Goal: Information Seeking & Learning: Learn about a topic

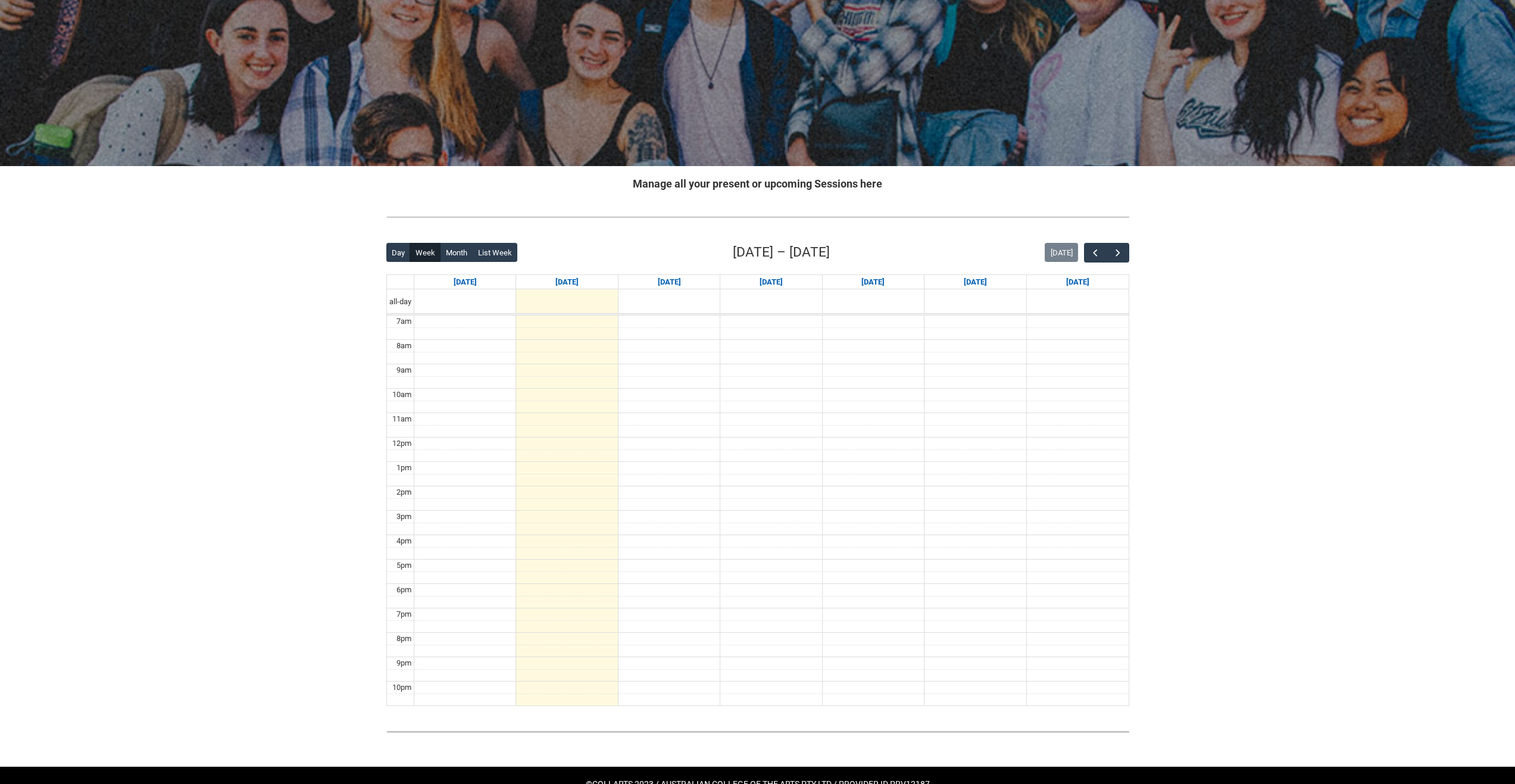
scroll to position [103, 0]
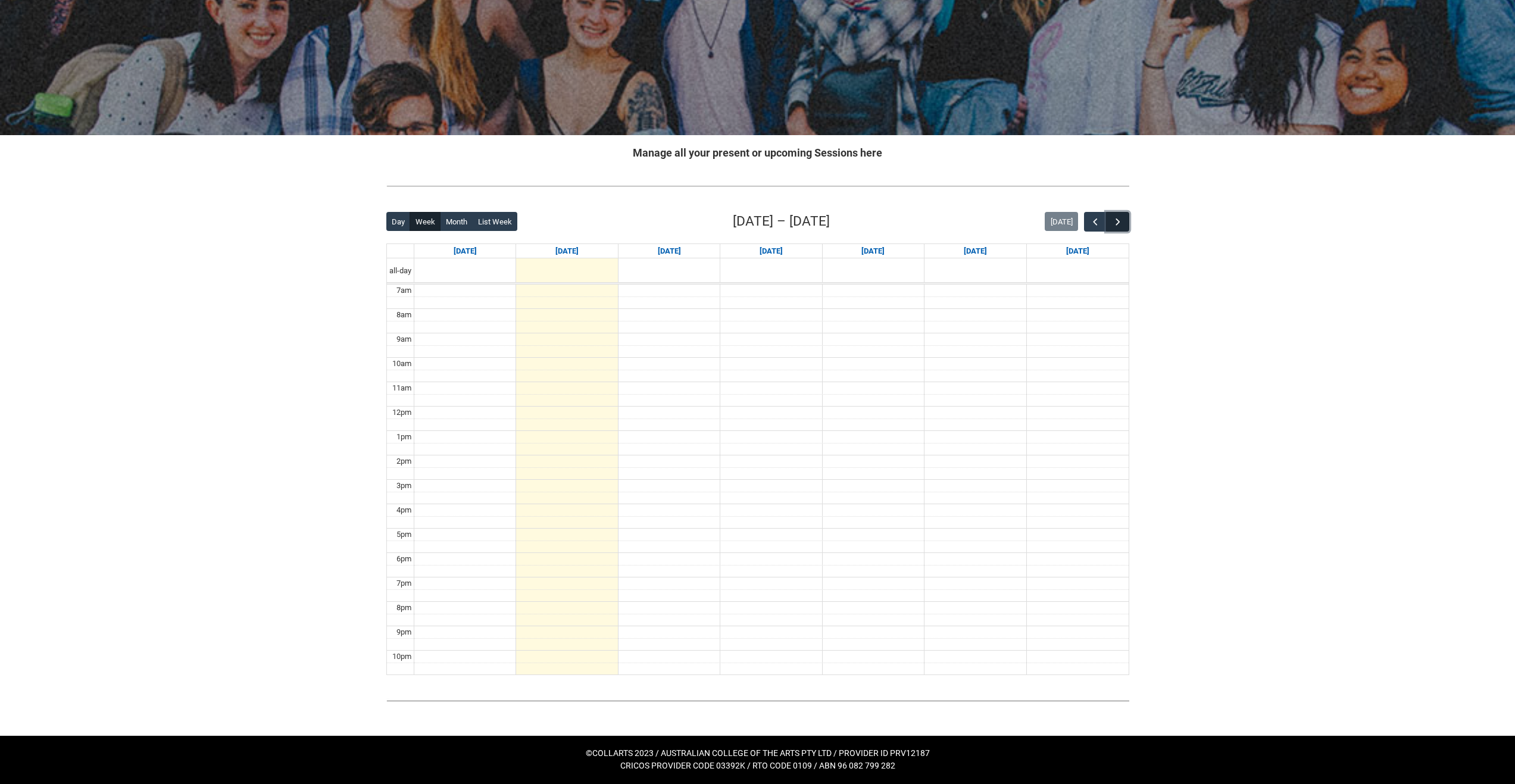
click at [1117, 222] on span "button" at bounding box center [1119, 222] width 12 height 12
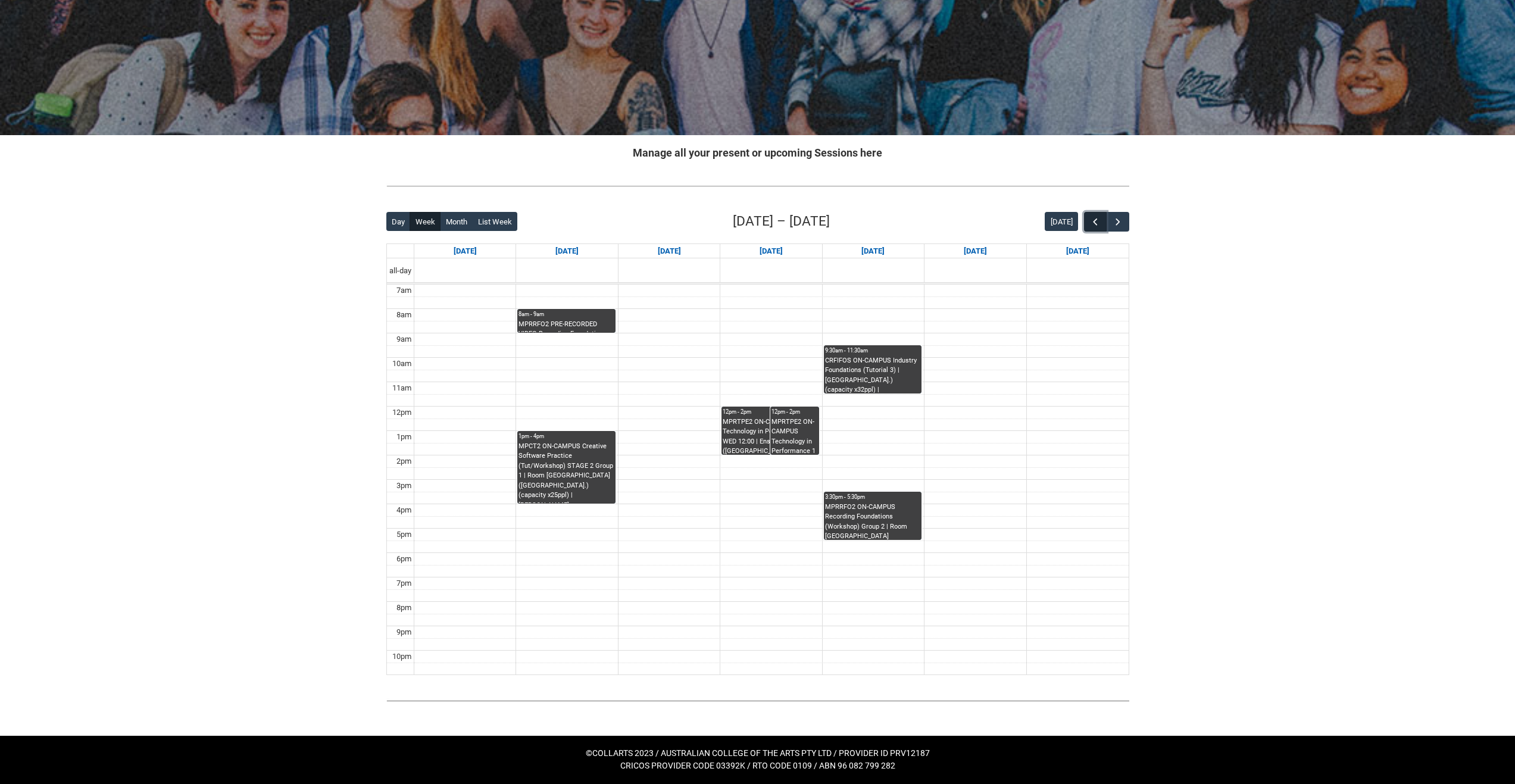
click at [1084, 224] on button "button" at bounding box center [1095, 222] width 22 height 20
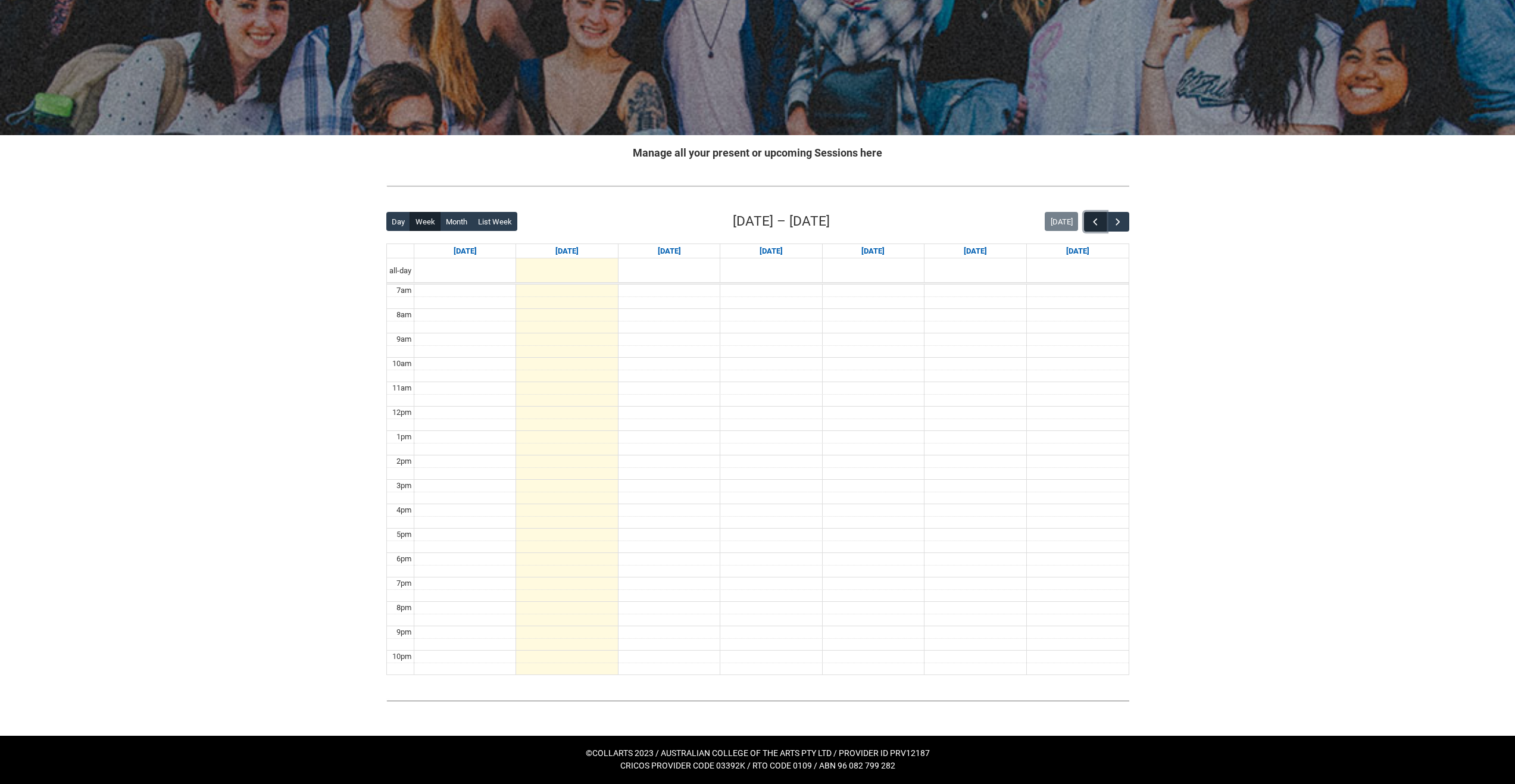
click at [1089, 226] on span "button" at bounding box center [1095, 222] width 12 height 12
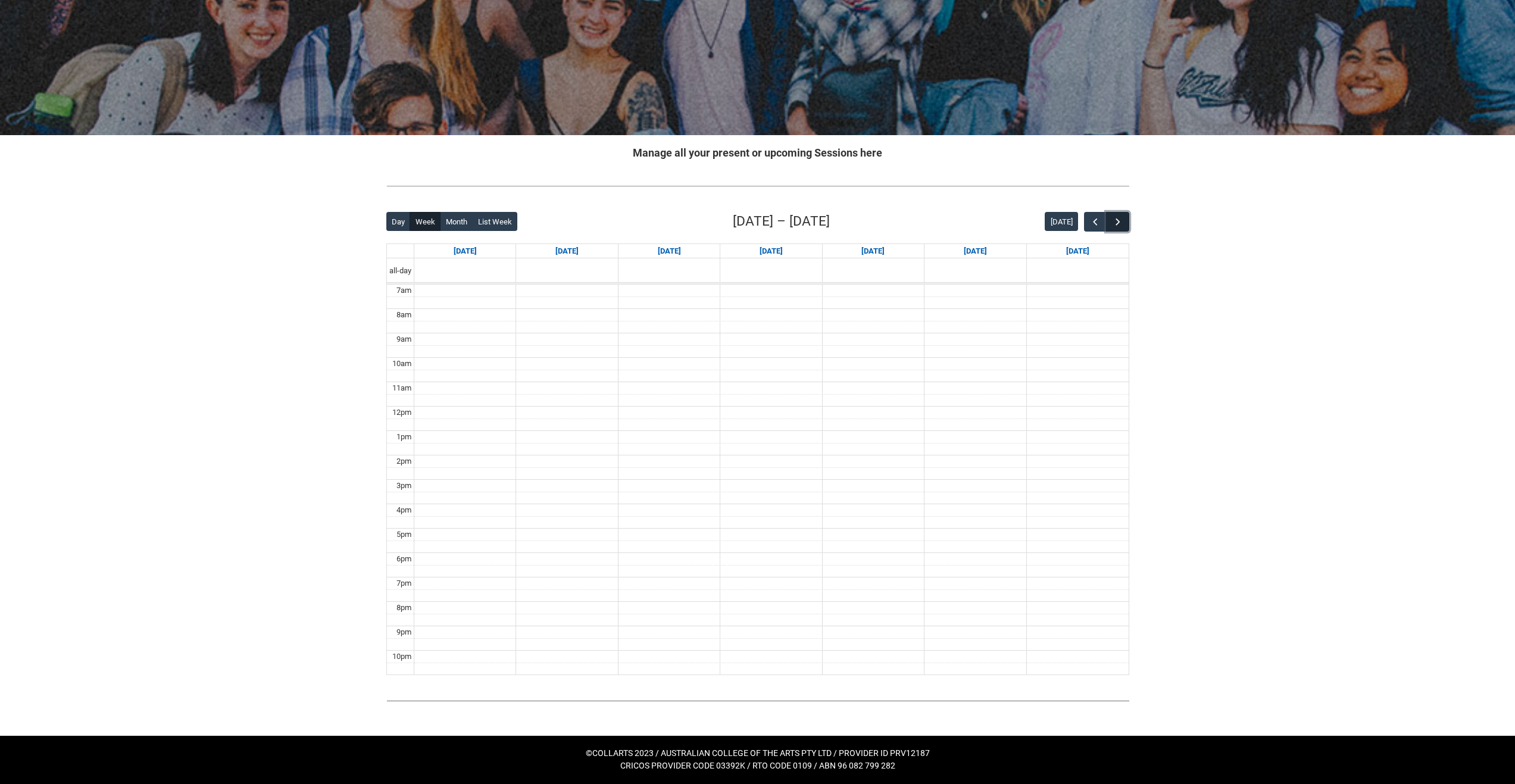
click at [1117, 224] on span "button" at bounding box center [1119, 222] width 12 height 12
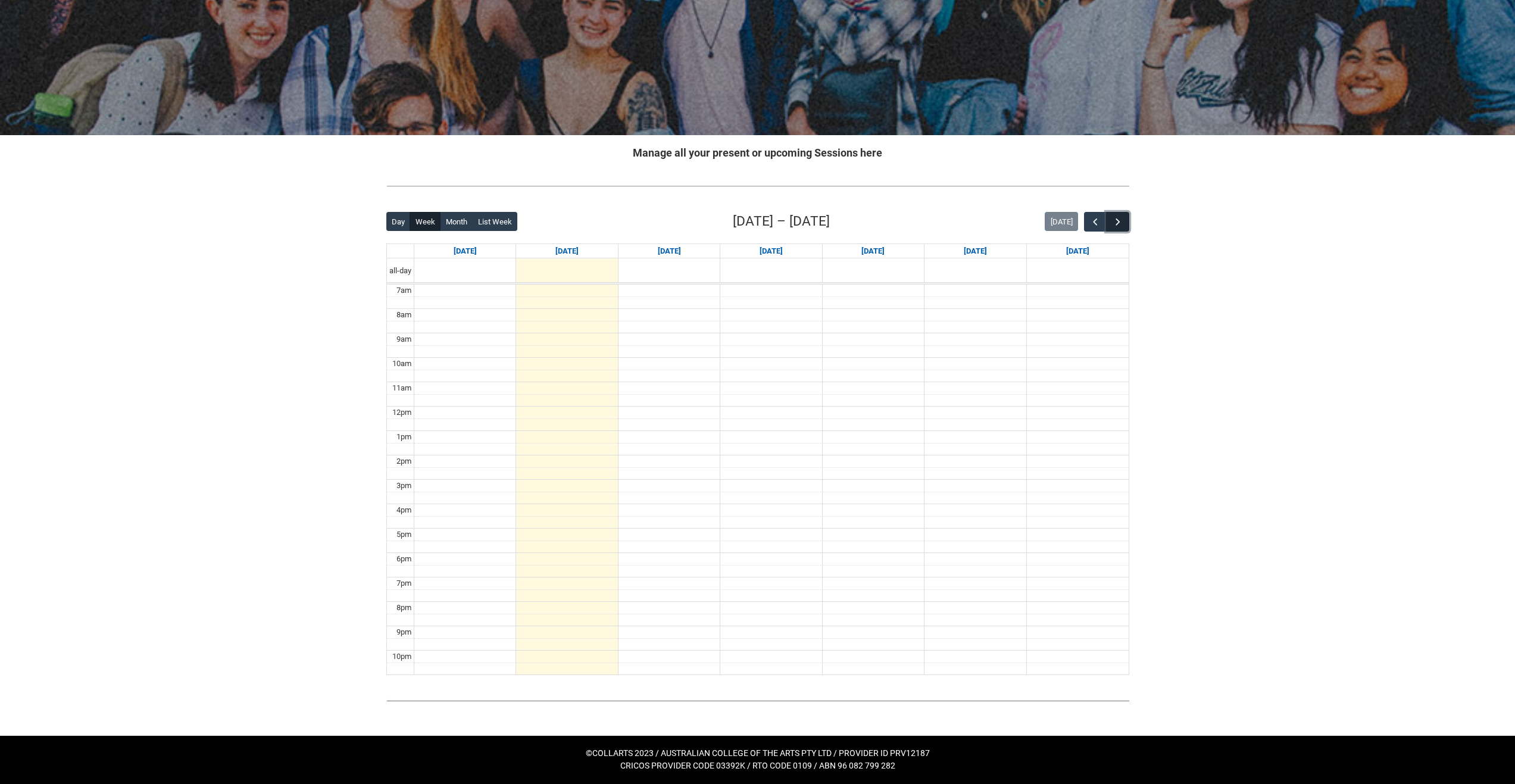
click at [1117, 224] on span "button" at bounding box center [1119, 222] width 12 height 12
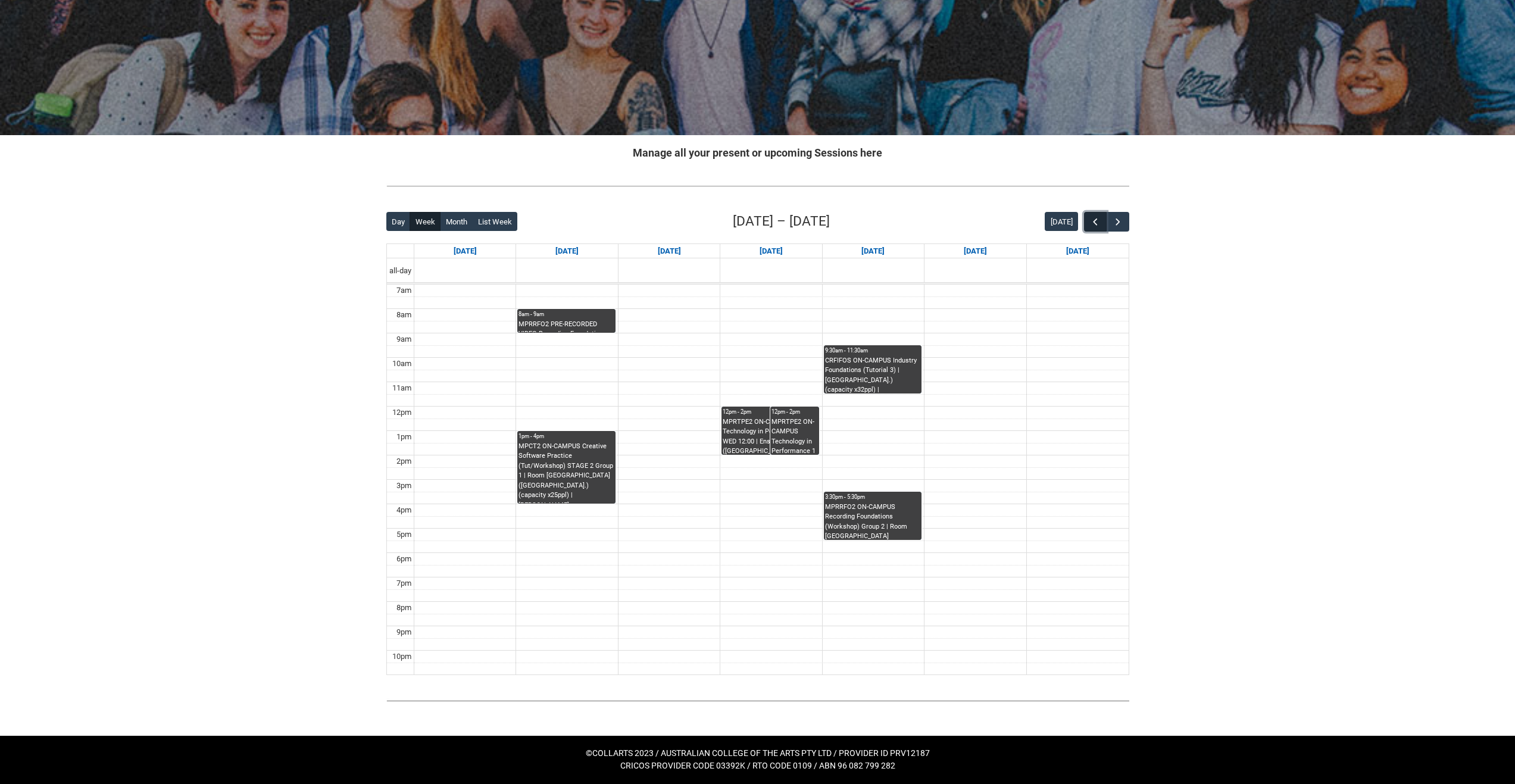
click at [1092, 220] on span "button" at bounding box center [1095, 222] width 12 height 12
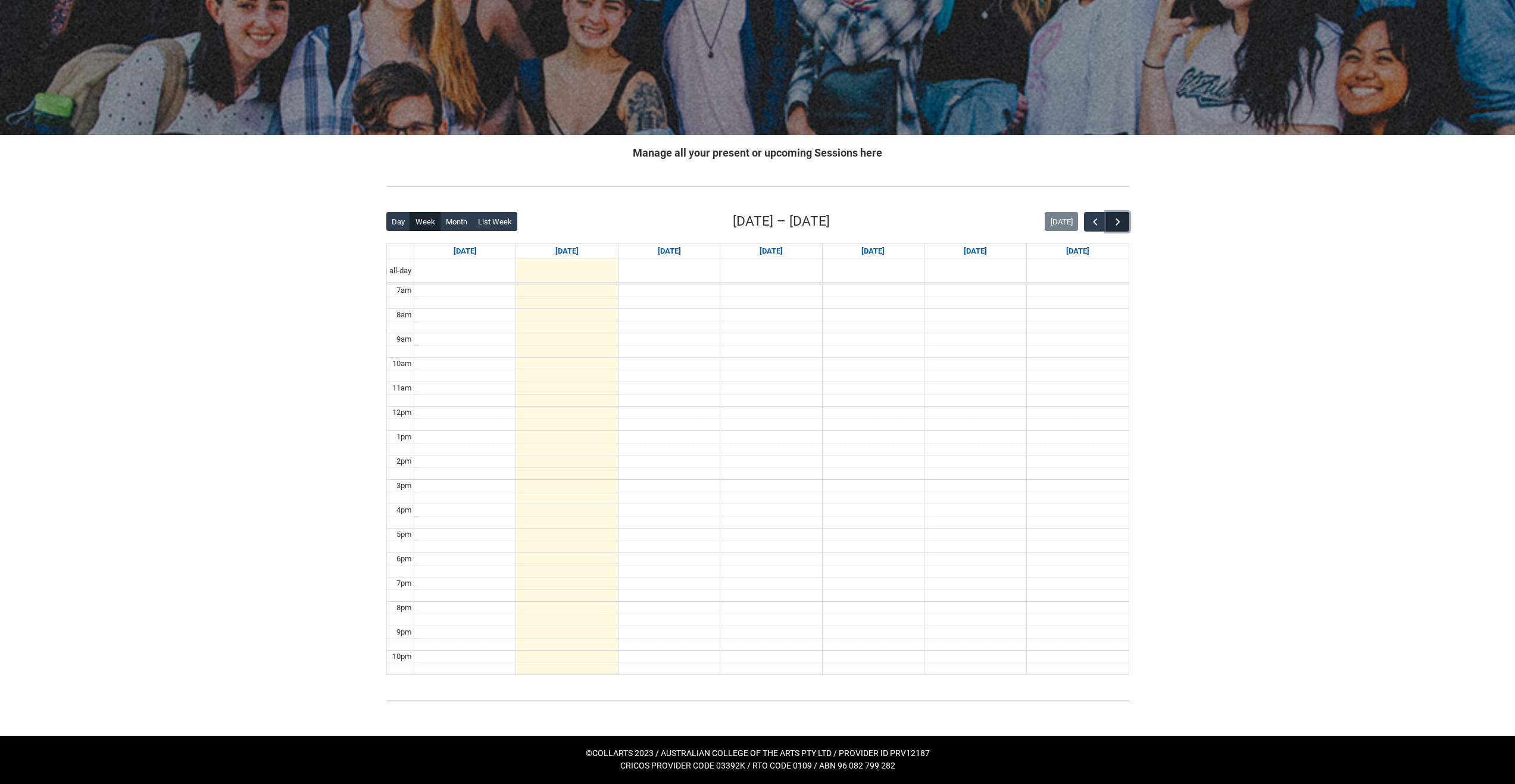
click at [1119, 222] on span "button" at bounding box center [1119, 222] width 12 height 12
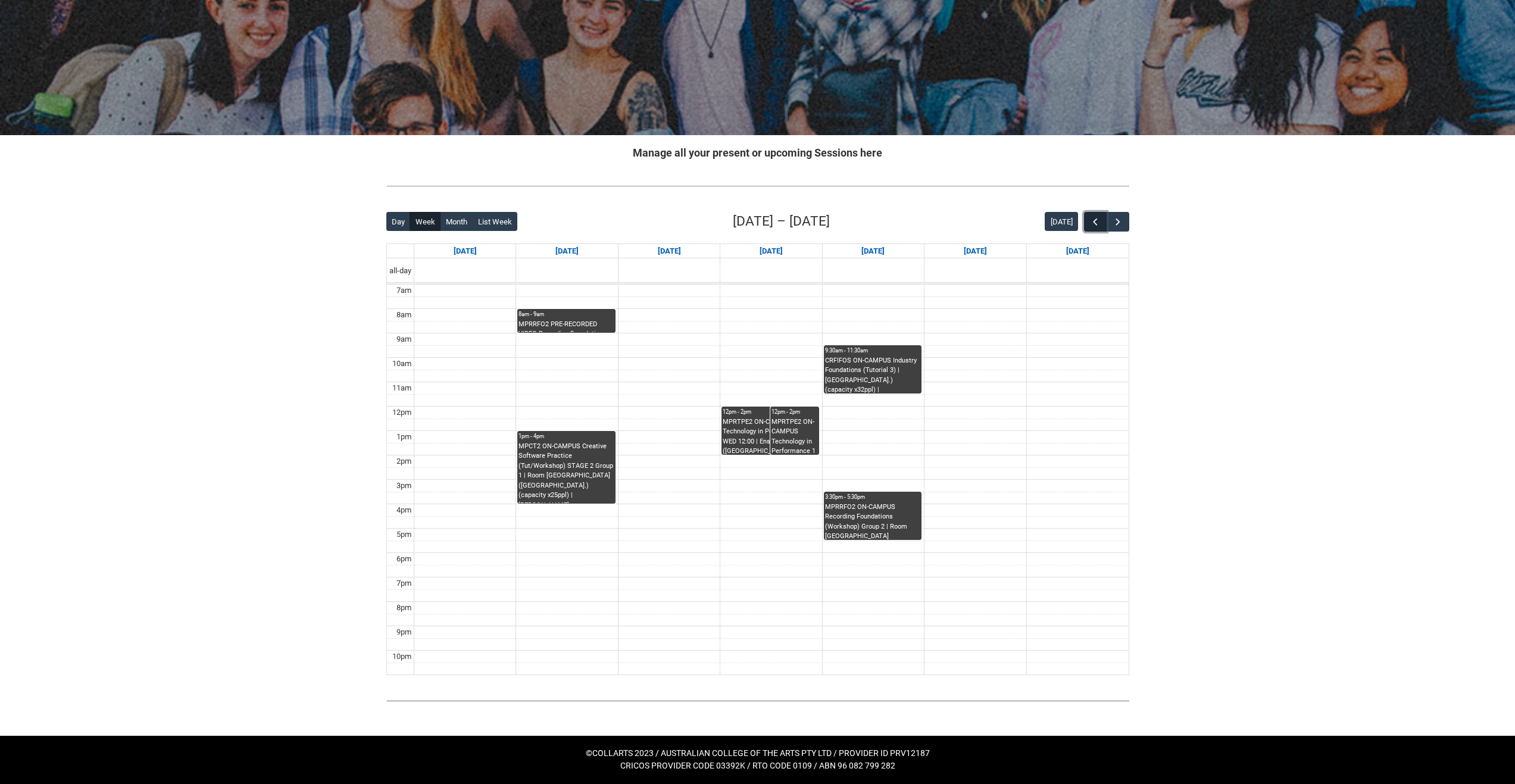
click at [1089, 222] on button "button" at bounding box center [1095, 222] width 22 height 20
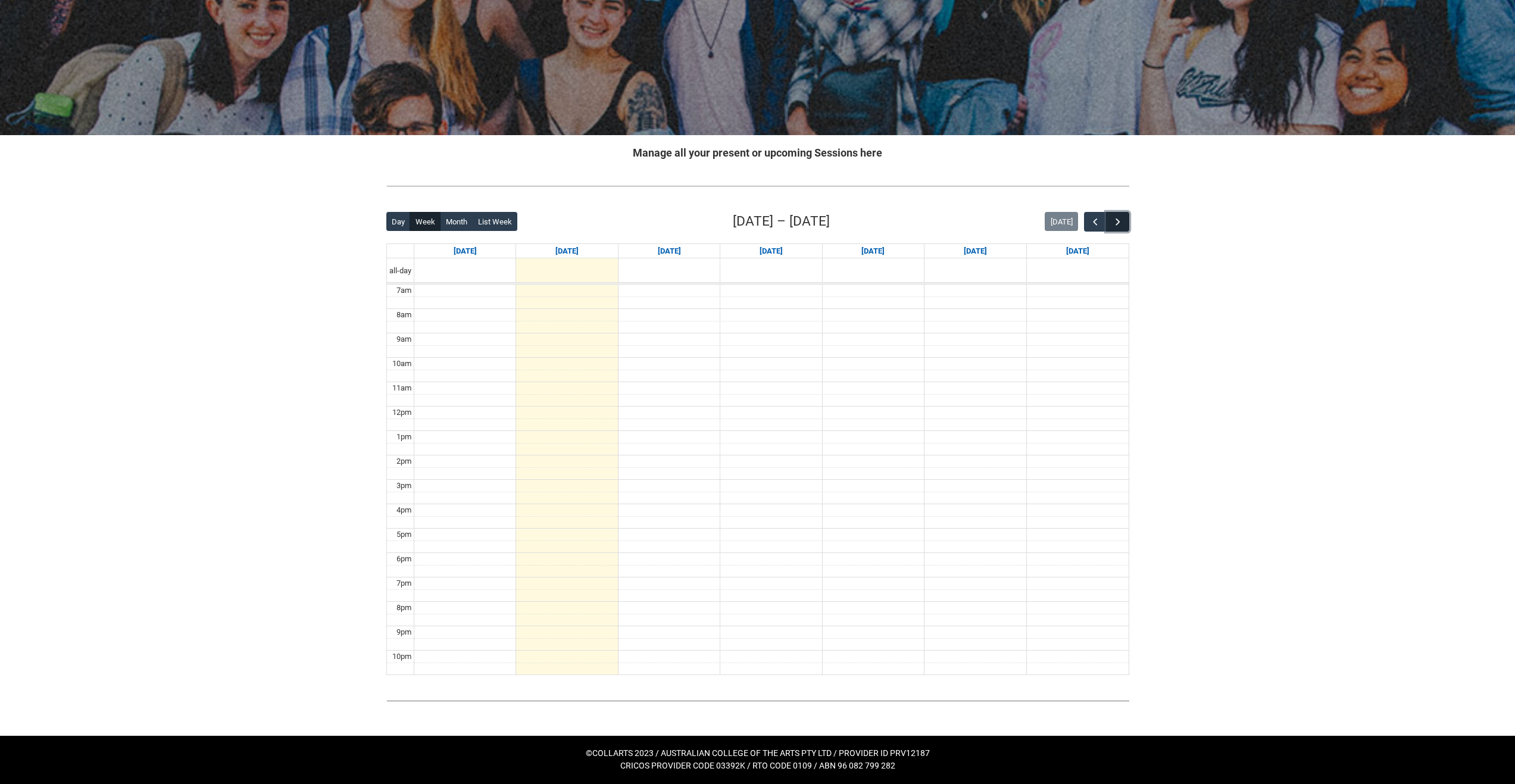
click at [1114, 220] on span "button" at bounding box center [1119, 222] width 12 height 12
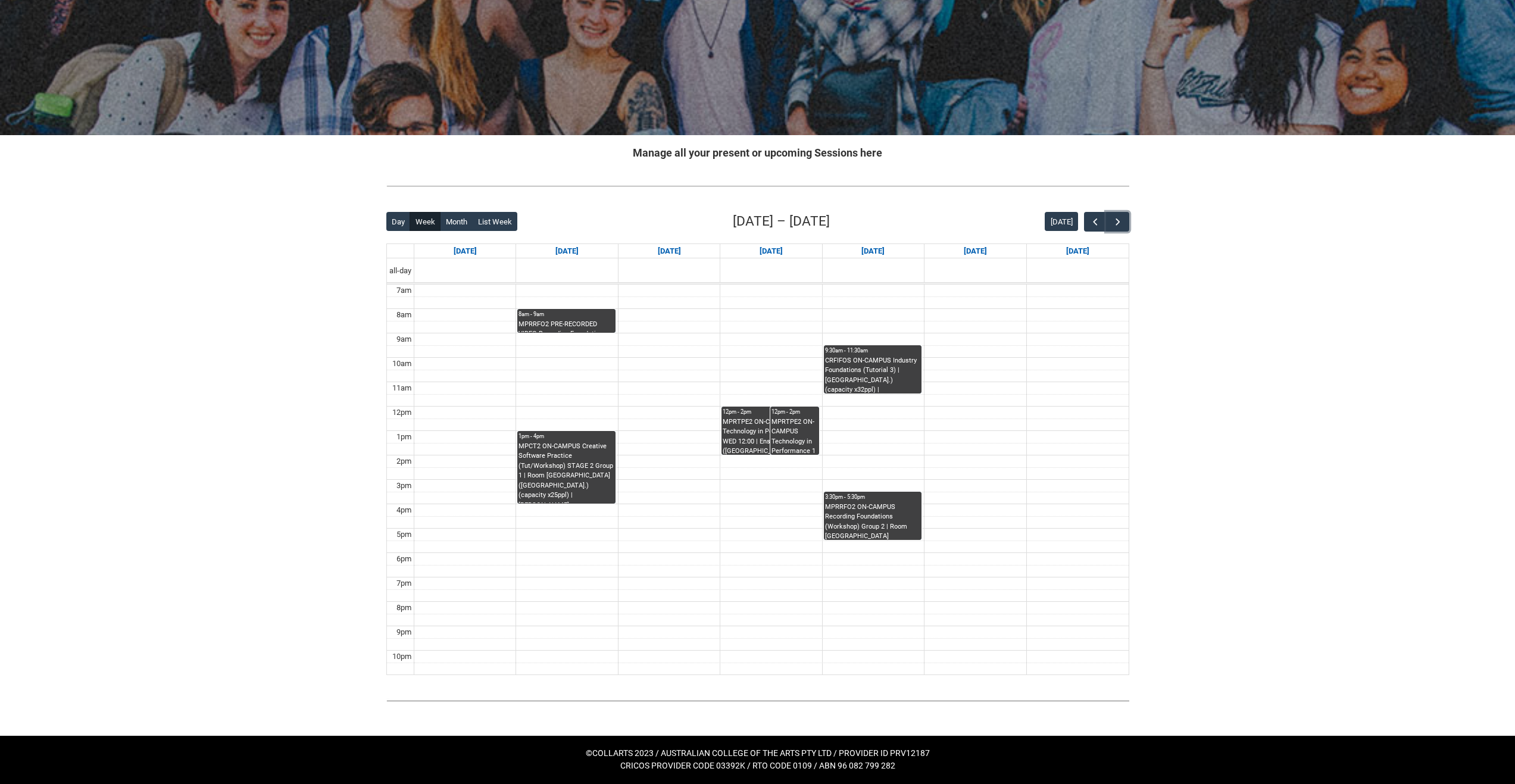
click at [582, 460] on div "MPCT2 ON-CAMPUS Creative Software Practice (Tut/Workshop) STAGE 2 Group 1 | Roo…" at bounding box center [566, 473] width 95 height 62
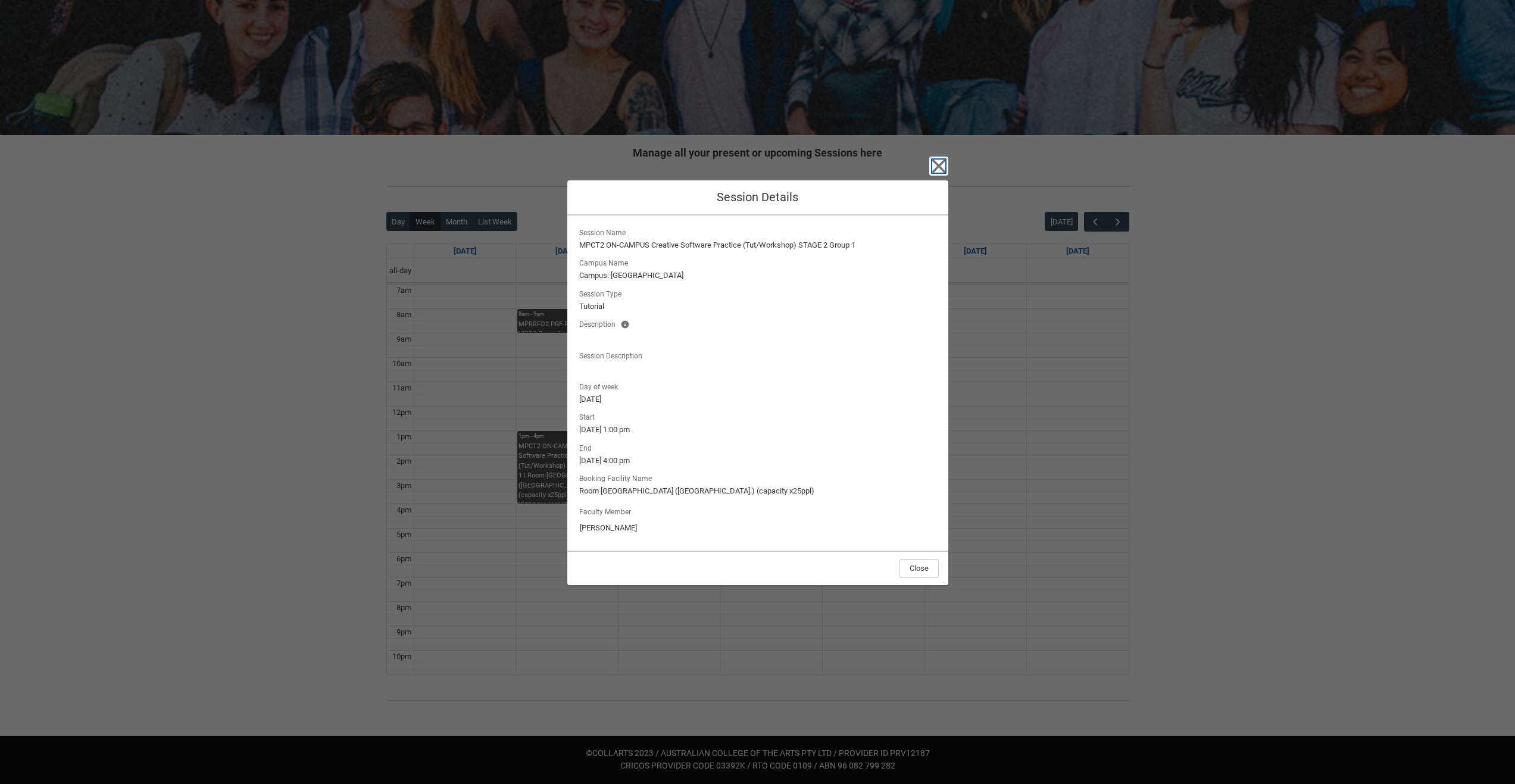
click at [942, 163] on icon "button" at bounding box center [938, 166] width 14 height 14
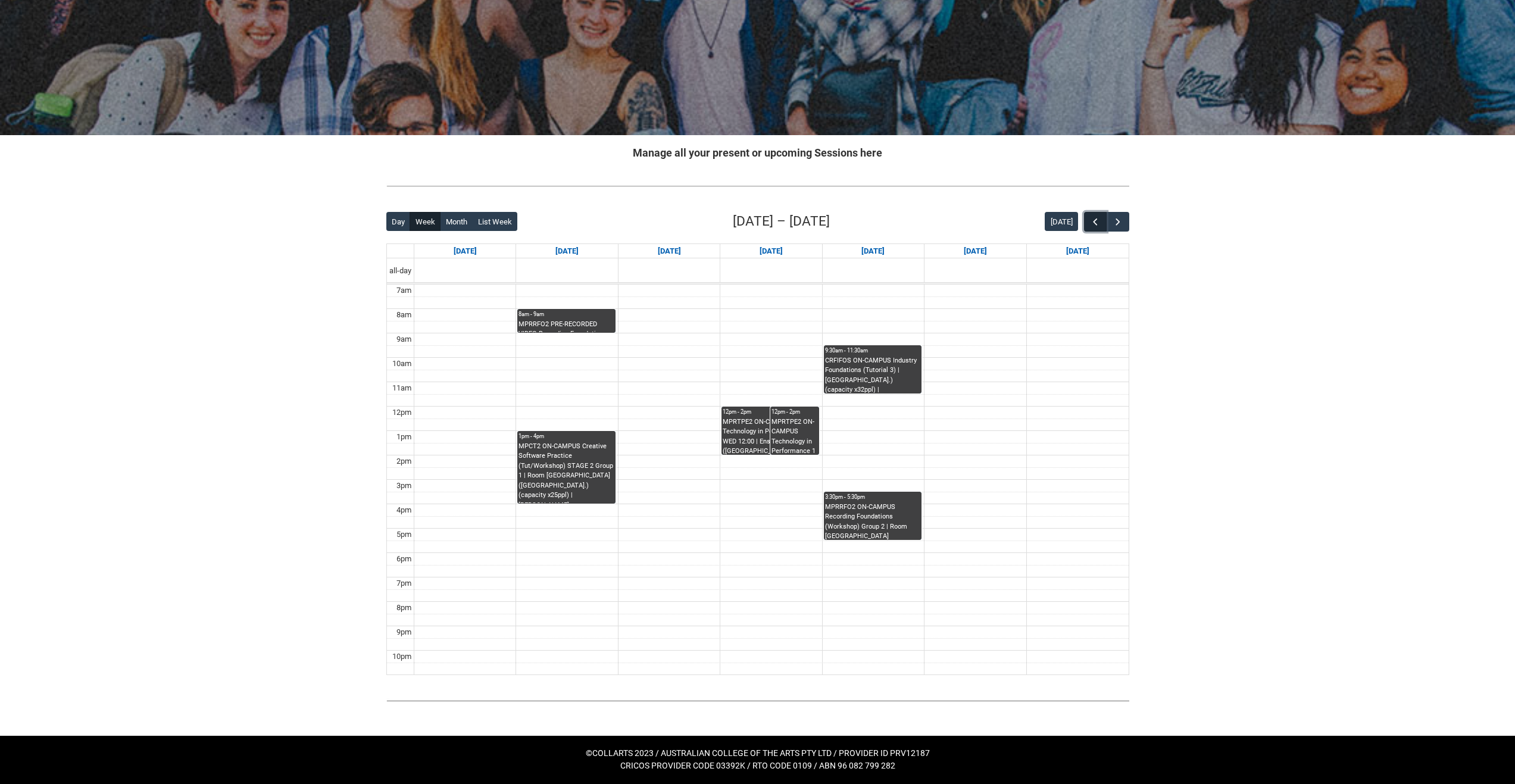
click at [1093, 216] on button "button" at bounding box center [1095, 222] width 22 height 20
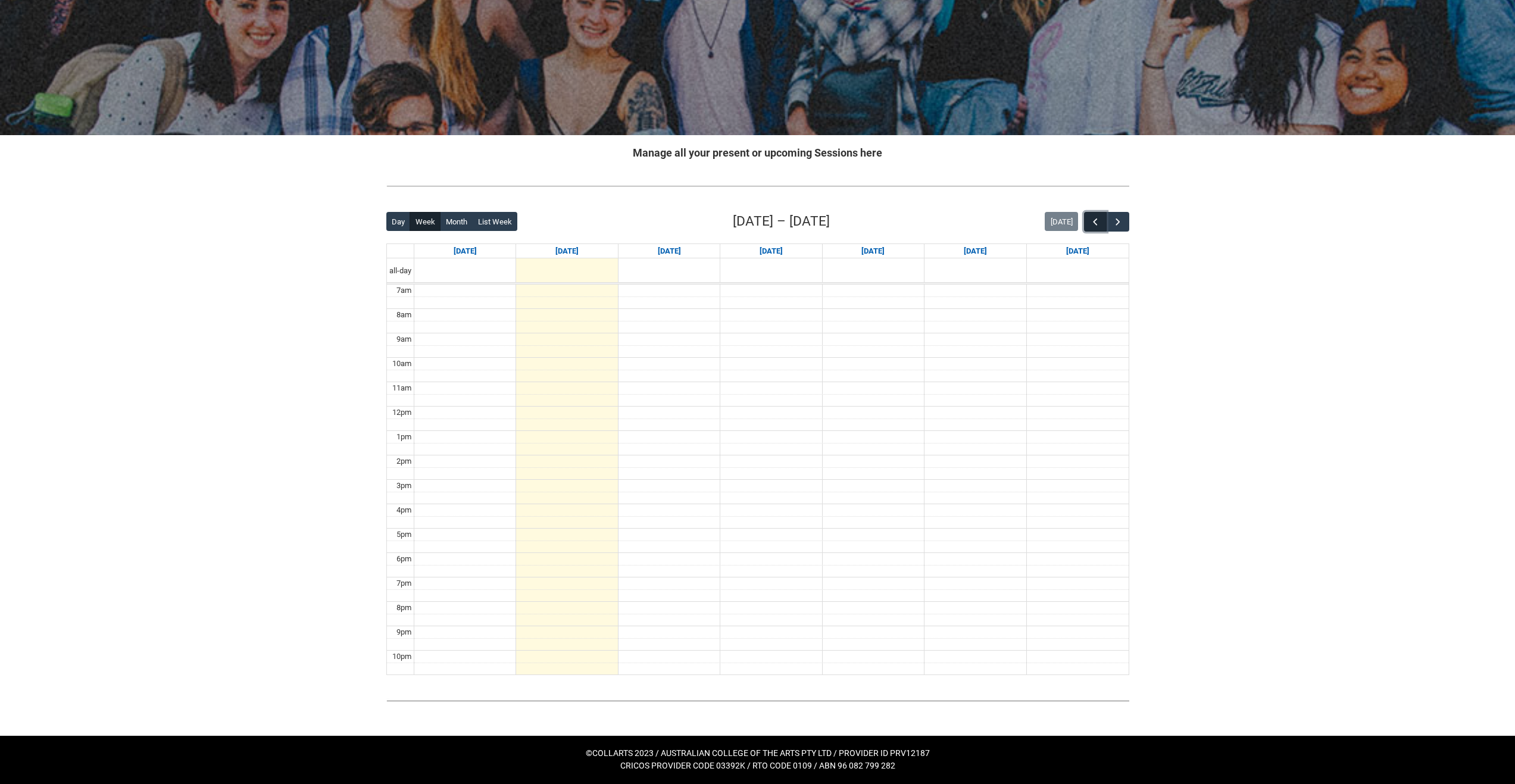
click at [1090, 222] on span "button" at bounding box center [1095, 222] width 12 height 12
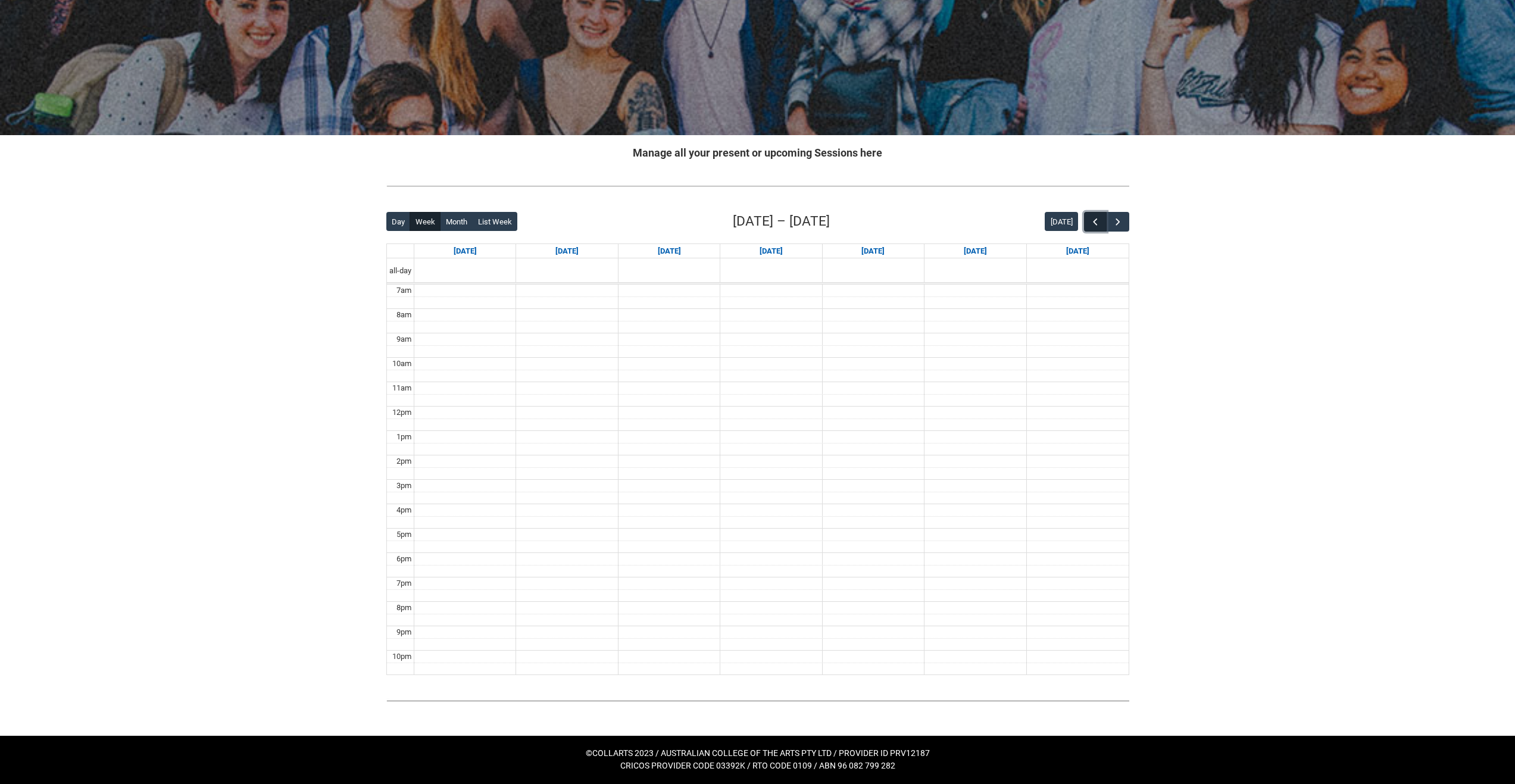
click at [1091, 222] on span "button" at bounding box center [1095, 222] width 12 height 12
click at [1119, 222] on span "button" at bounding box center [1119, 222] width 12 height 12
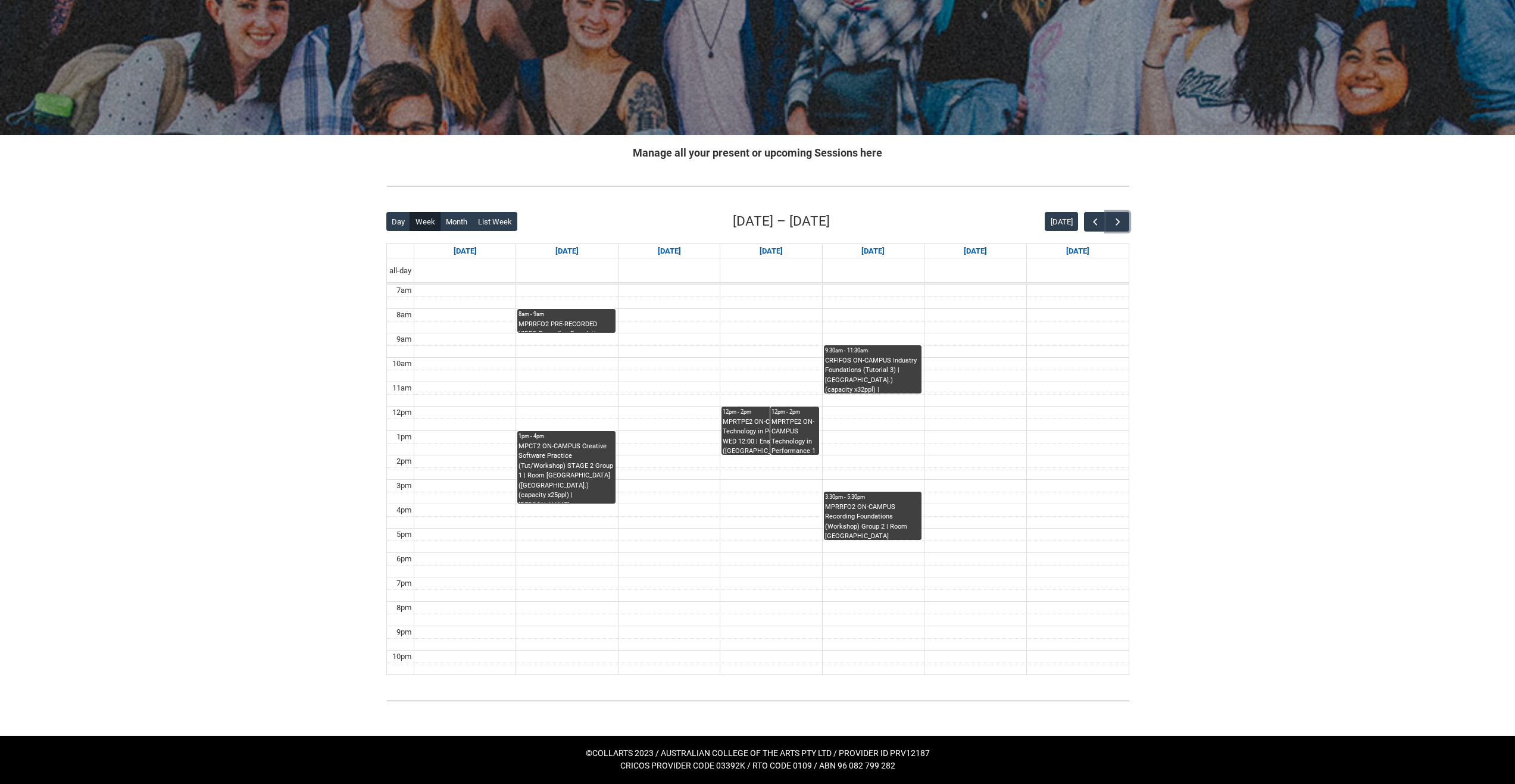
click at [749, 445] on div "MPRTPE2 ON-CAMPUS Technology in Performance 1 WED 12:00 | Ensemble Room 6 (Brun…" at bounding box center [770, 436] width 95 height 37
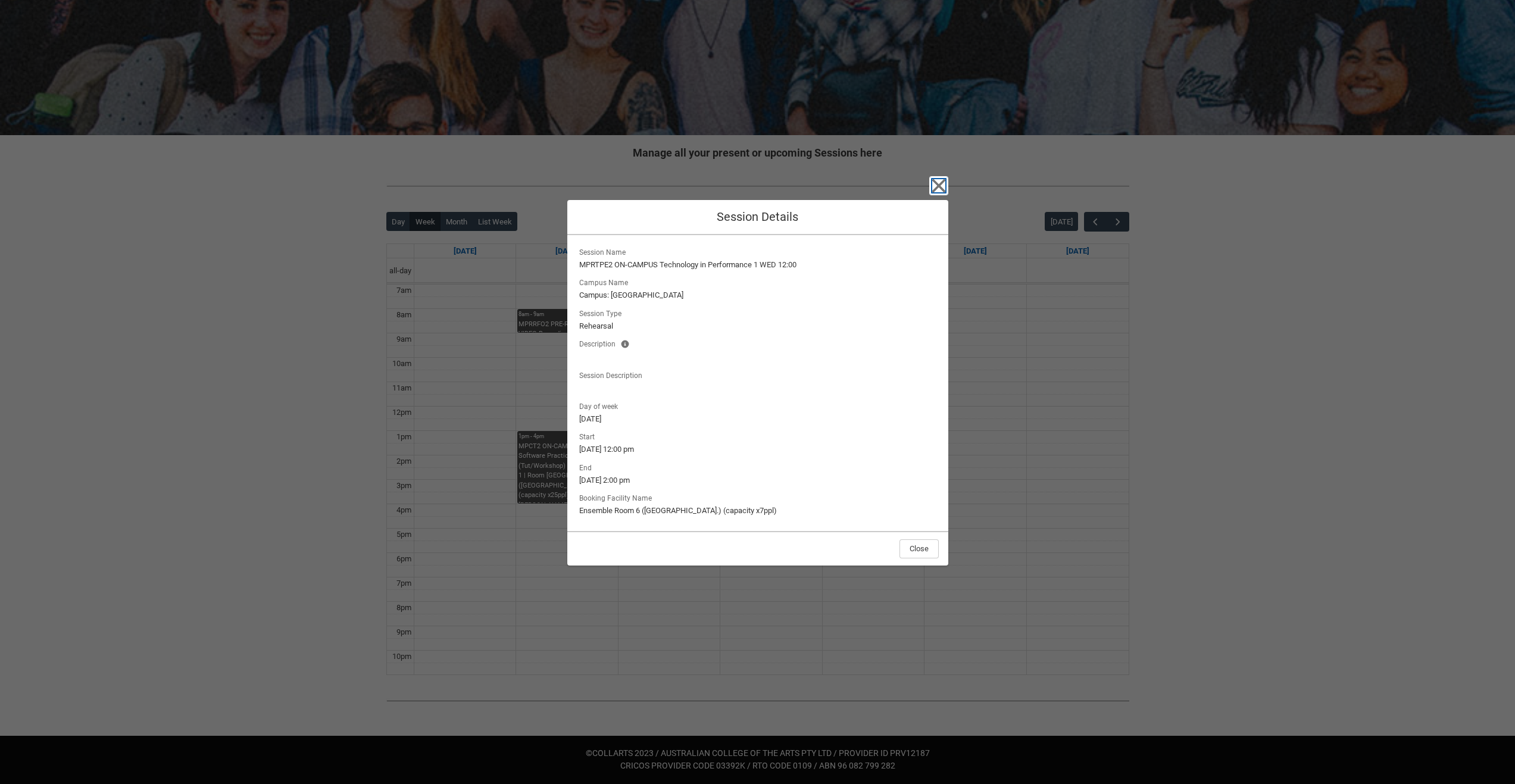
click at [935, 185] on icon "button" at bounding box center [939, 186] width 19 height 19
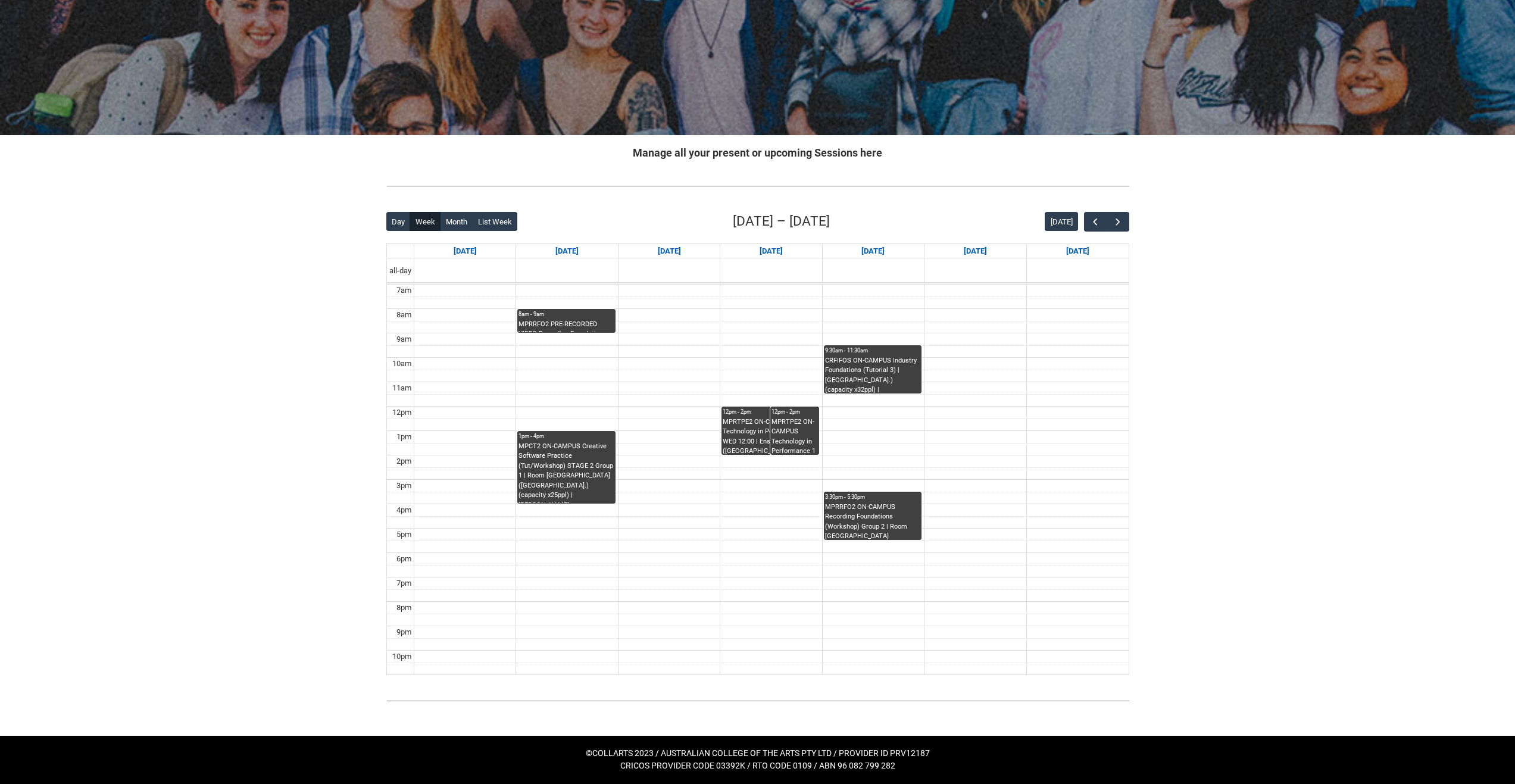
click at [797, 414] on div "12pm - 2pm" at bounding box center [795, 412] width 46 height 8
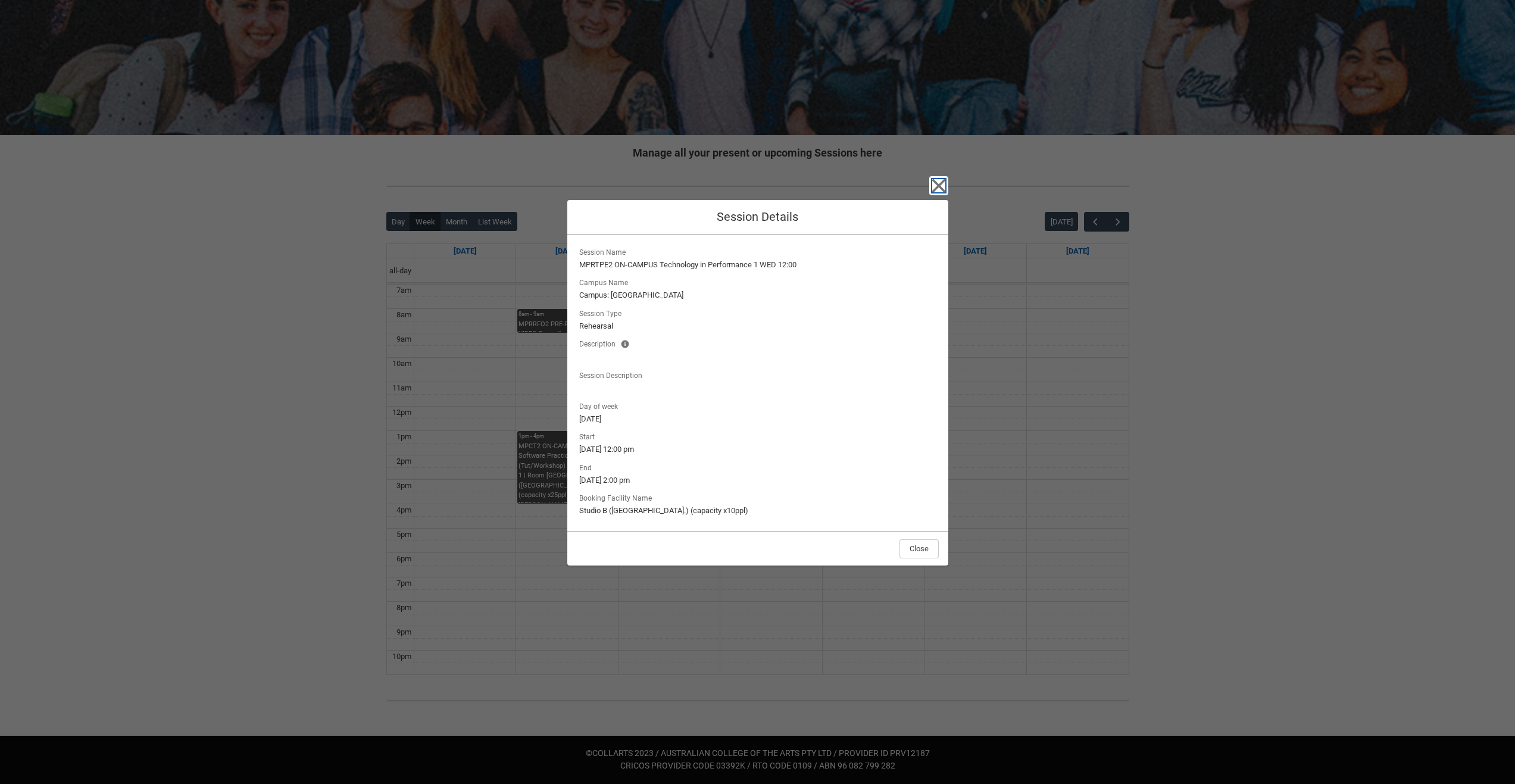
drag, startPoint x: 935, startPoint y: 189, endPoint x: 929, endPoint y: 194, distance: 7.8
click at [935, 189] on icon "button" at bounding box center [938, 186] width 14 height 14
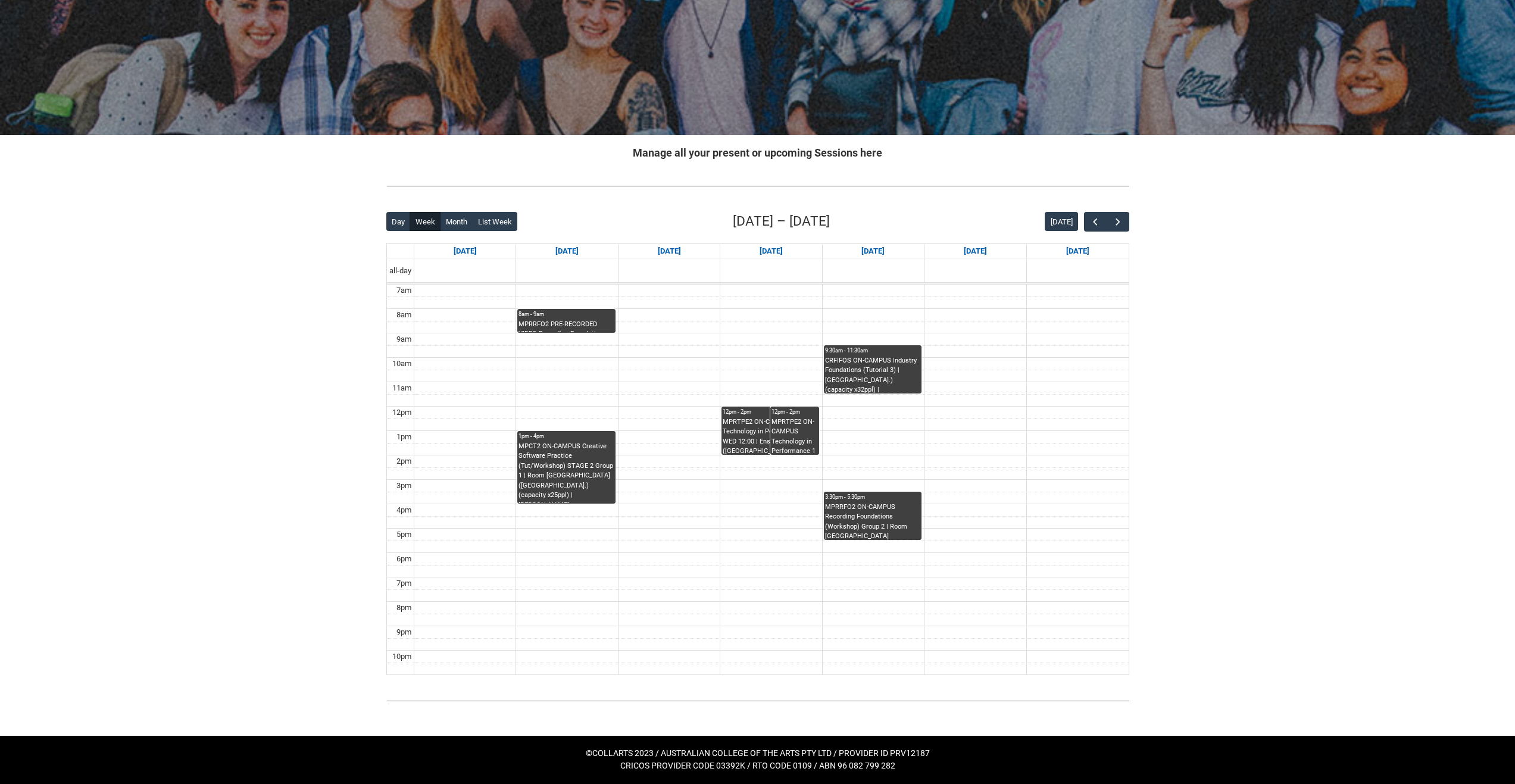
click at [755, 425] on div "MPRTPE2 ON-CAMPUS Technology in Performance 1 WED 12:00 | Ensemble Room 6 (Brun…" at bounding box center [770, 436] width 95 height 37
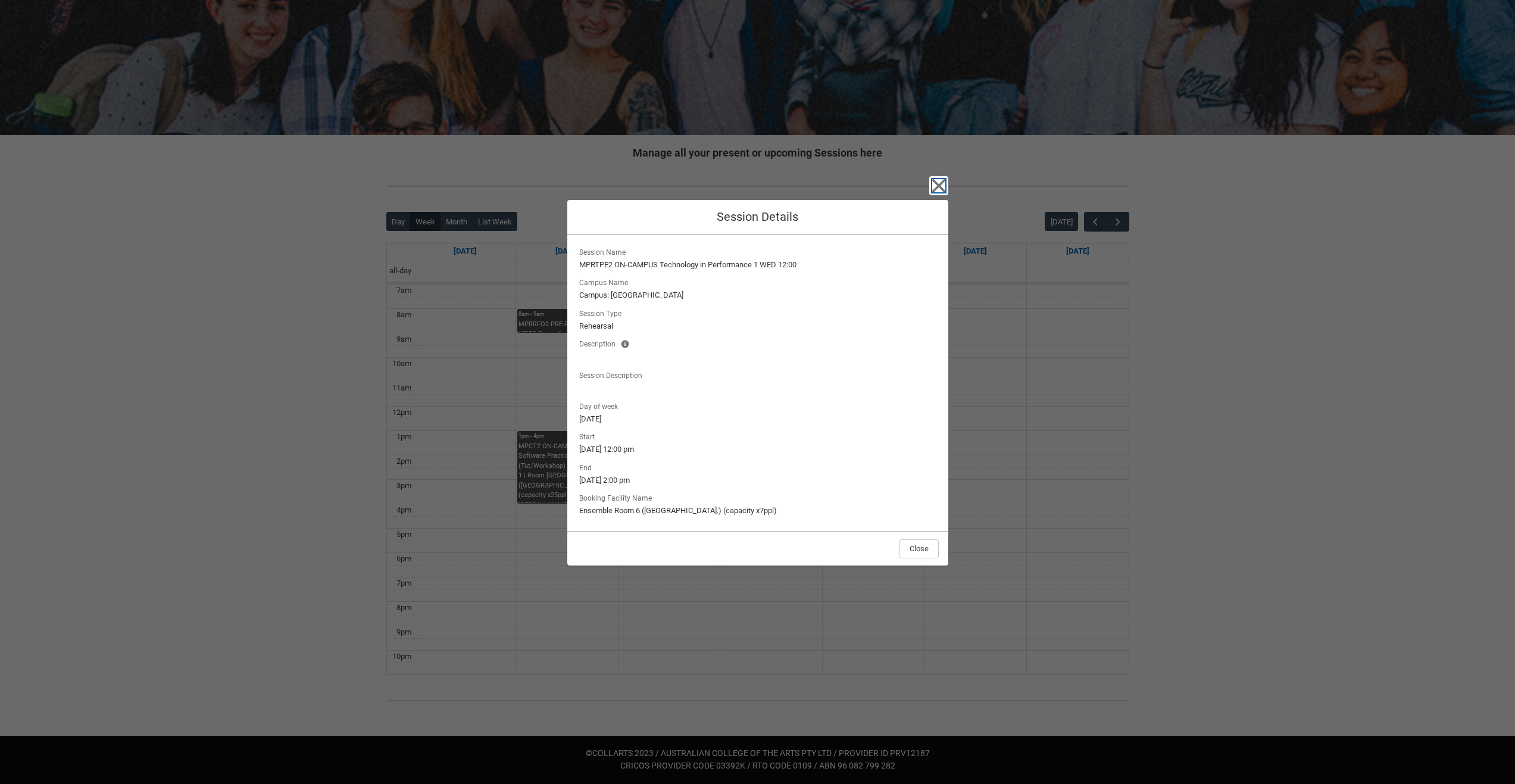
click at [944, 189] on icon "button" at bounding box center [939, 186] width 19 height 19
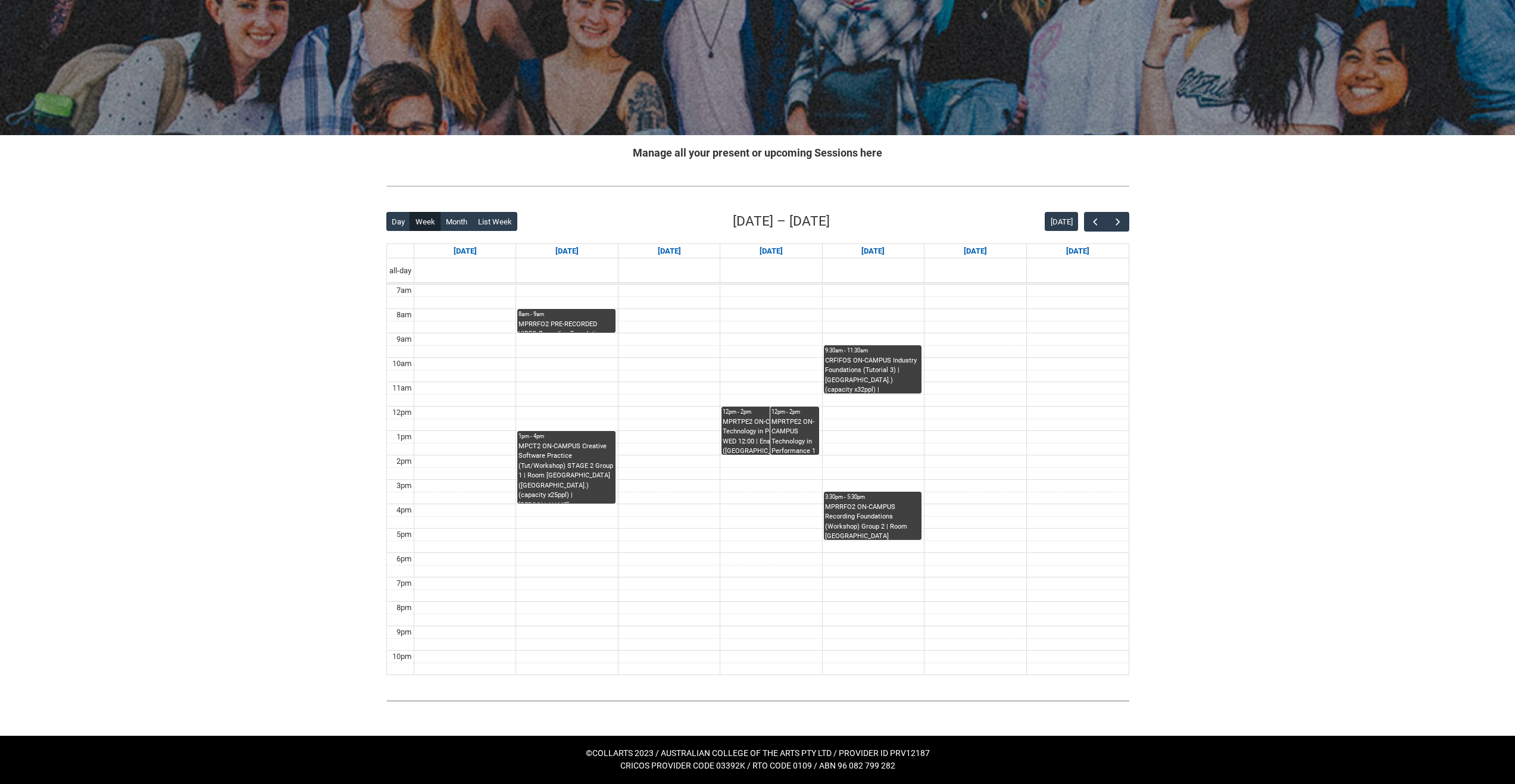
click at [782, 424] on div "MPRTPE2 ON-CAMPUS Technology in Performance 1 WED 12:00 | Studio B (Brunswick S…" at bounding box center [795, 436] width 46 height 37
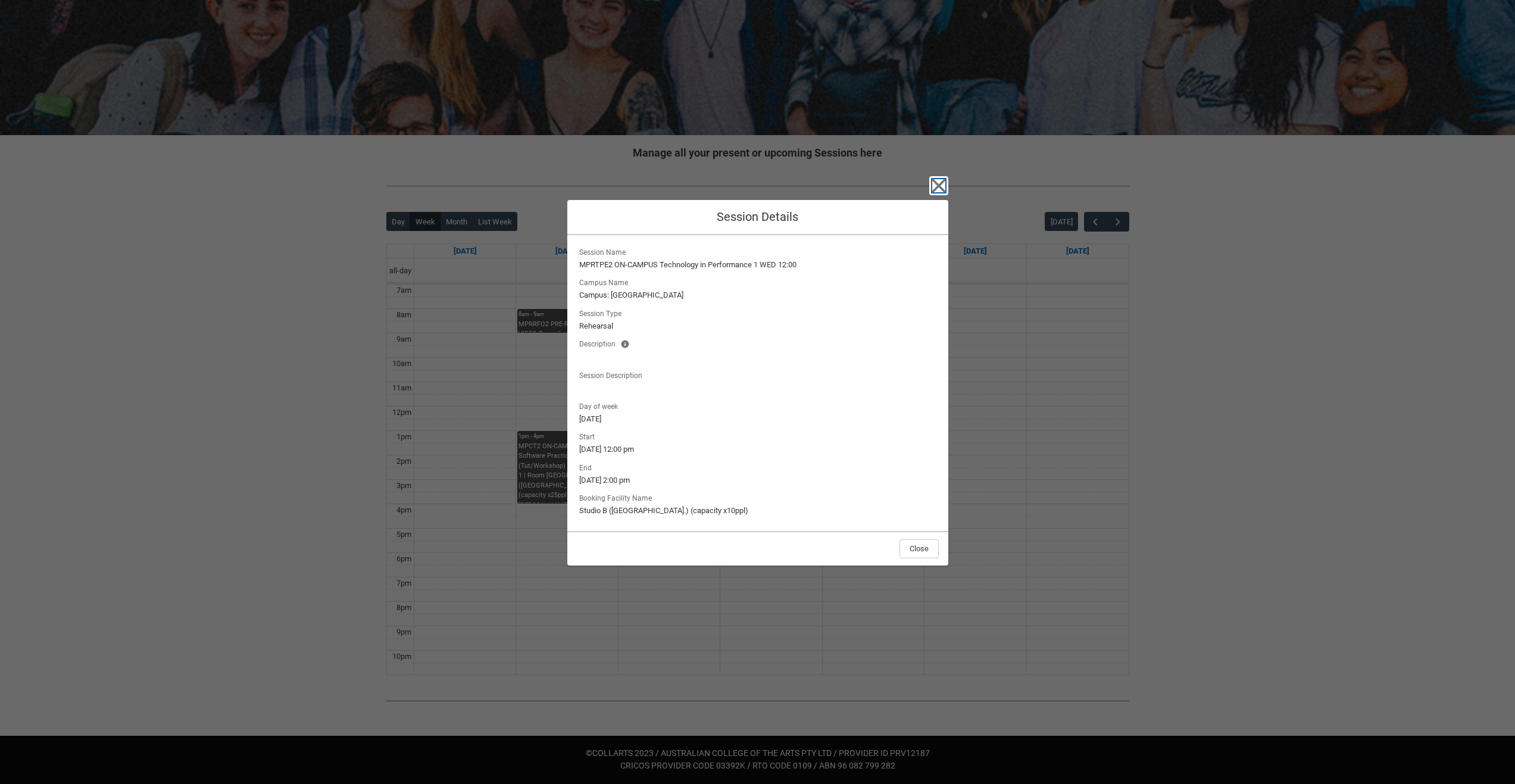
click at [937, 184] on icon "button" at bounding box center [938, 186] width 14 height 14
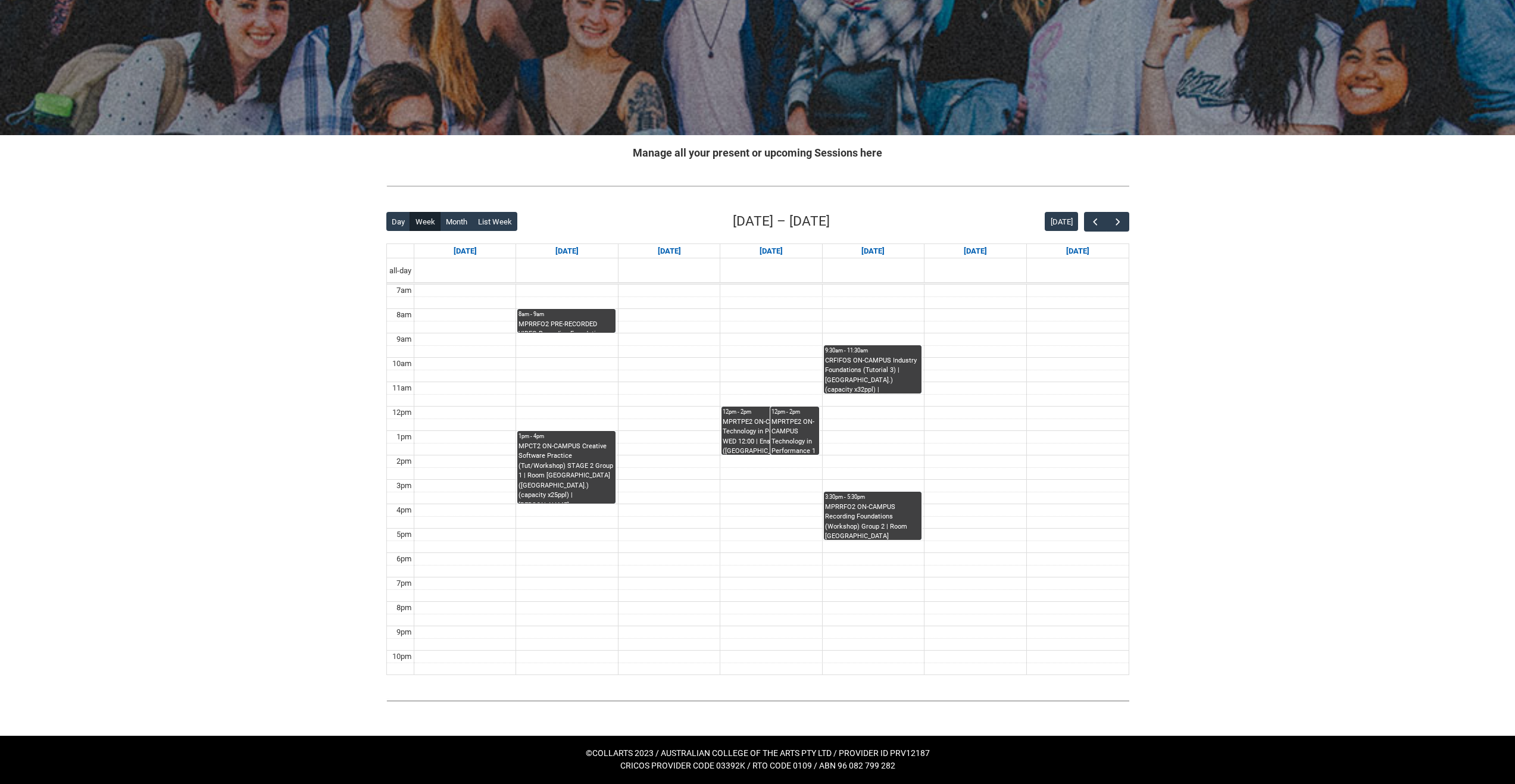
click at [749, 422] on div "MPRTPE2 ON-CAMPUS Technology in Performance 1 WED 12:00 | Ensemble Room 6 (Brun…" at bounding box center [770, 436] width 95 height 37
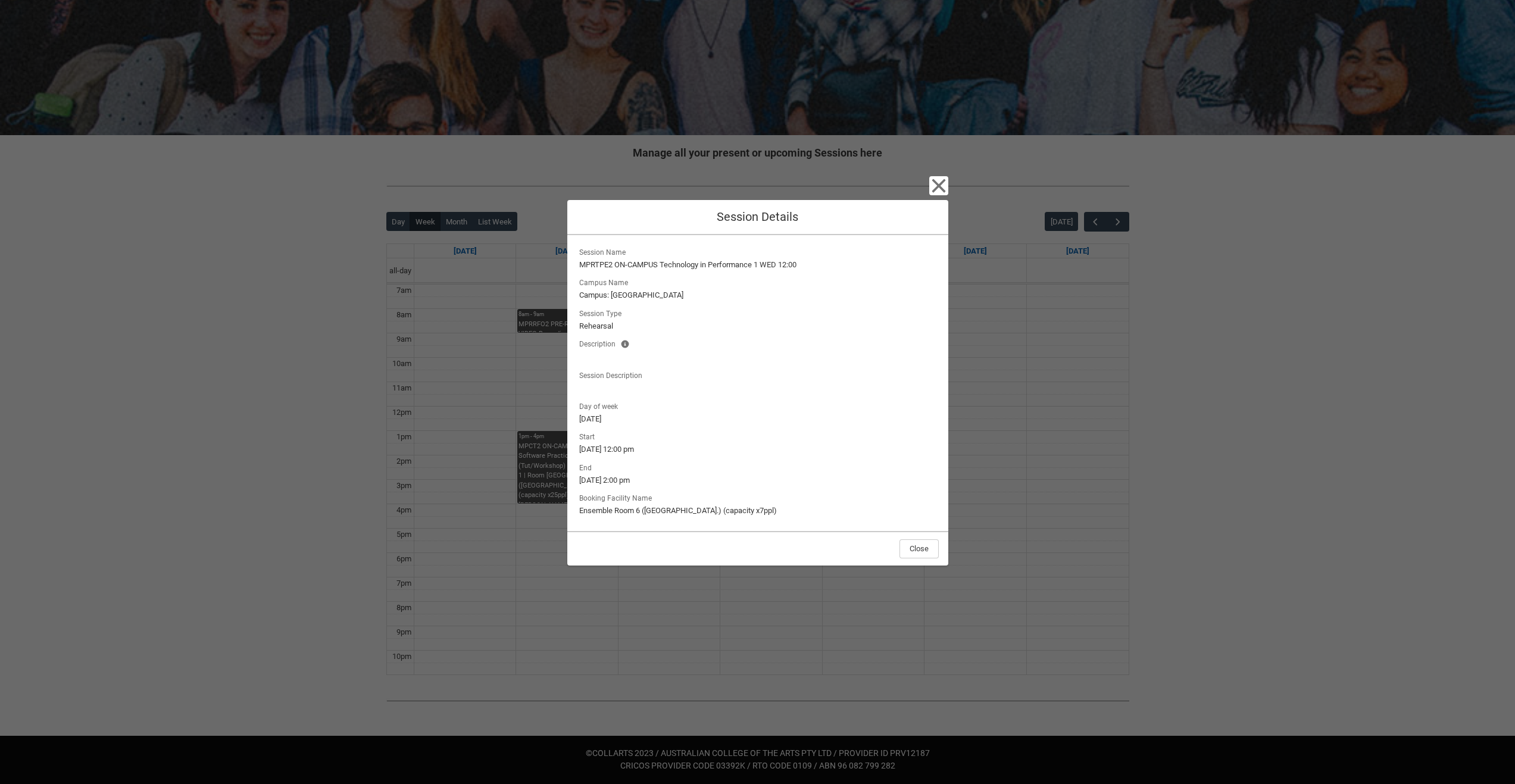
click at [949, 184] on div "Close Session Details Session Name MPRTPE2 ON-CAMPUS Technology in Performance …" at bounding box center [758, 392] width 1515 height 784
click at [940, 192] on icon "button" at bounding box center [939, 186] width 19 height 19
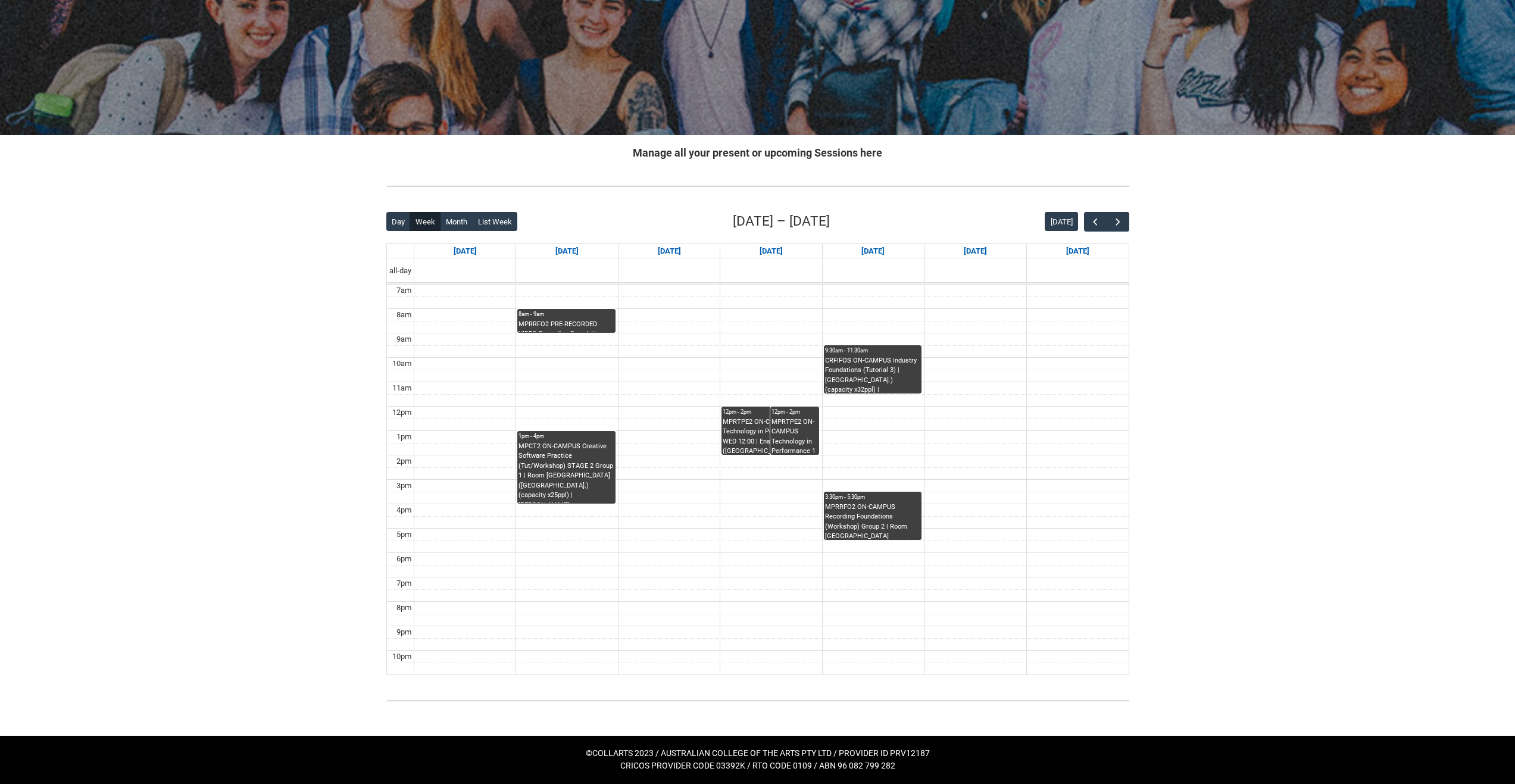
click at [795, 426] on div "MPRTPE2 ON-CAMPUS Technology in Performance 1 WED 12:00 | Studio B (Brunswick S…" at bounding box center [795, 436] width 46 height 37
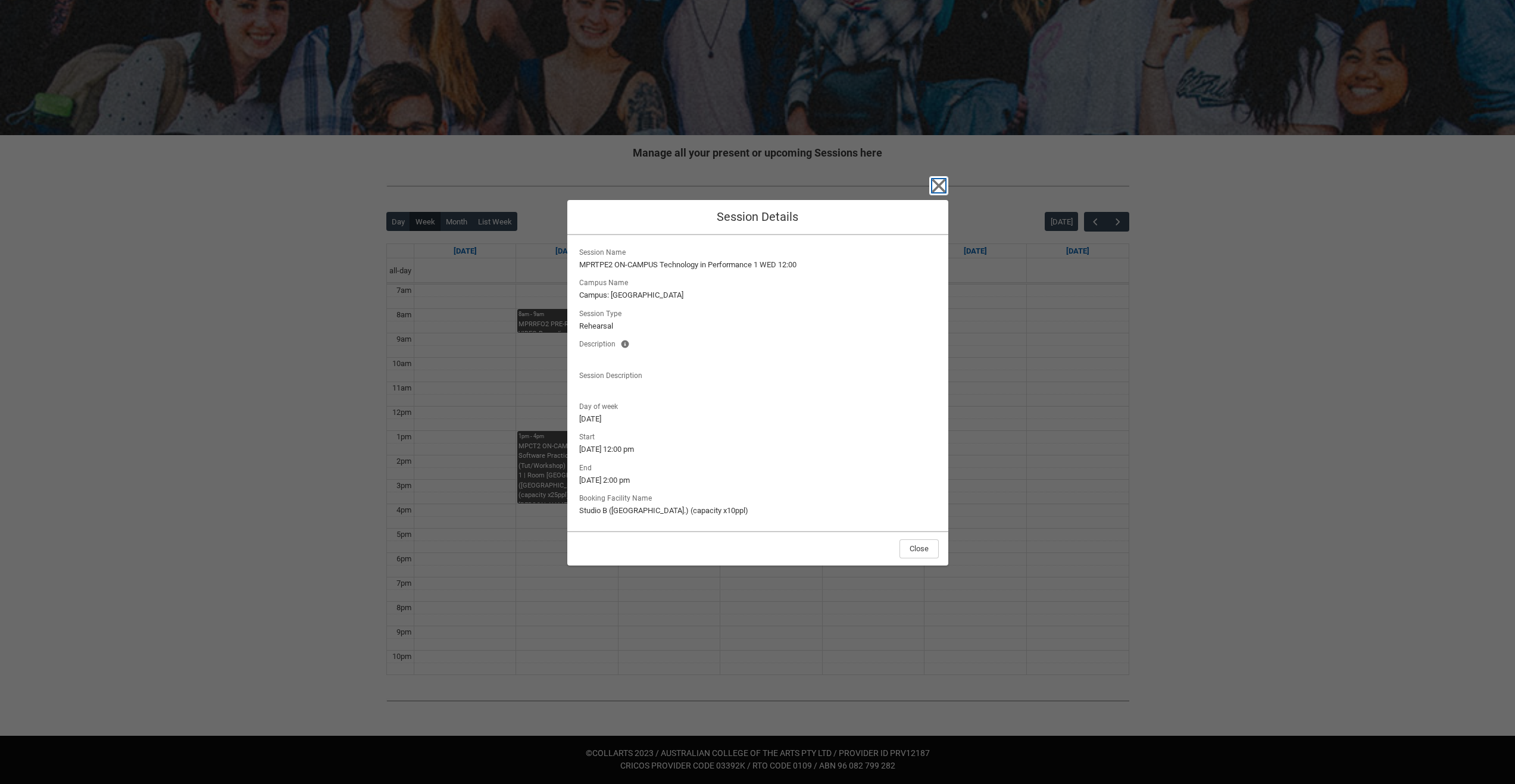
click at [944, 186] on icon "button" at bounding box center [939, 186] width 19 height 19
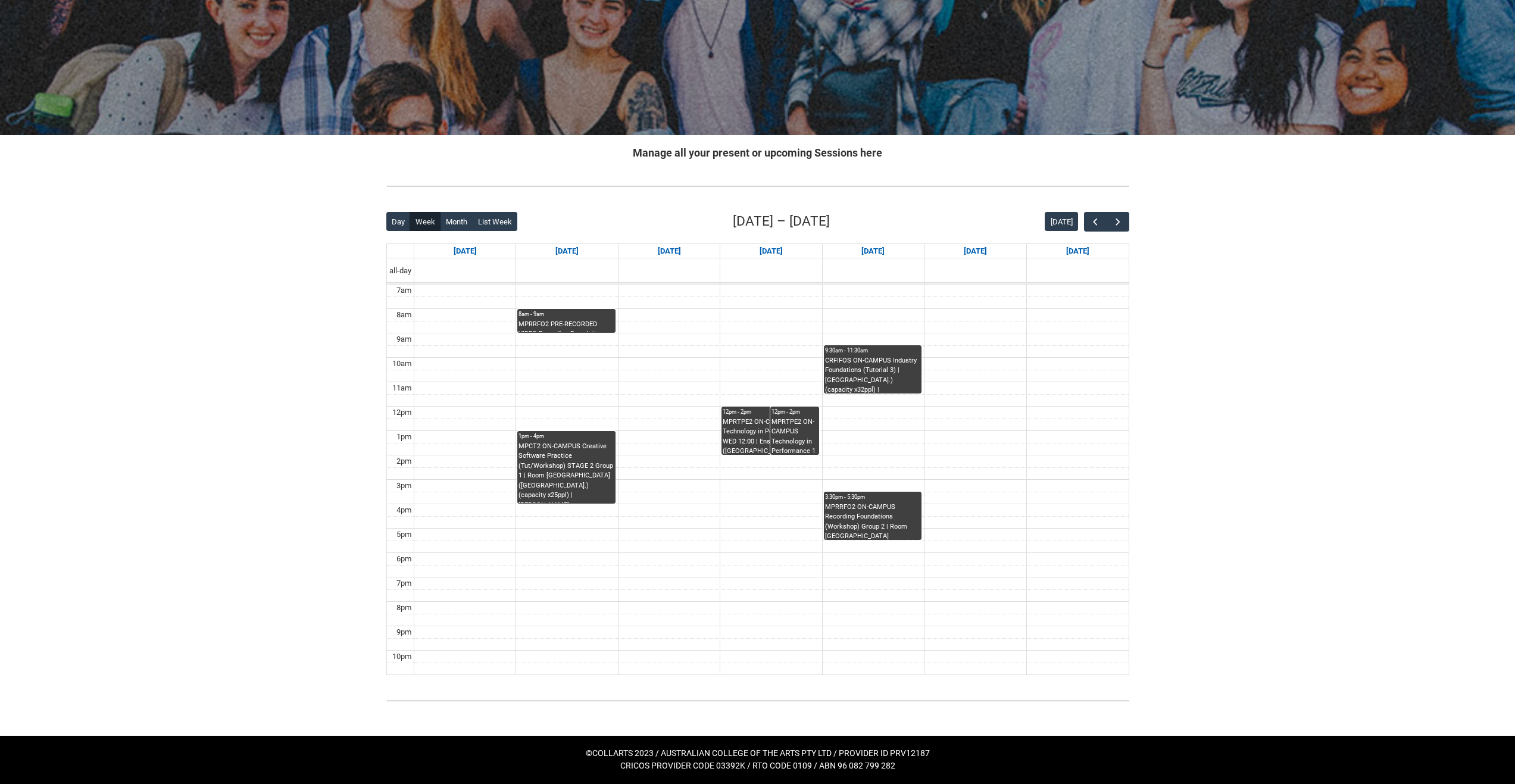
click at [757, 415] on div "12pm - 2pm" at bounding box center [770, 412] width 95 height 8
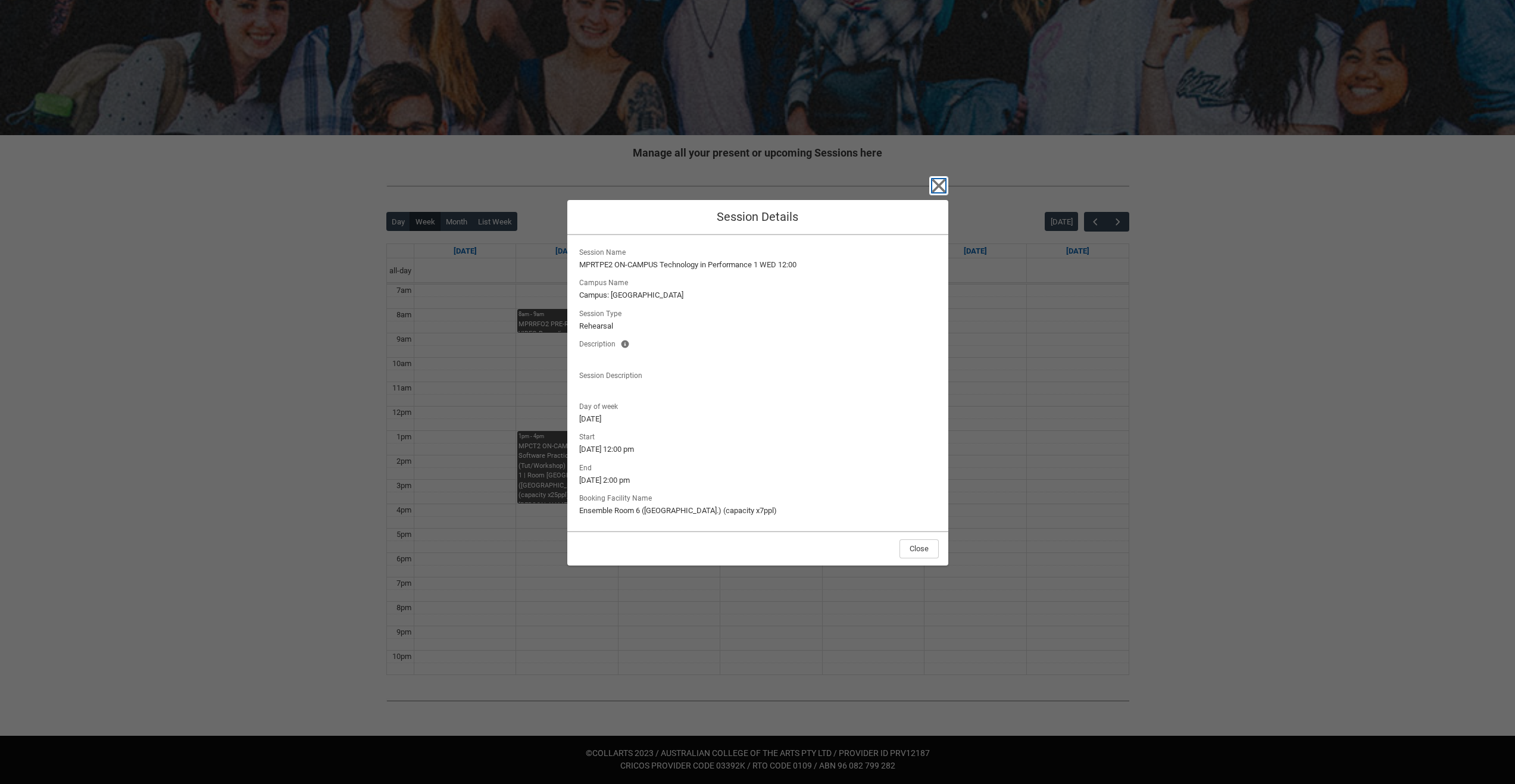
click at [935, 190] on icon "button" at bounding box center [938, 186] width 14 height 14
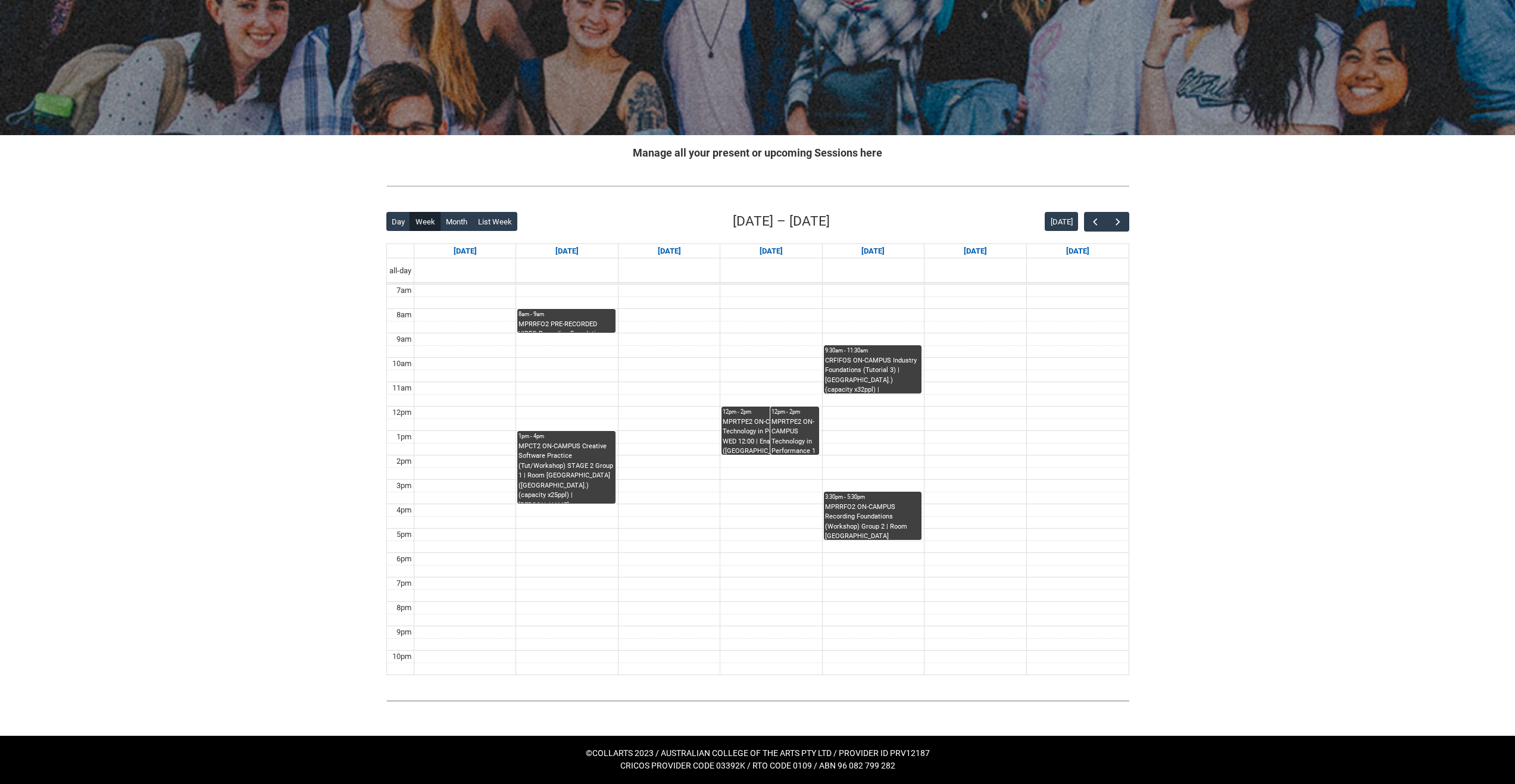
click at [782, 423] on div "MPRTPE2 ON-CAMPUS Technology in Performance 1 WED 12:00 | Studio B (Brunswick S…" at bounding box center [795, 436] width 46 height 37
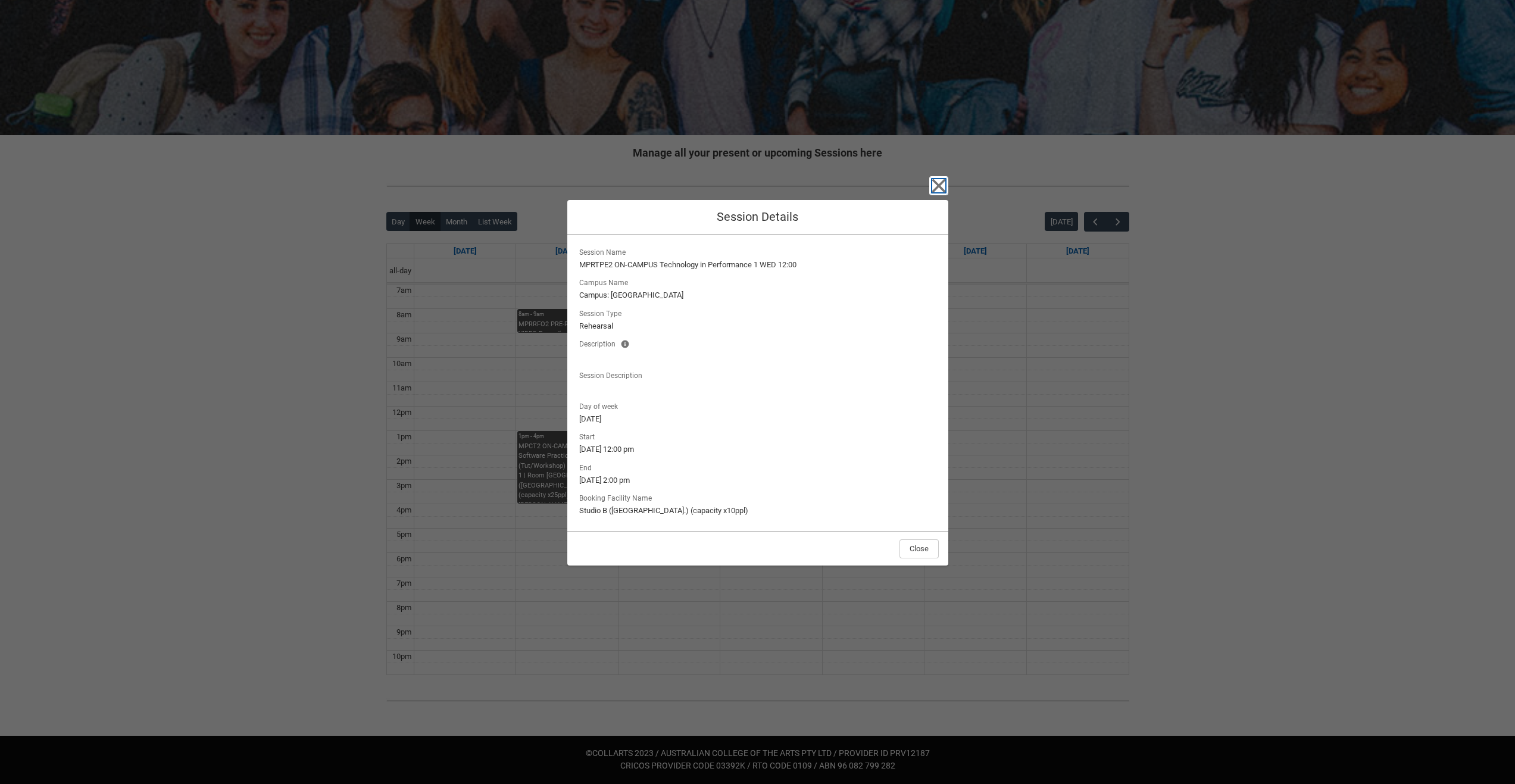
click at [939, 180] on icon "button" at bounding box center [939, 186] width 19 height 19
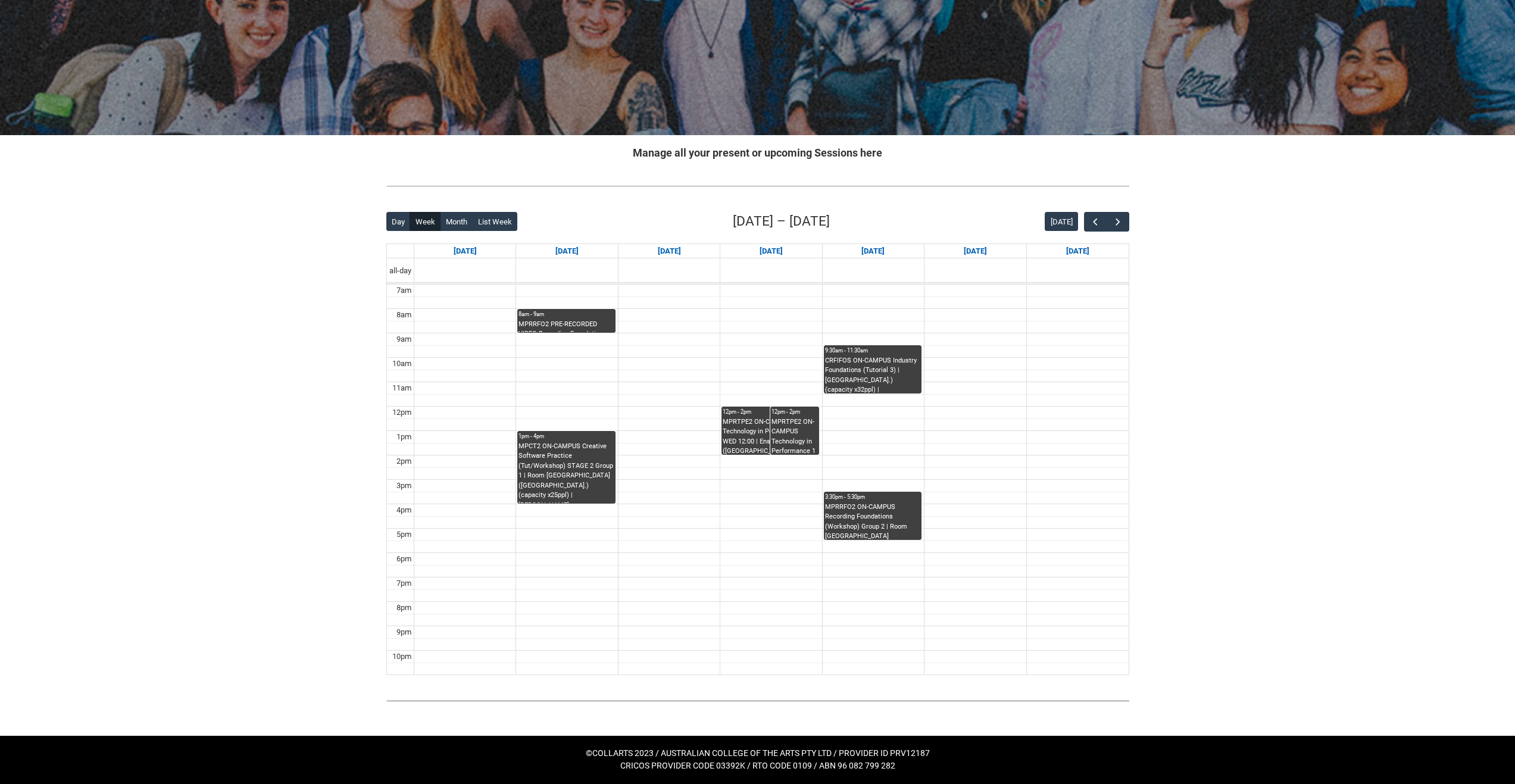
click at [748, 434] on div "MPRTPE2 ON-CAMPUS Technology in Performance 1 WED 12:00 | Ensemble Room 6 (Brun…" at bounding box center [770, 436] width 95 height 37
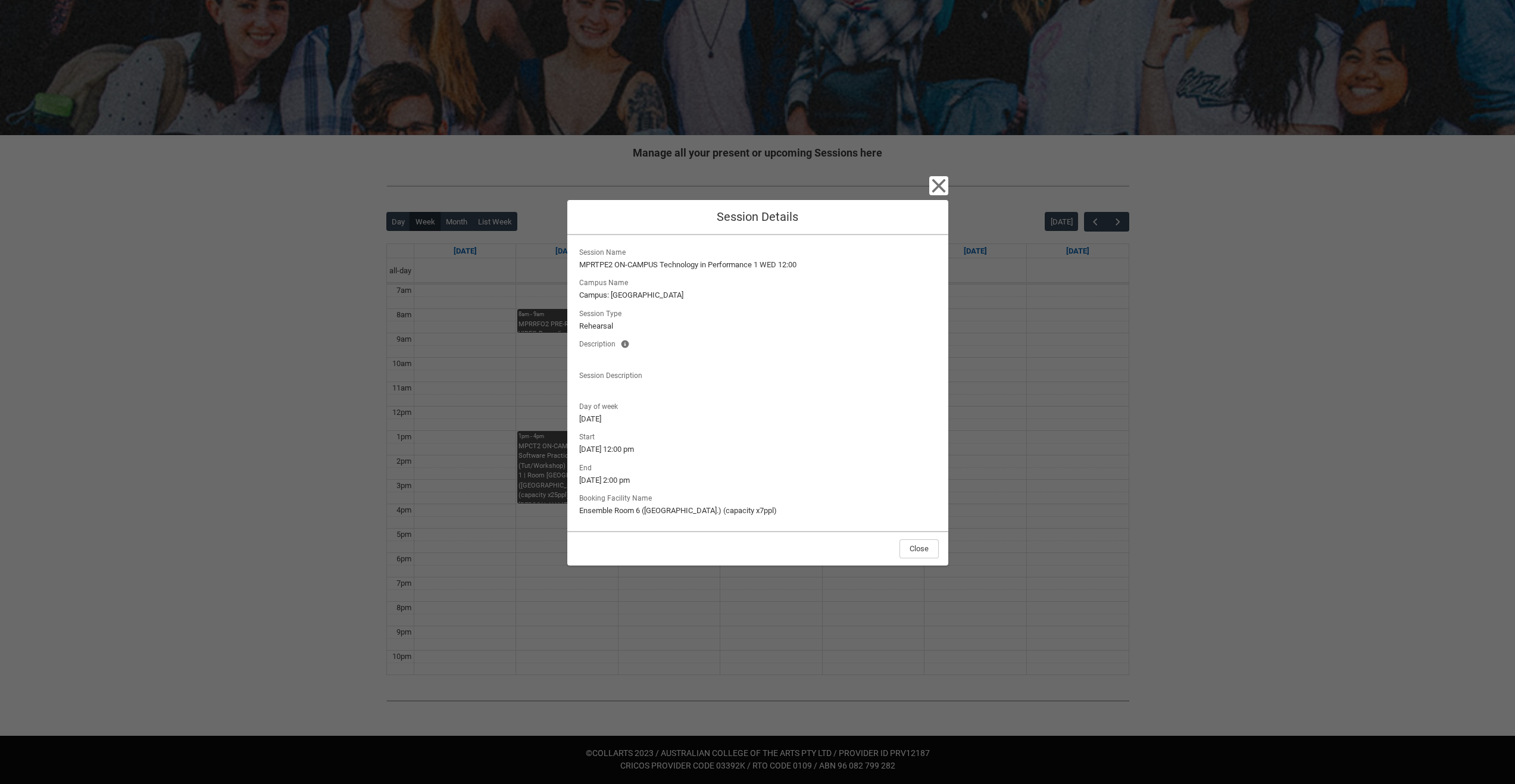
click at [949, 179] on div "Close Session Details Session Name MPRTPE2 ON-CAMPUS Technology in Performance …" at bounding box center [758, 392] width 1515 height 784
click at [936, 189] on icon "button" at bounding box center [938, 186] width 14 height 14
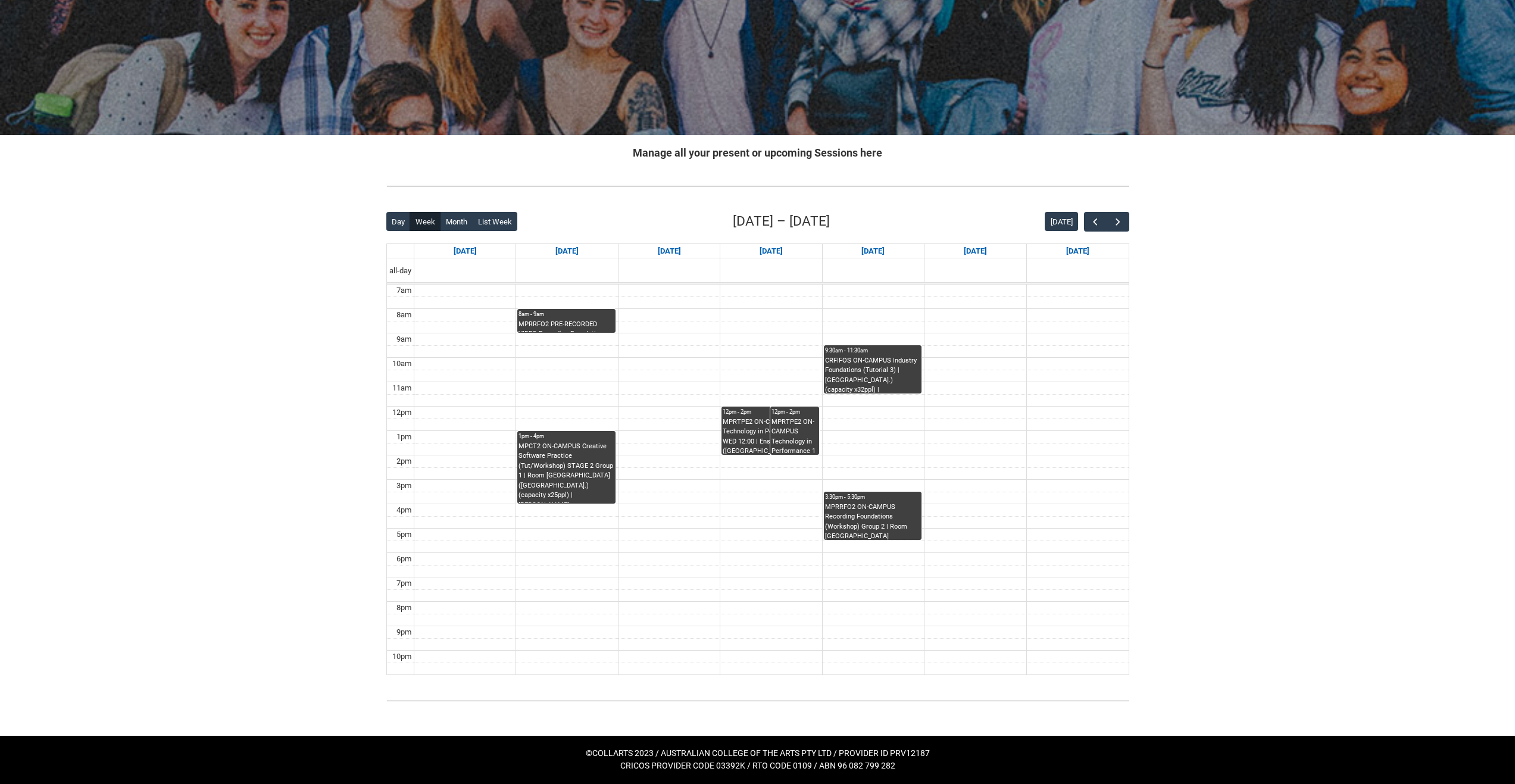
click at [861, 384] on div "CRFIFOS ON-CAMPUS Industry Foundations (Tutorial 3) | Room 101 (Wellington St.)…" at bounding box center [873, 375] width 95 height 37
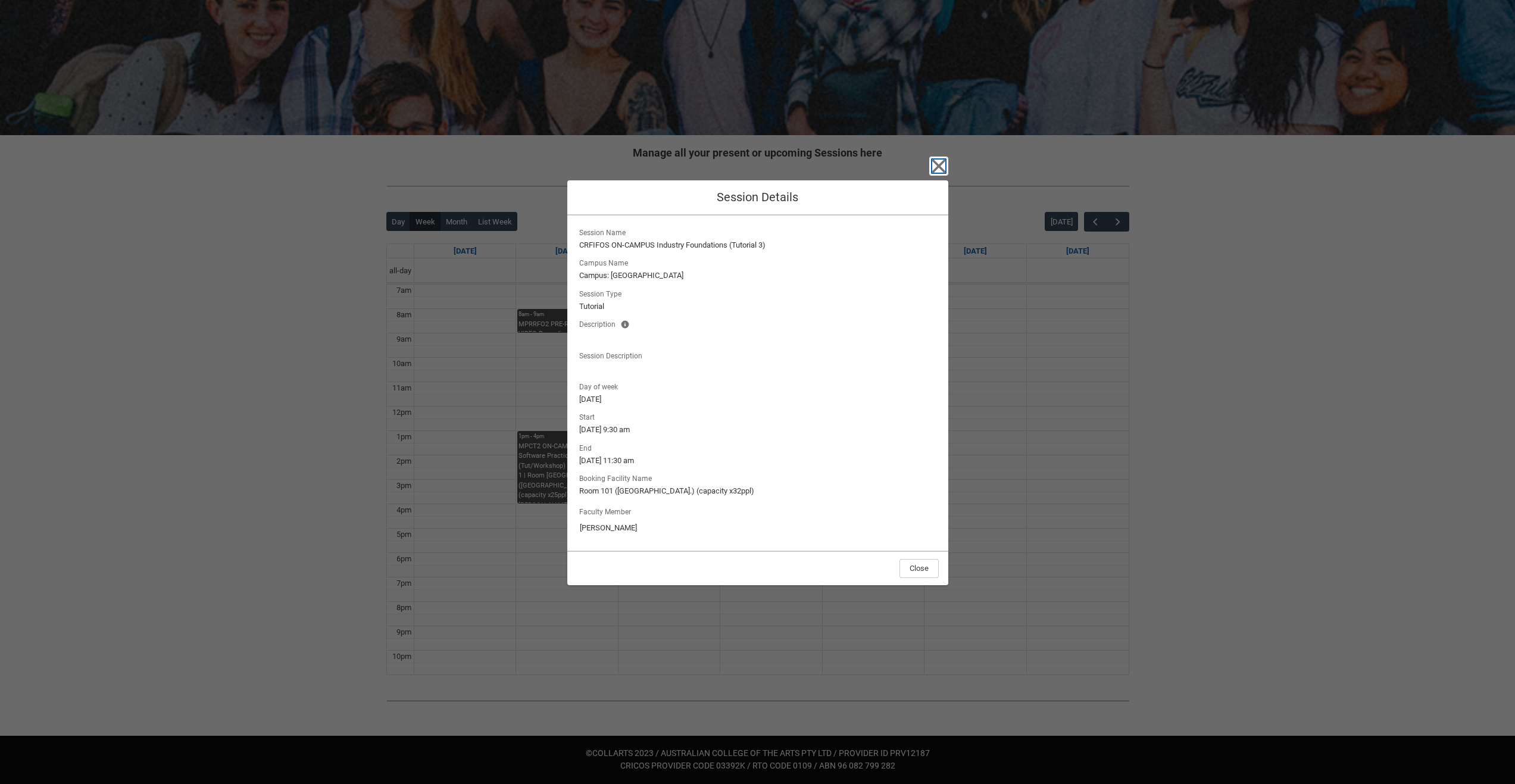
click at [945, 157] on icon "button" at bounding box center [939, 166] width 19 height 19
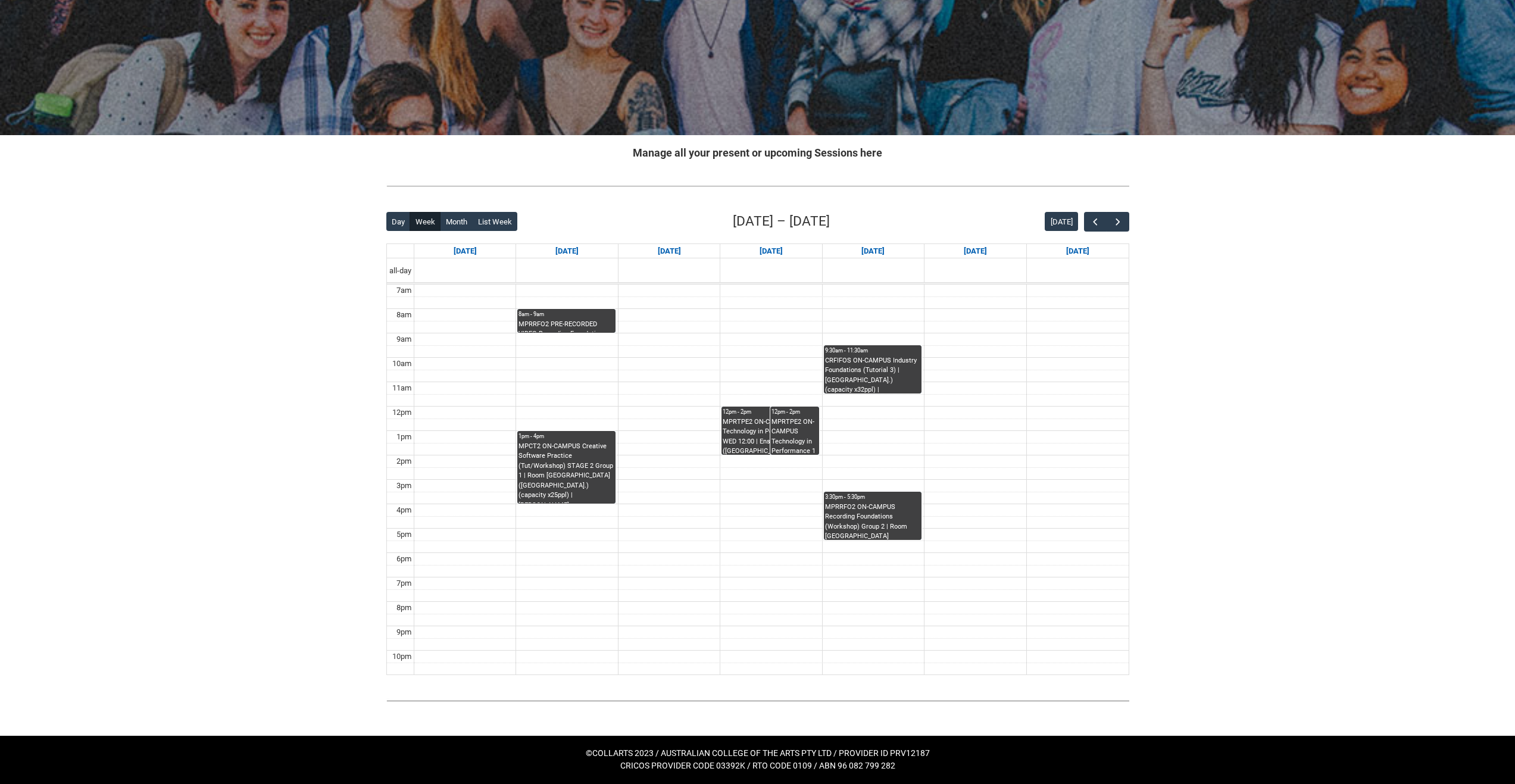
click at [893, 506] on div "MPRRFO2 ON-CAMPUS Recording Foundations (Workshop) Group 2 | Room 201 Lab (Well…" at bounding box center [873, 521] width 95 height 37
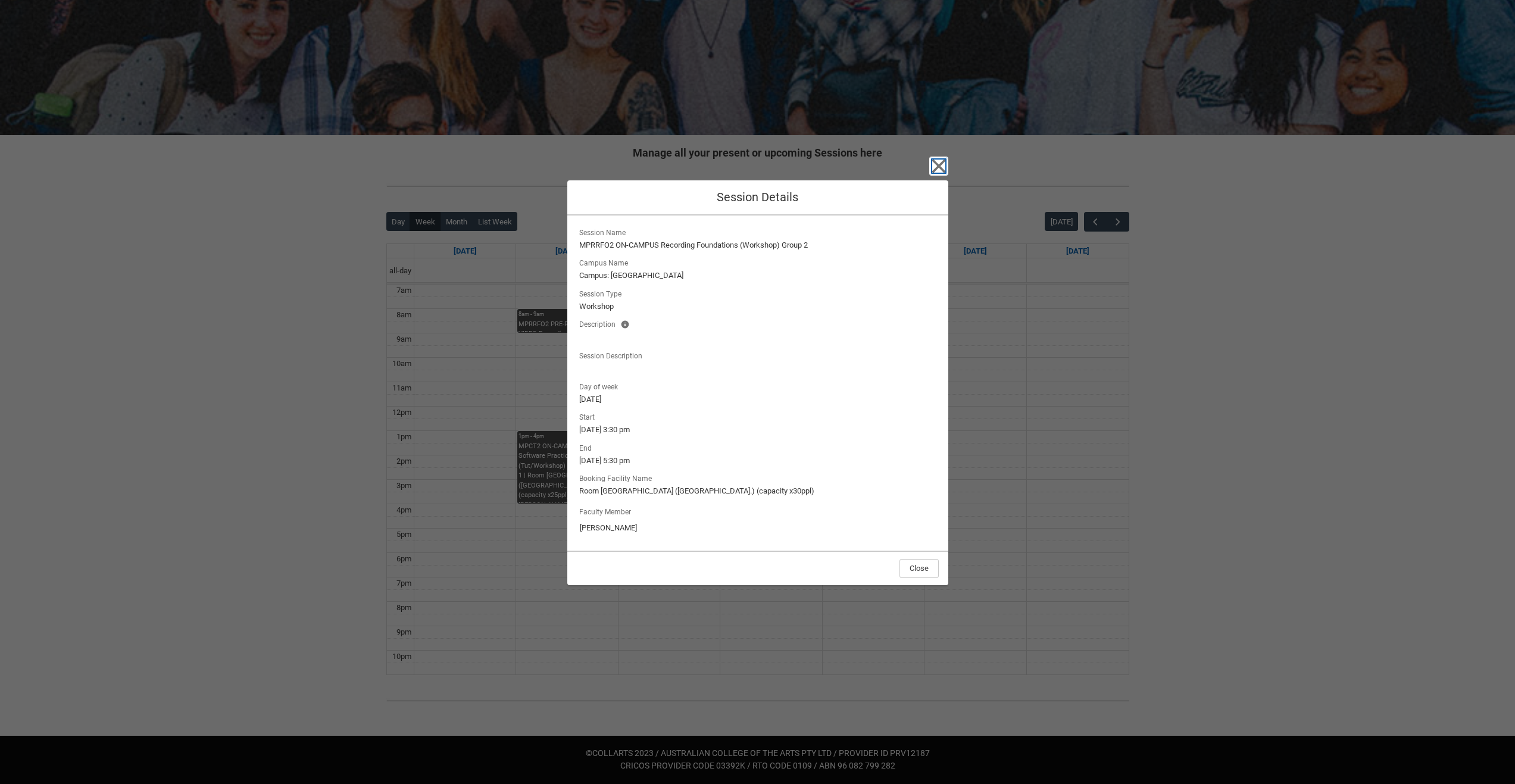
click at [942, 167] on icon "button" at bounding box center [939, 166] width 19 height 19
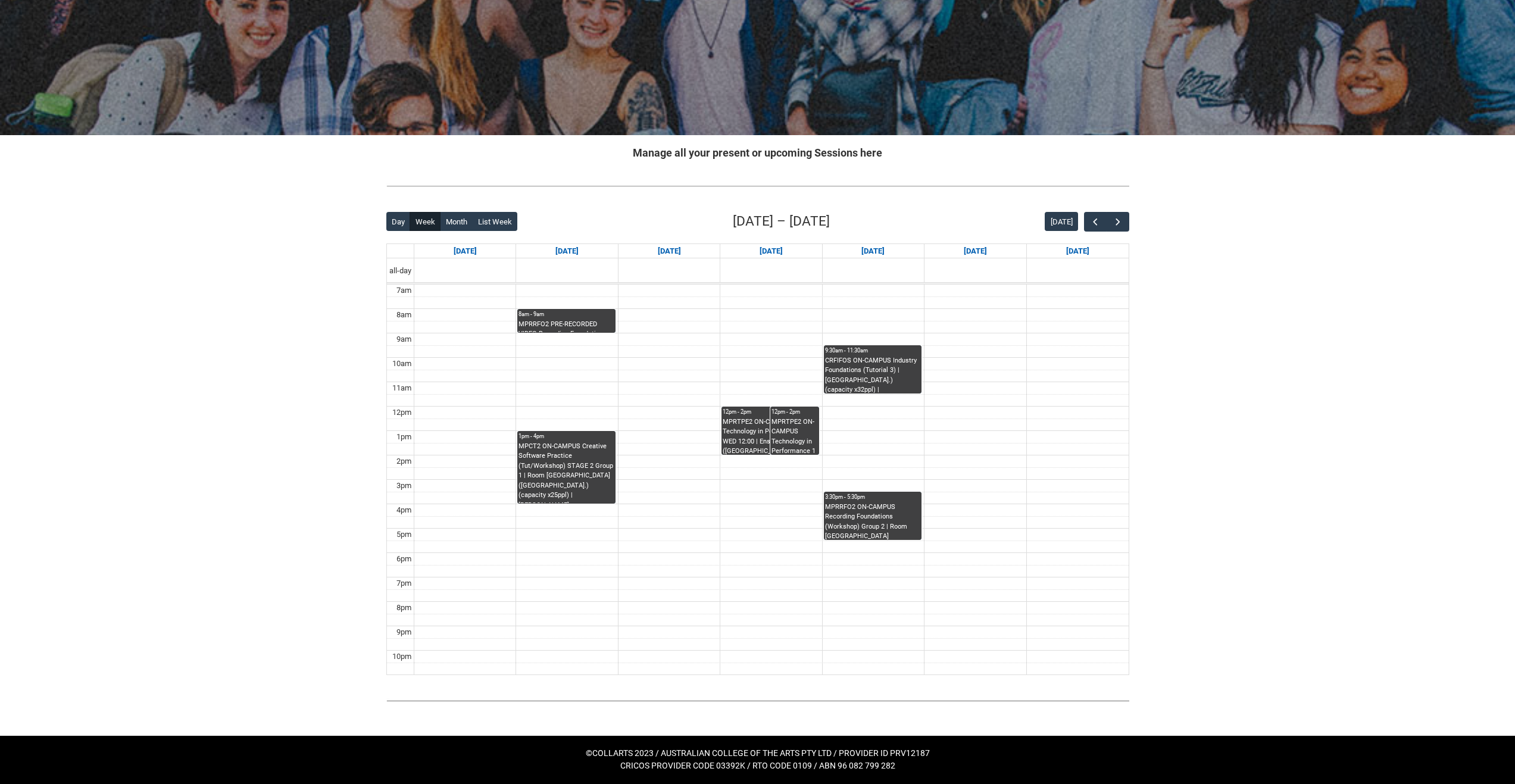
click at [876, 371] on div "CRFIFOS ON-CAMPUS Industry Foundations (Tutorial 3) | Room 101 (Wellington St.)…" at bounding box center [873, 375] width 95 height 37
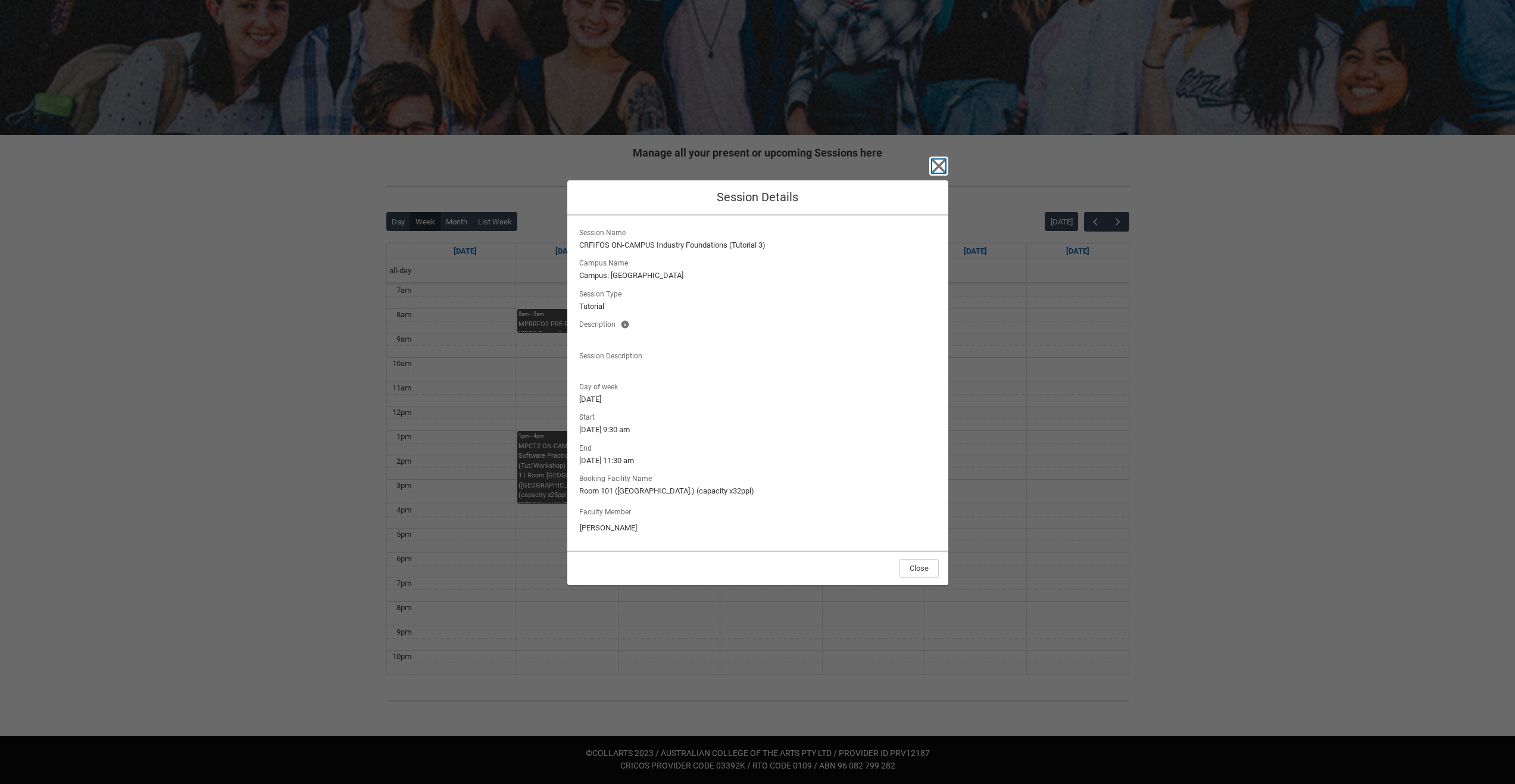
click at [948, 167] on icon "button" at bounding box center [939, 166] width 19 height 19
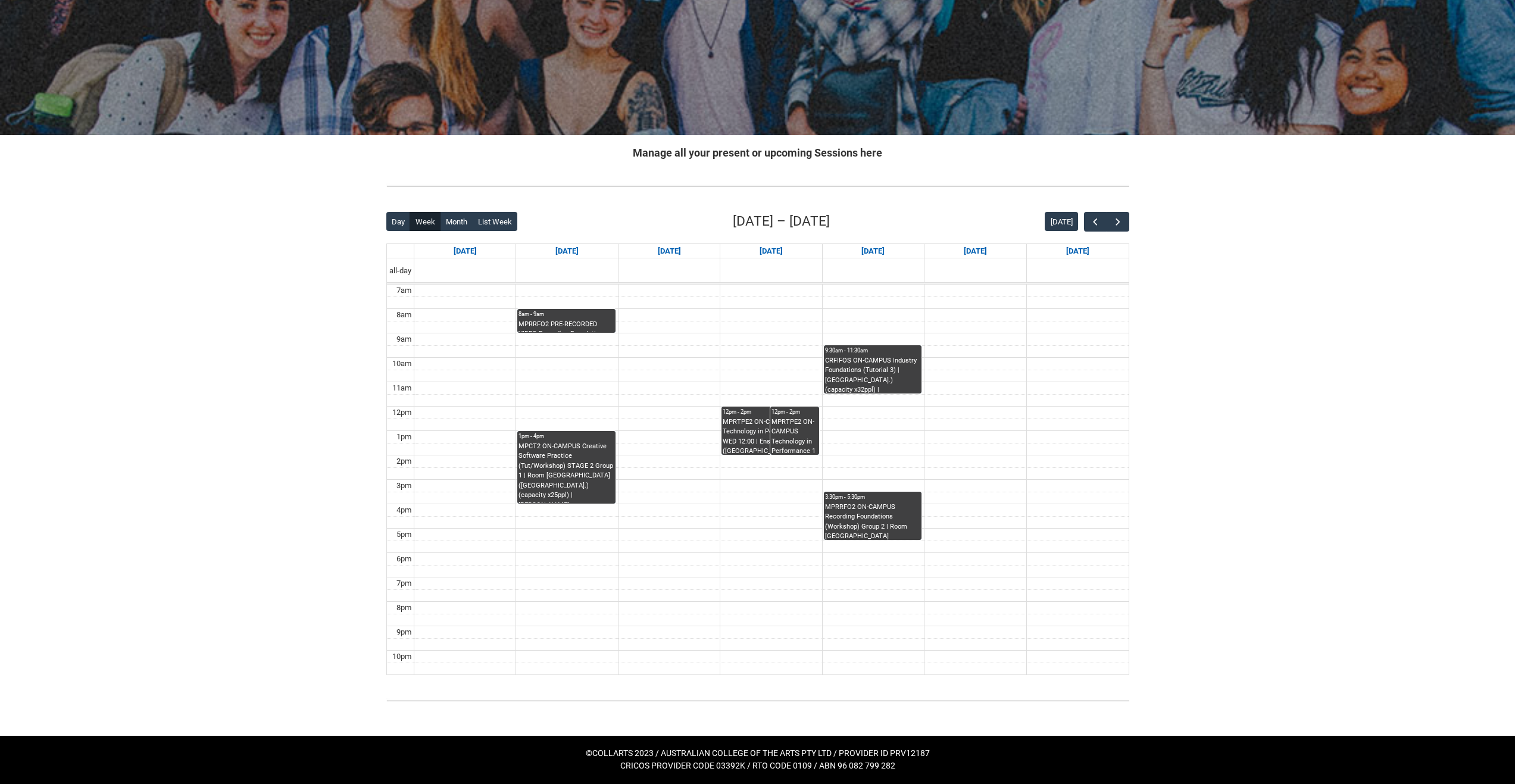
click at [893, 365] on div "CRFIFOS ON-CAMPUS Industry Foundations (Tutorial 3) | Room 101 (Wellington St.)…" at bounding box center [873, 375] width 95 height 37
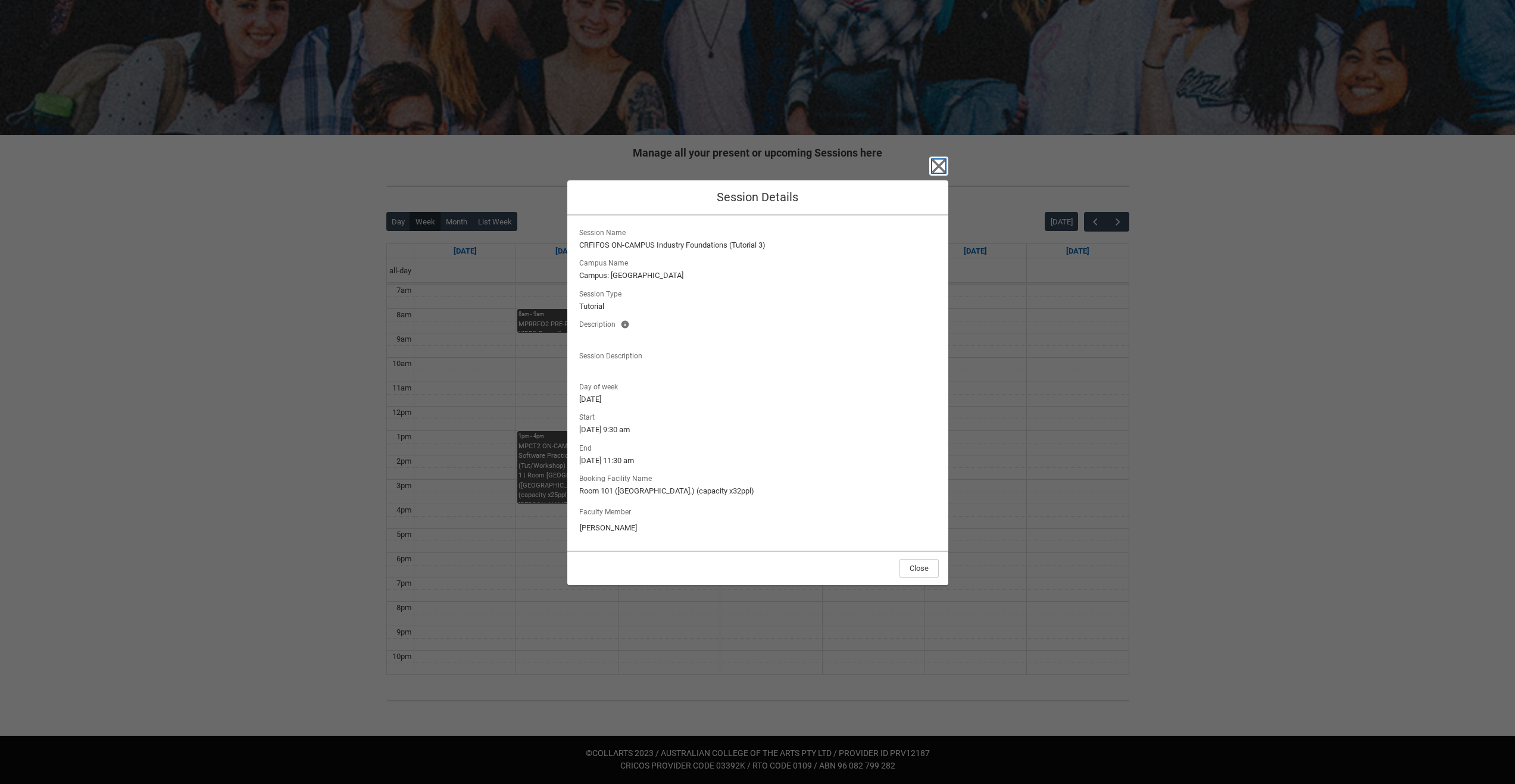
click at [940, 164] on icon "button" at bounding box center [938, 166] width 14 height 14
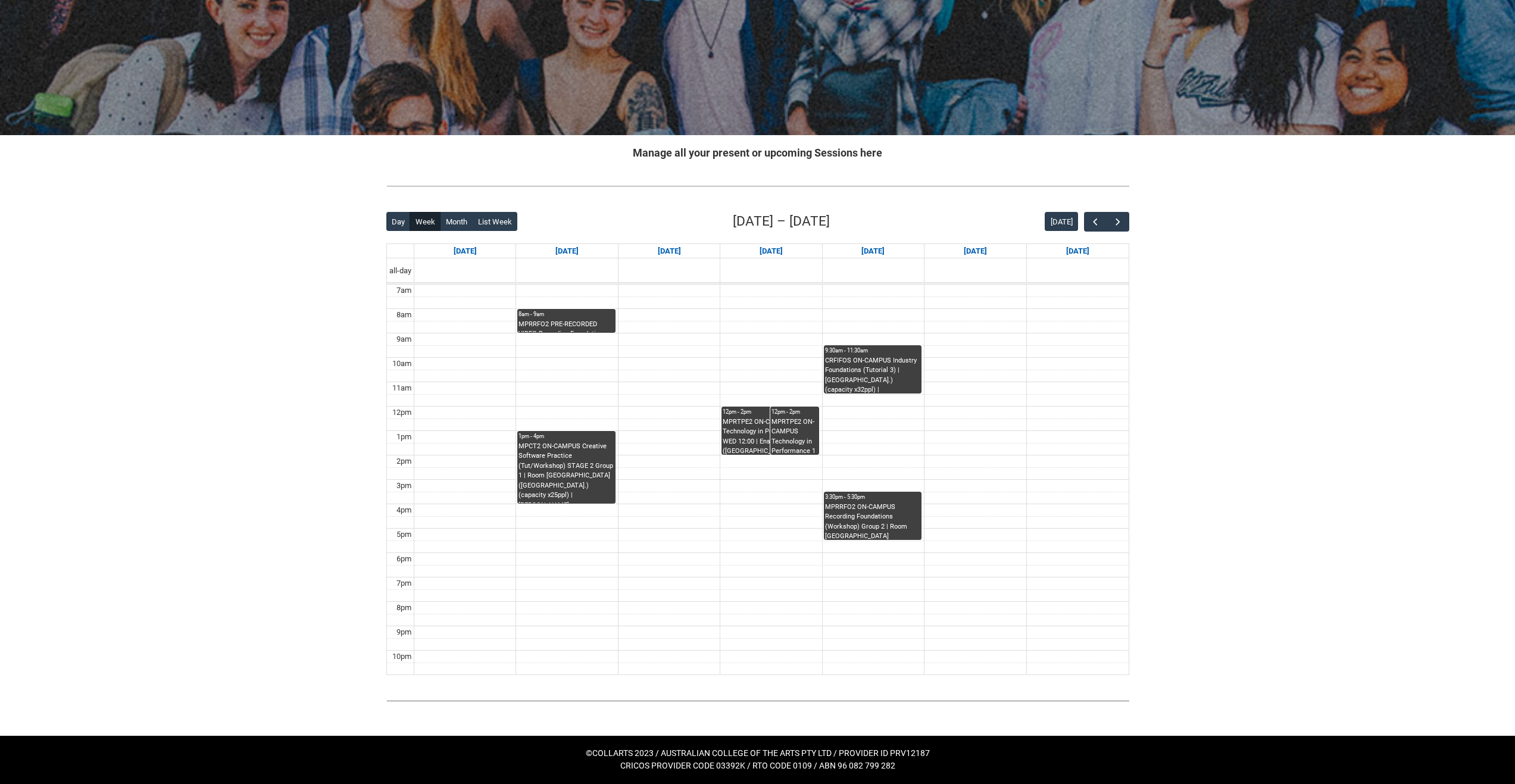
click at [896, 529] on div "MPRRFO2 ON-CAMPUS Recording Foundations (Workshop) Group 2 | Room 201 Lab (Well…" at bounding box center [873, 521] width 95 height 37
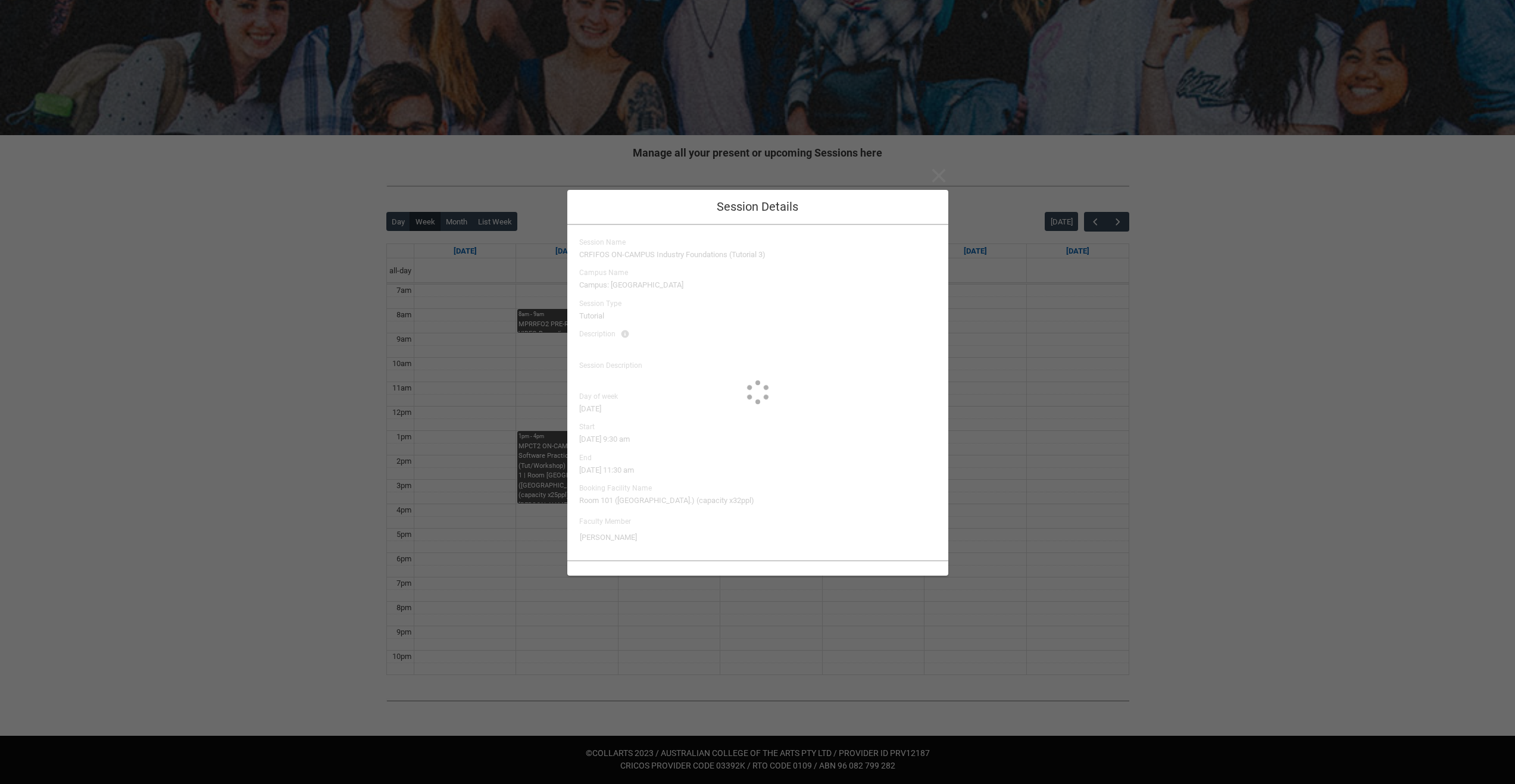
type input "Benjamin Colbourne"
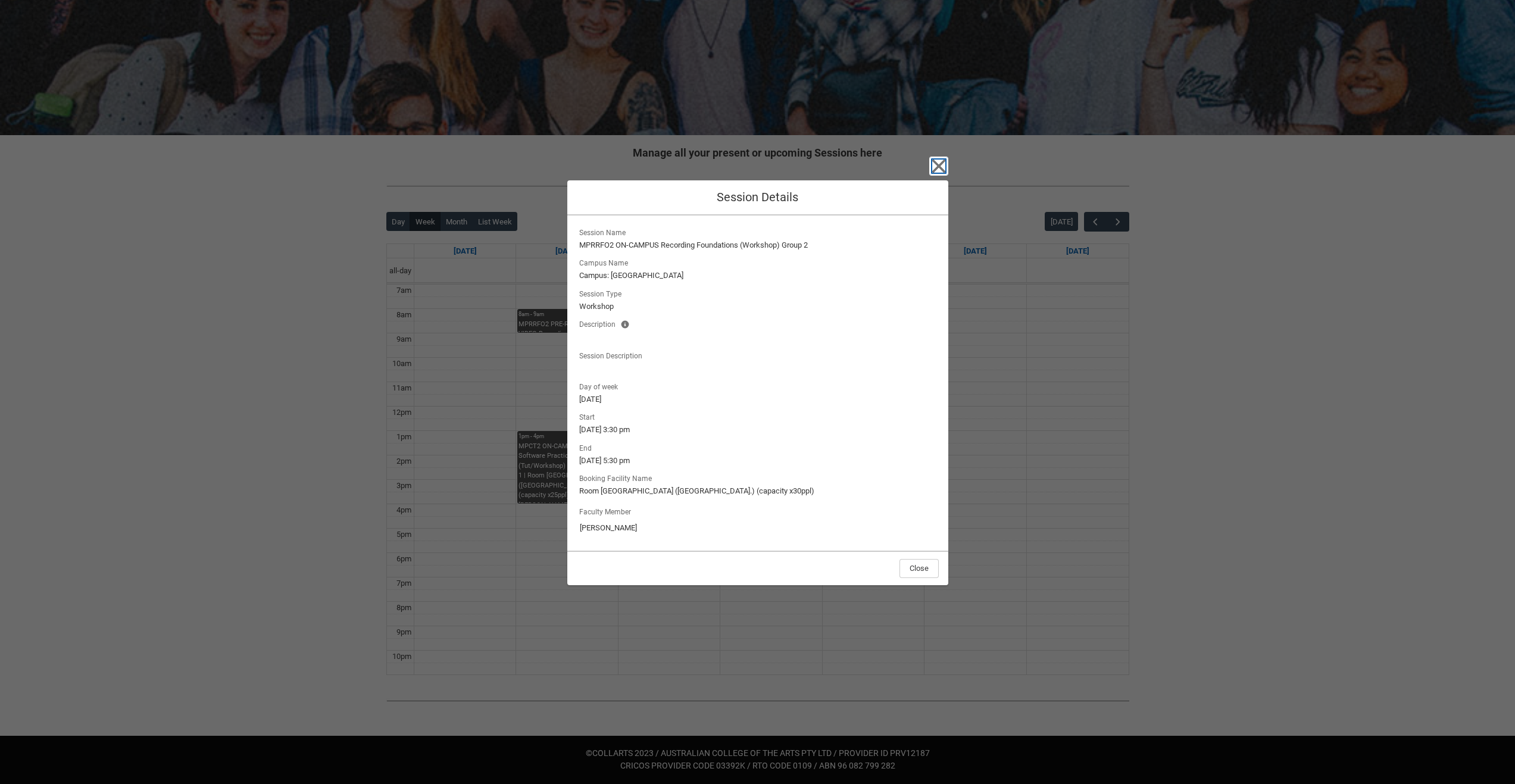
click at [932, 169] on icon "button" at bounding box center [939, 166] width 19 height 19
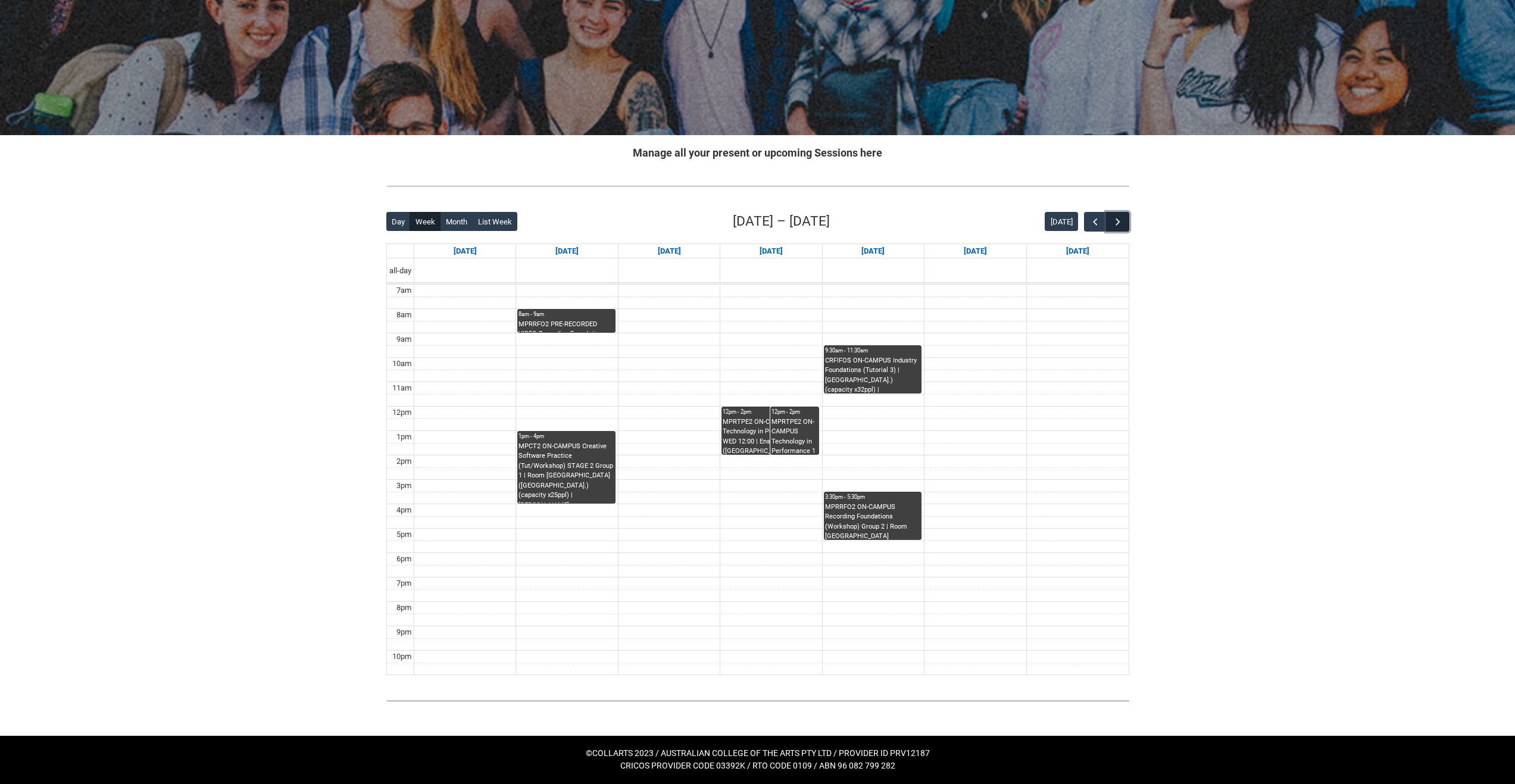
click at [1113, 214] on button "button" at bounding box center [1117, 222] width 22 height 20
click at [1098, 220] on span "button" at bounding box center [1095, 222] width 12 height 12
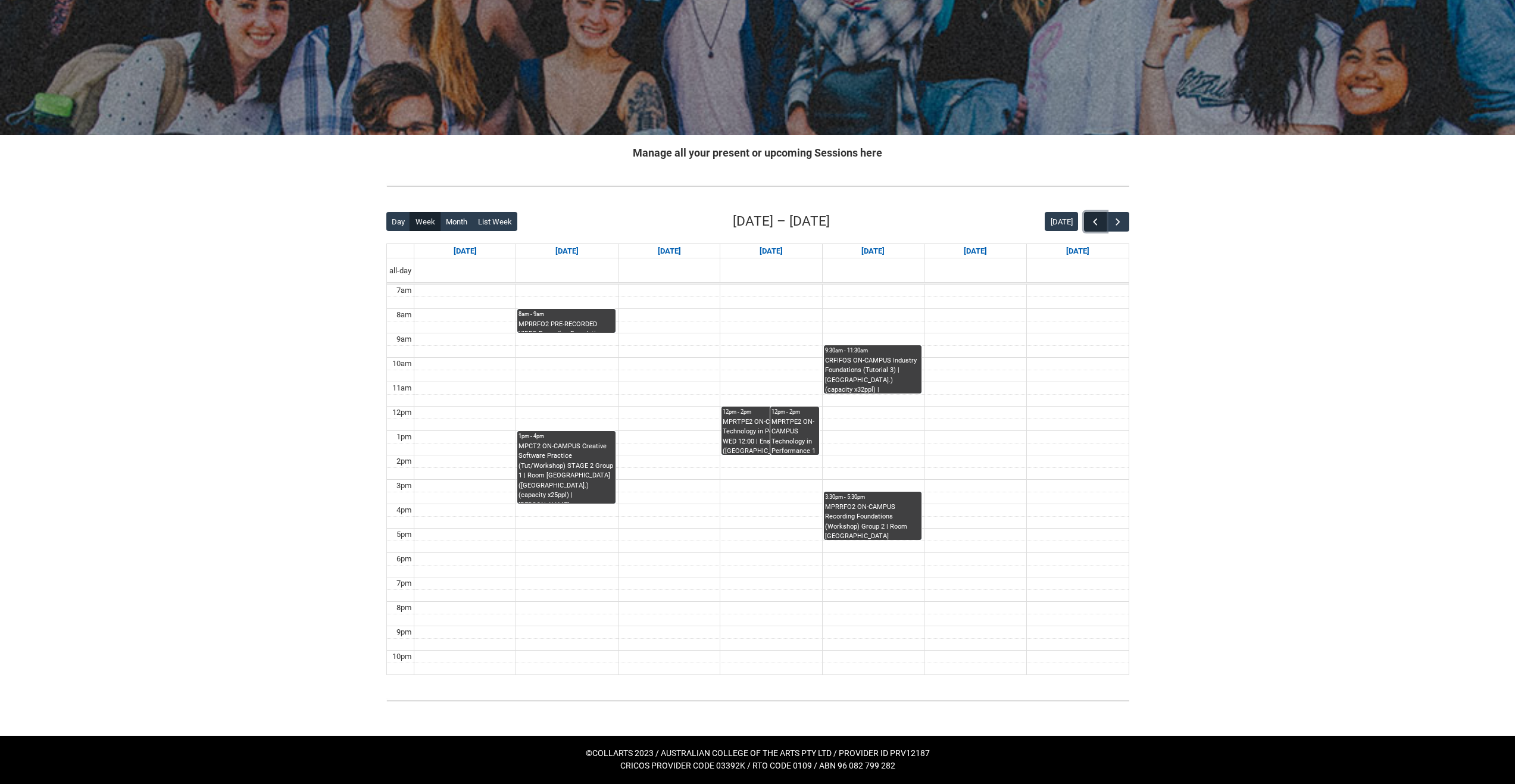
click at [1098, 220] on span "button" at bounding box center [1095, 222] width 12 height 12
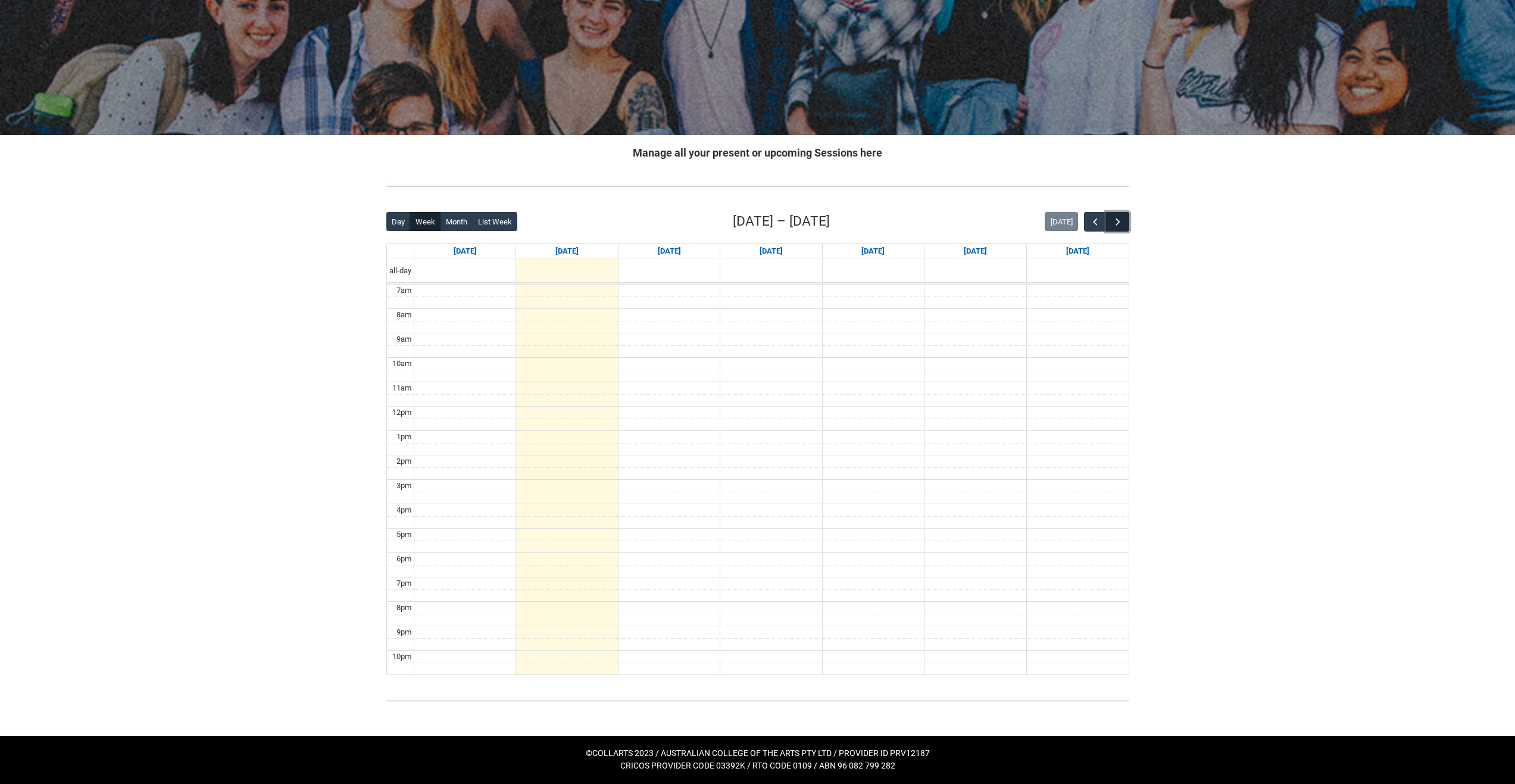
click at [1119, 222] on span "button" at bounding box center [1119, 222] width 12 height 12
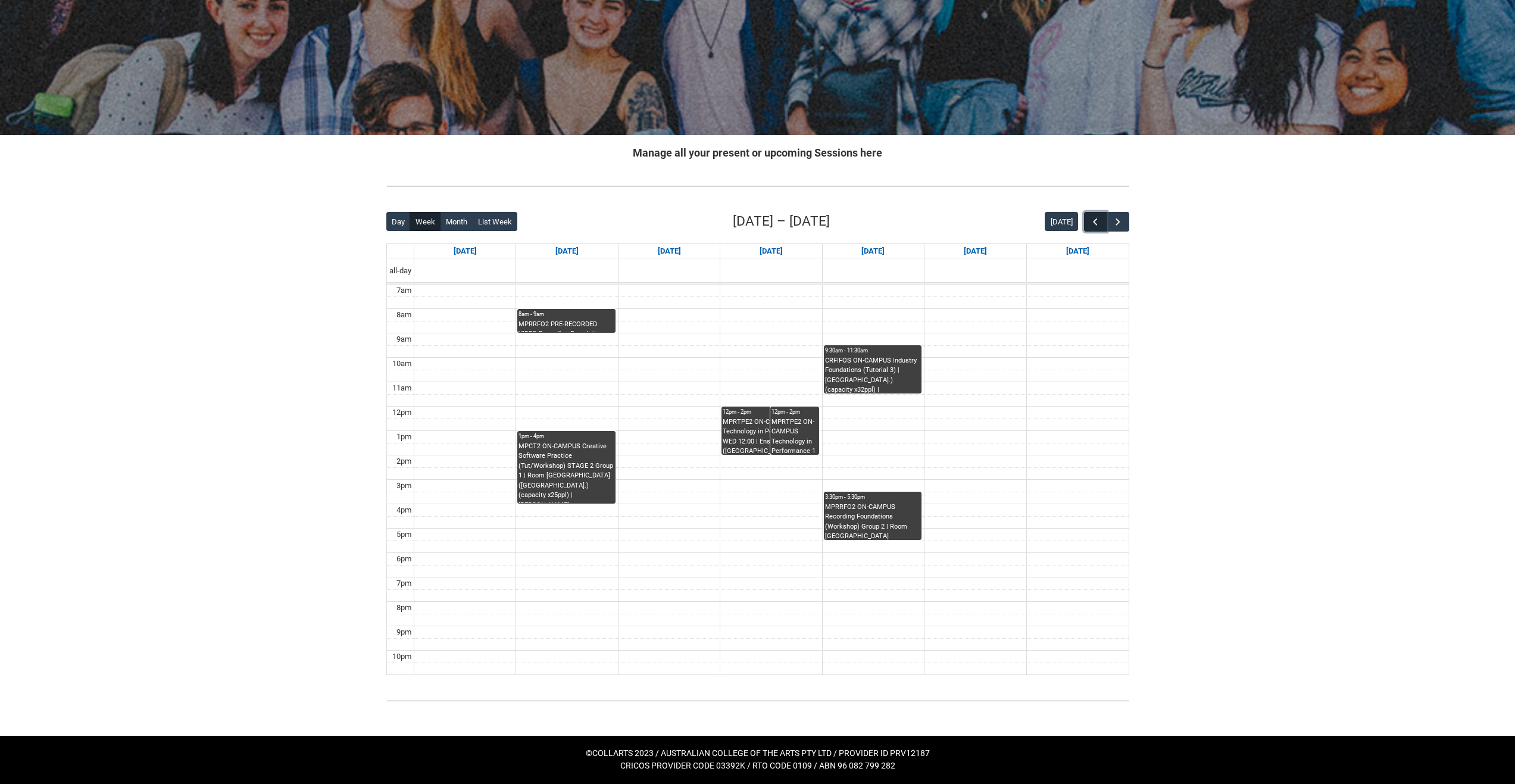
click at [1100, 223] on span "button" at bounding box center [1095, 222] width 12 height 12
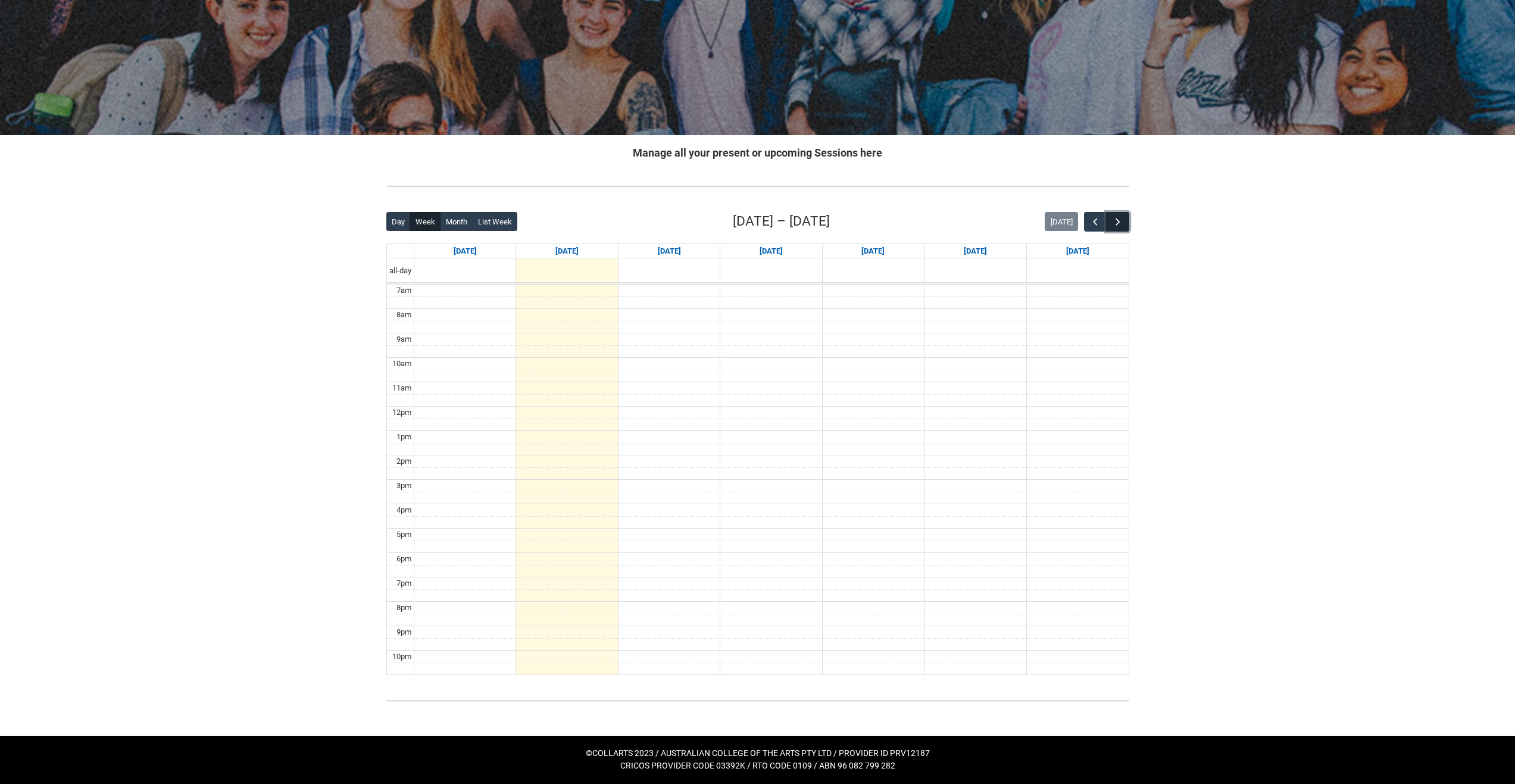
click at [1121, 221] on span "button" at bounding box center [1119, 222] width 12 height 12
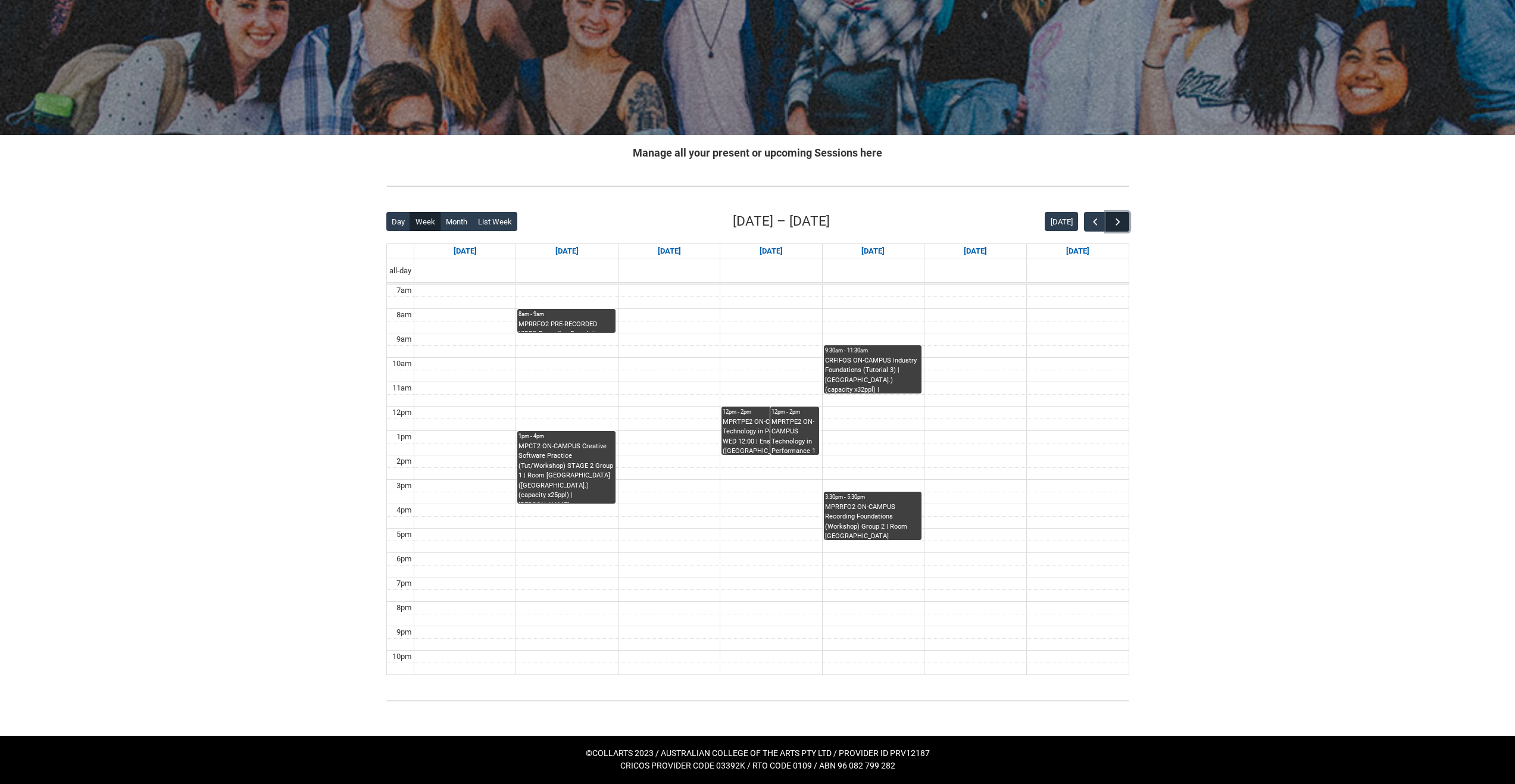
click at [1121, 221] on span "button" at bounding box center [1119, 222] width 12 height 12
click at [746, 431] on div "MPRTPE2 ON-CAMPUS Technology in Performance 1 WED 12:00 | Ensemble Room 6 (Brun…" at bounding box center [770, 436] width 95 height 37
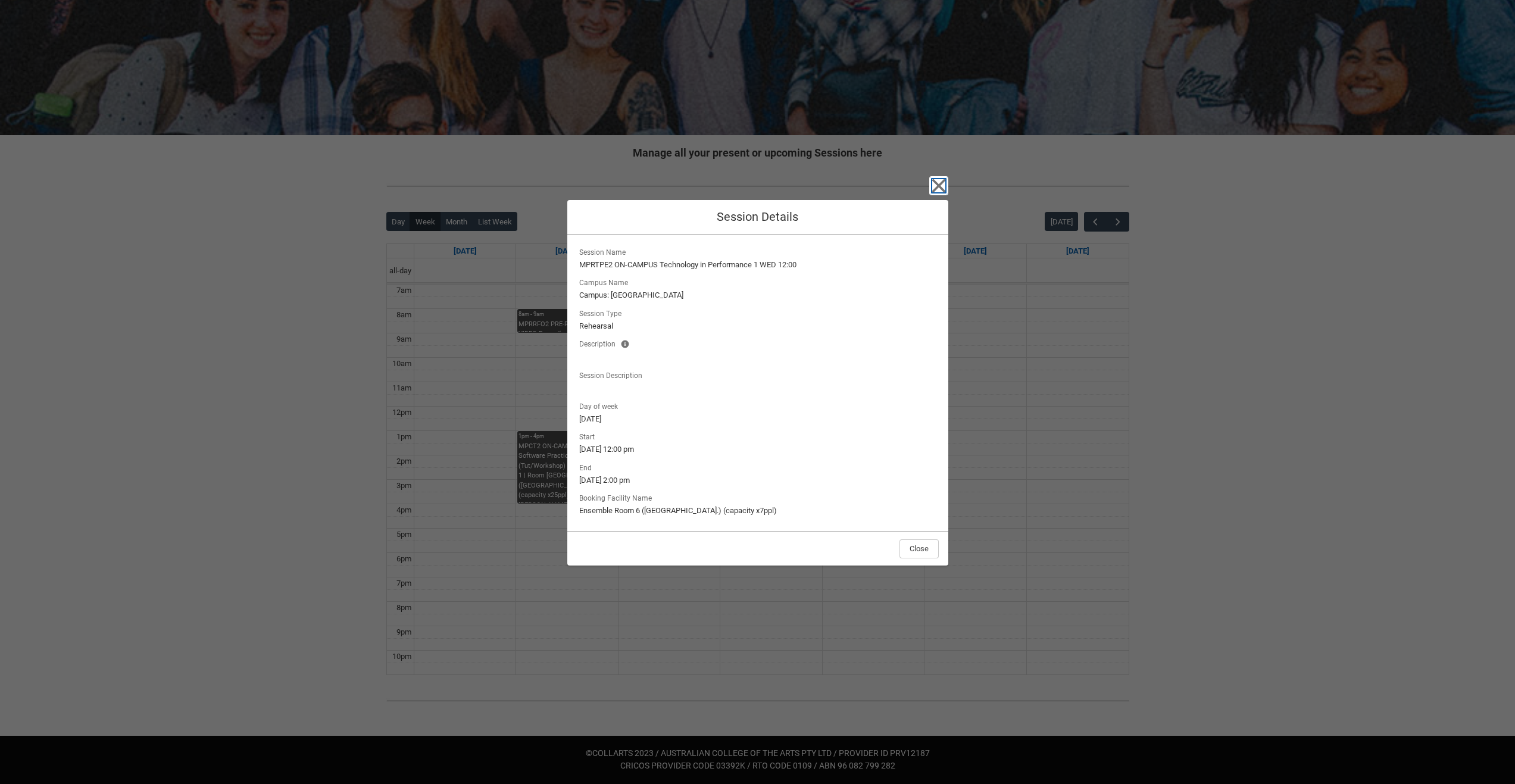
click at [941, 186] on icon "button" at bounding box center [939, 186] width 19 height 19
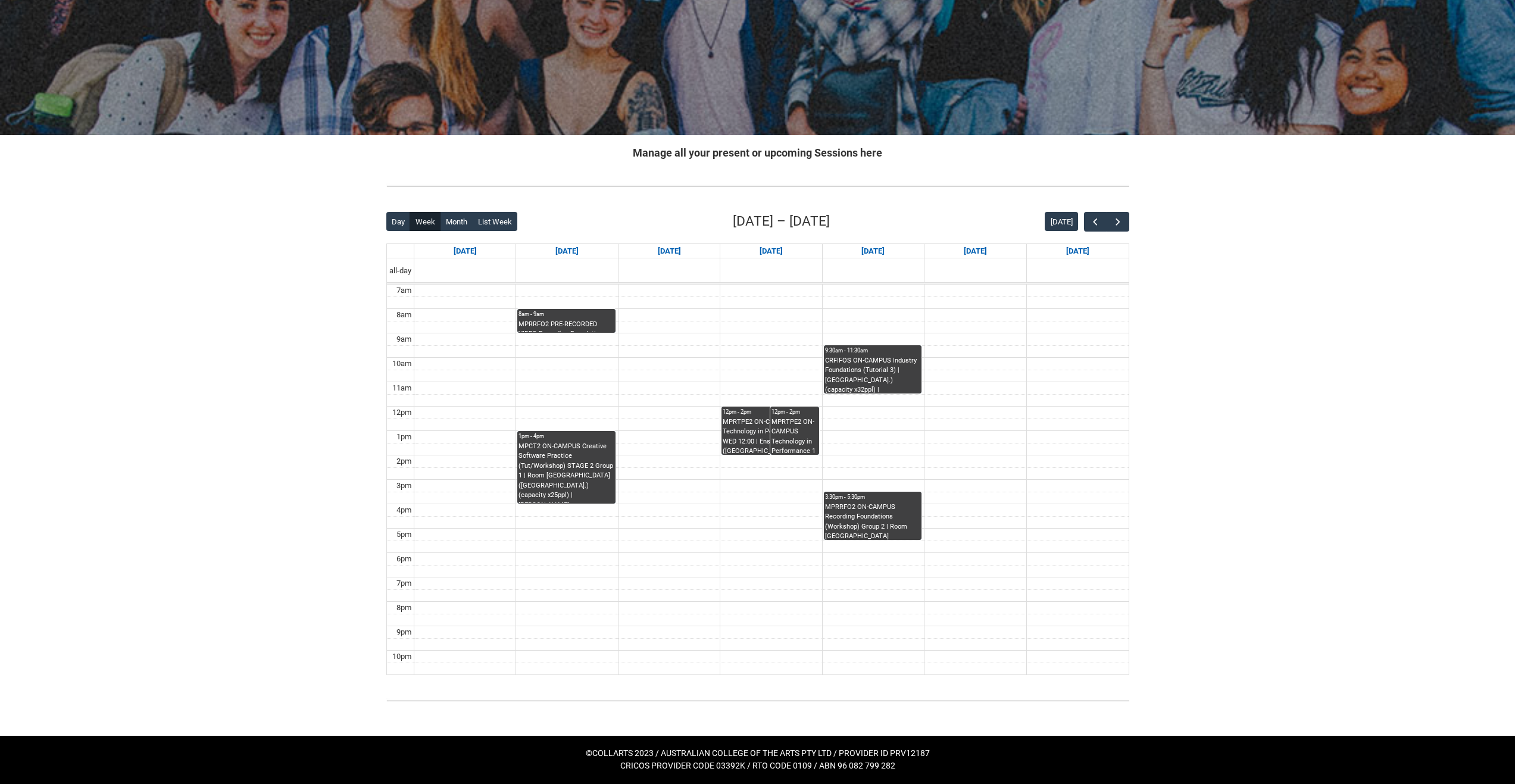
click at [796, 439] on div "MPRTPE2 ON-CAMPUS Technology in Performance 1 WED 12:00 | Studio B (Brunswick S…" at bounding box center [795, 436] width 46 height 37
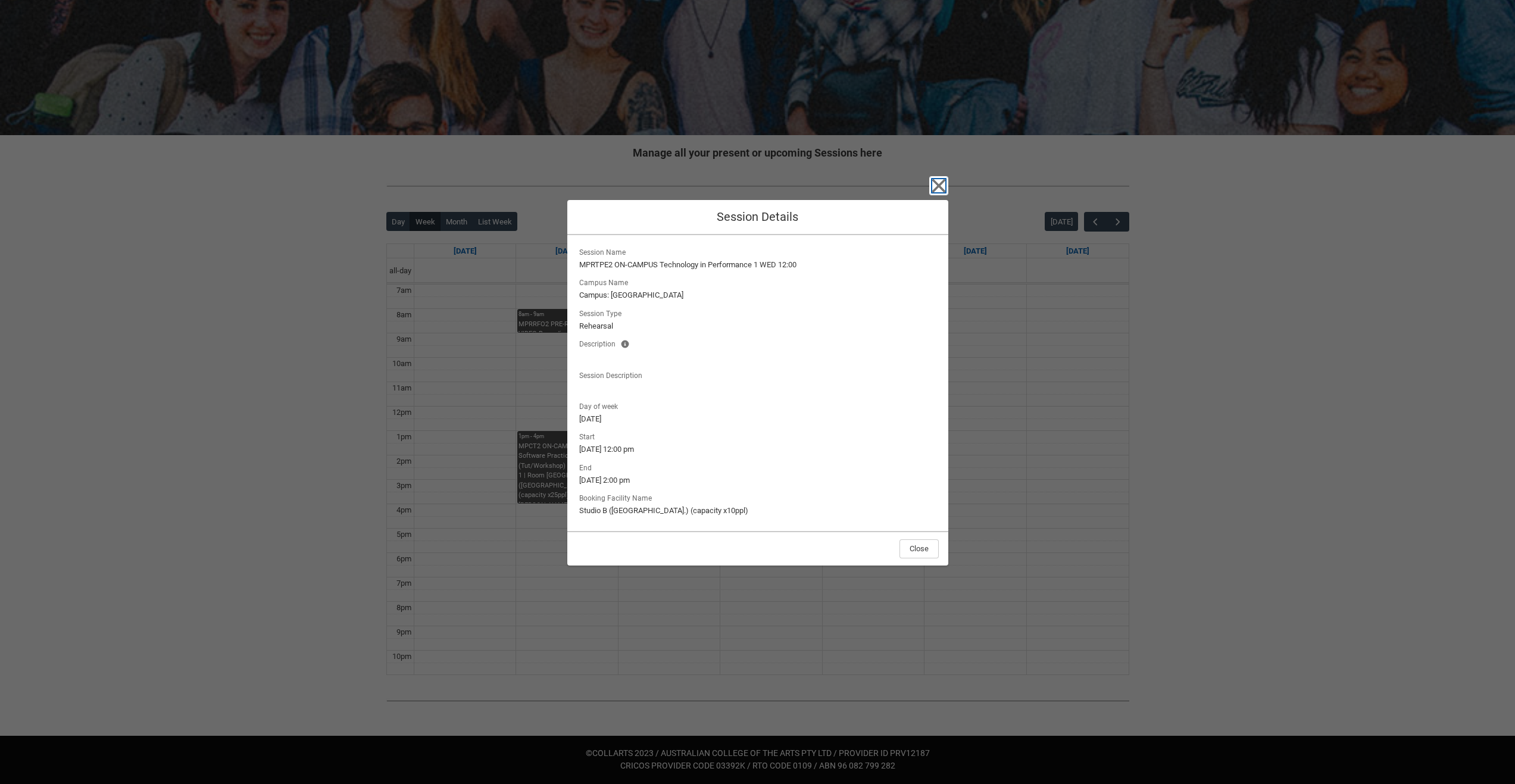
click at [934, 184] on icon "button" at bounding box center [939, 186] width 19 height 19
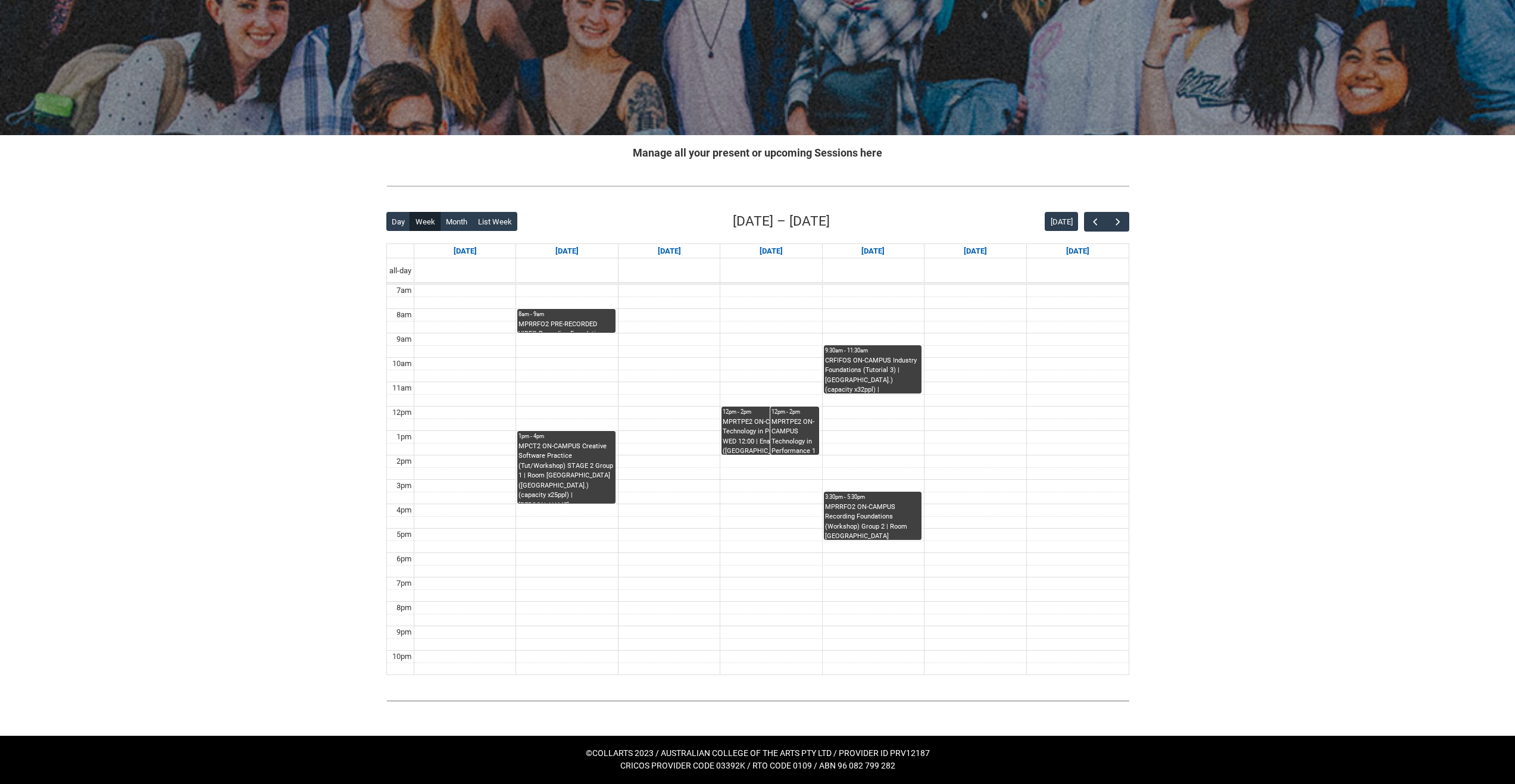
click at [760, 403] on td at bounding box center [771, 400] width 715 height 12
click at [758, 422] on div "MPRTPE2 ON-CAMPUS Technology in Performance 1 WED 12:00 | Ensemble Room 6 (Brun…" at bounding box center [770, 436] width 95 height 37
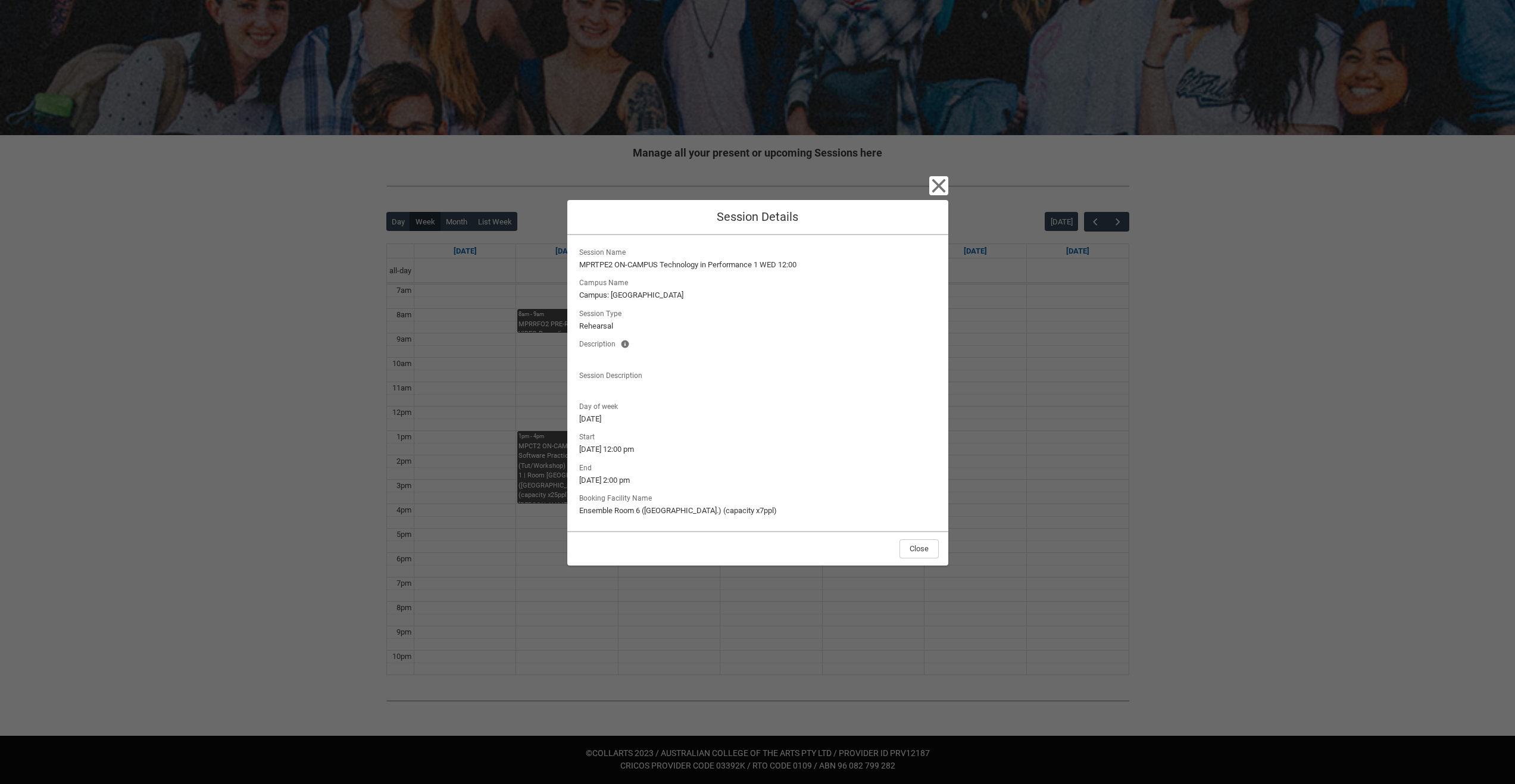
click at [928, 186] on div "Close Session Details Session Name MPRTPE2 ON-CAMPUS Technology in Performance …" at bounding box center [758, 392] width 381 height 784
click at [940, 186] on icon "button" at bounding box center [938, 186] width 14 height 14
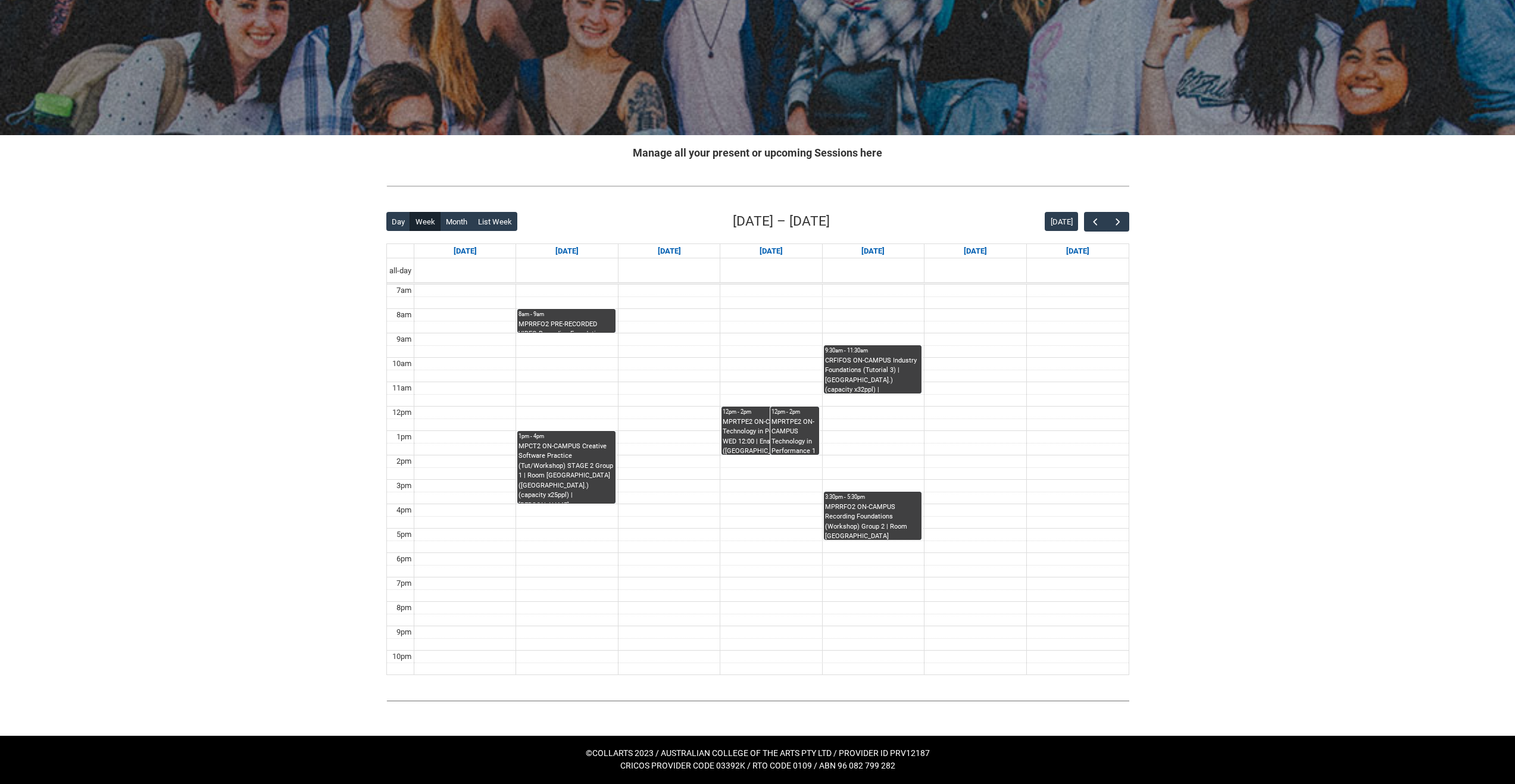
click at [823, 410] on td at bounding box center [771, 413] width 715 height 12
click at [808, 424] on div "MPRTPE2 ON-CAMPUS Technology in Performance 1 WED 12:00 | Studio B (Brunswick S…" at bounding box center [795, 436] width 46 height 37
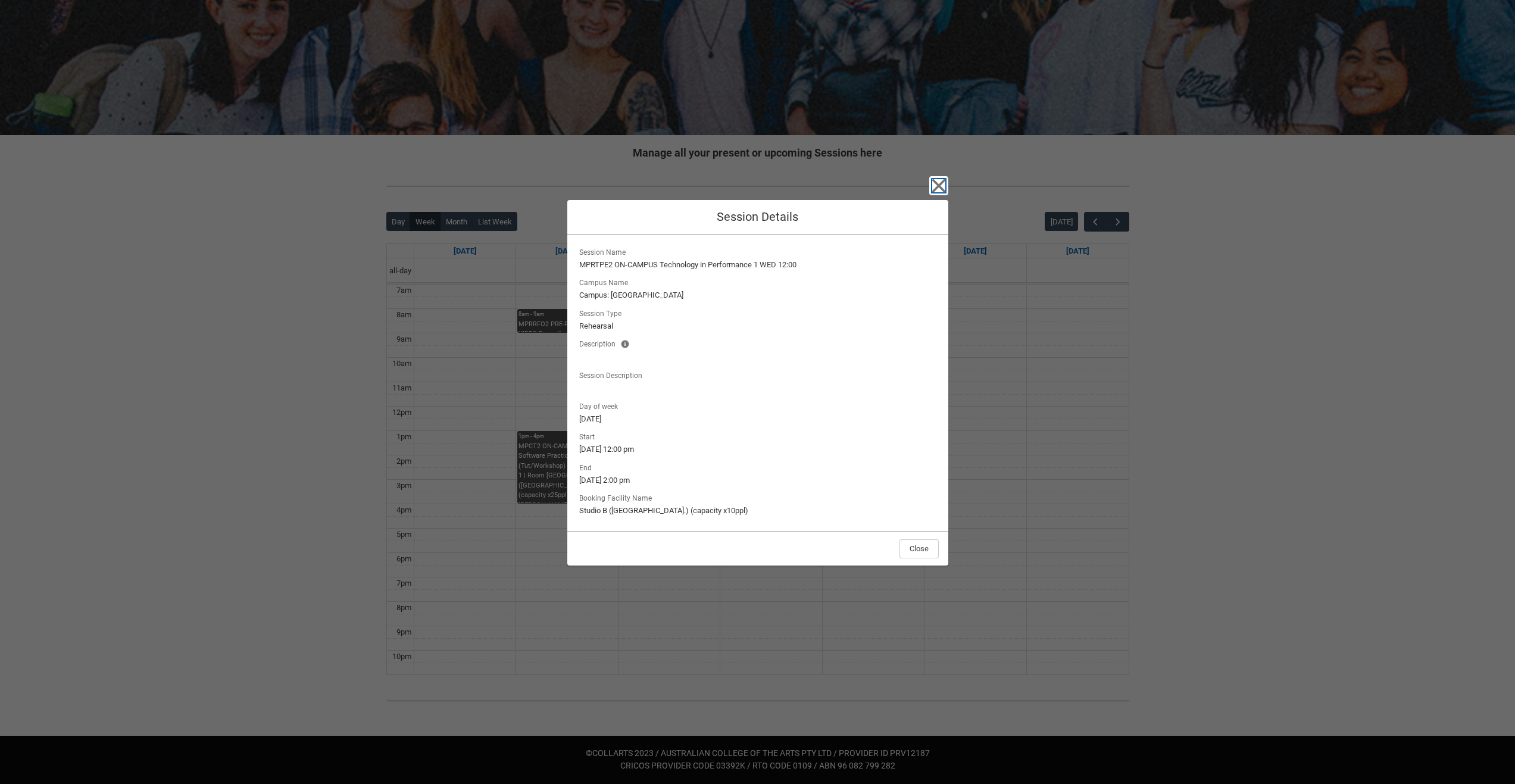
click at [943, 186] on icon "button" at bounding box center [939, 186] width 19 height 19
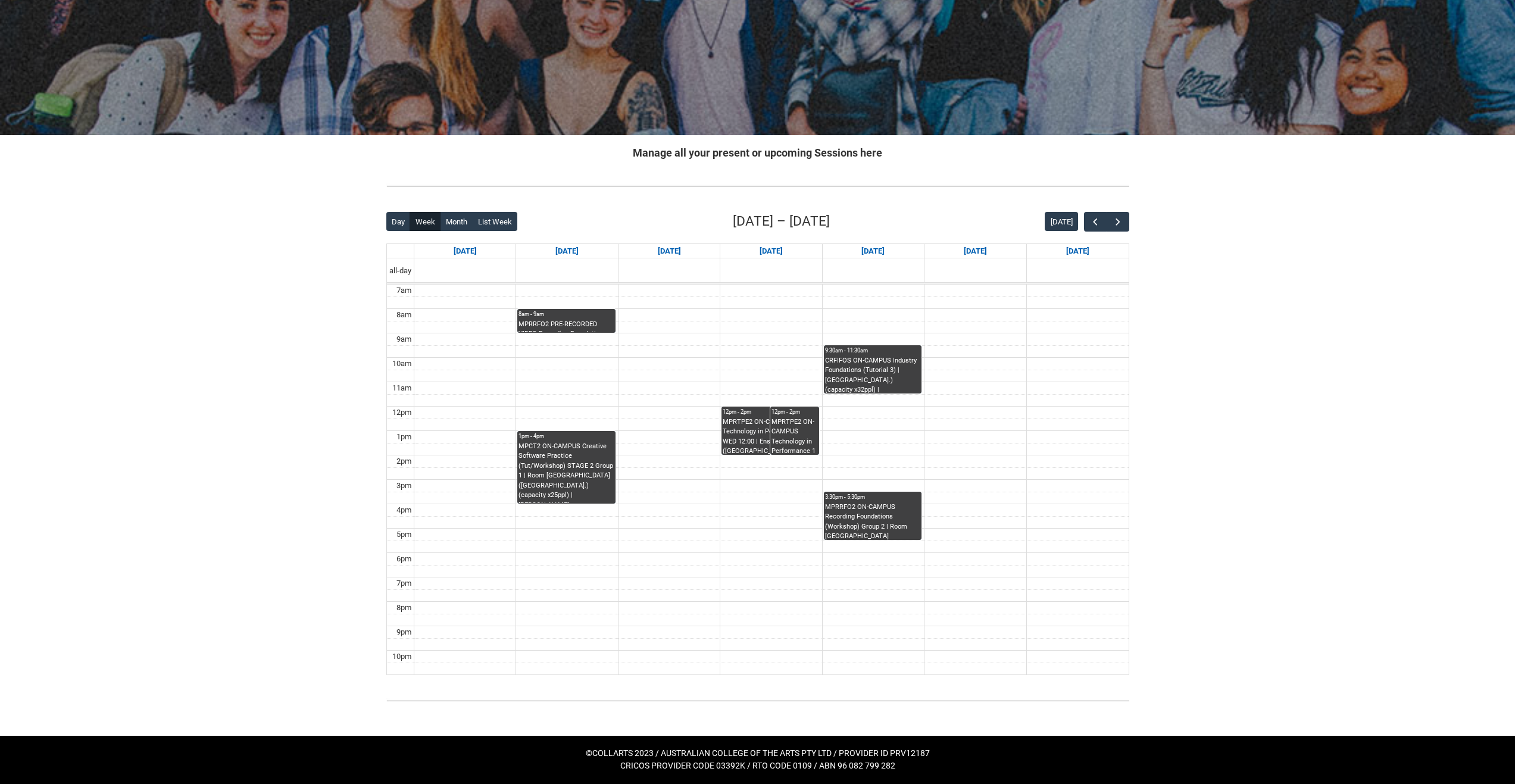
click at [590, 450] on div "MPCT2 ON-CAMPUS Creative Software Practice (Tut/Workshop) STAGE 2 Group 1 | Roo…" at bounding box center [566, 473] width 95 height 62
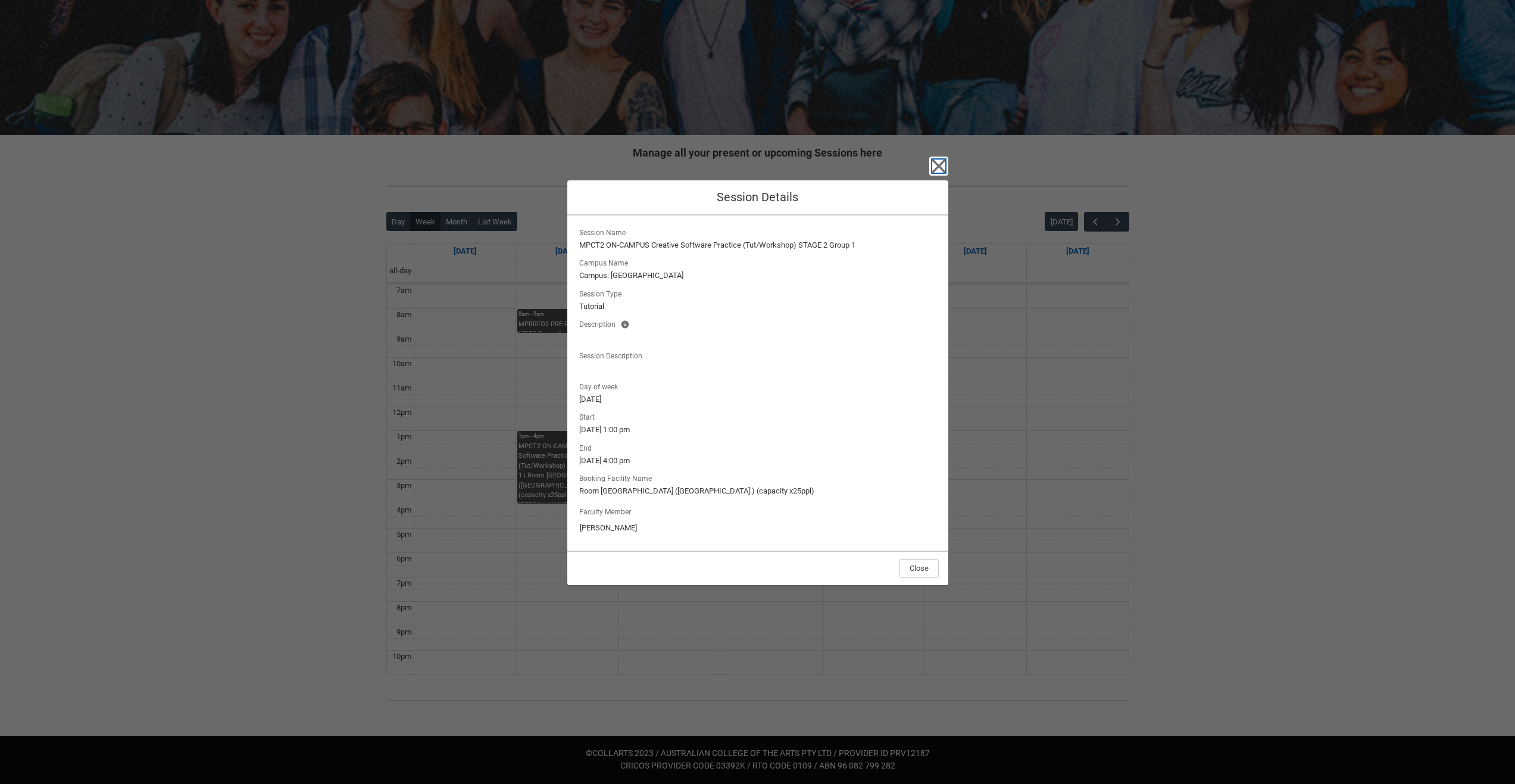
click at [947, 170] on icon "button" at bounding box center [939, 166] width 19 height 19
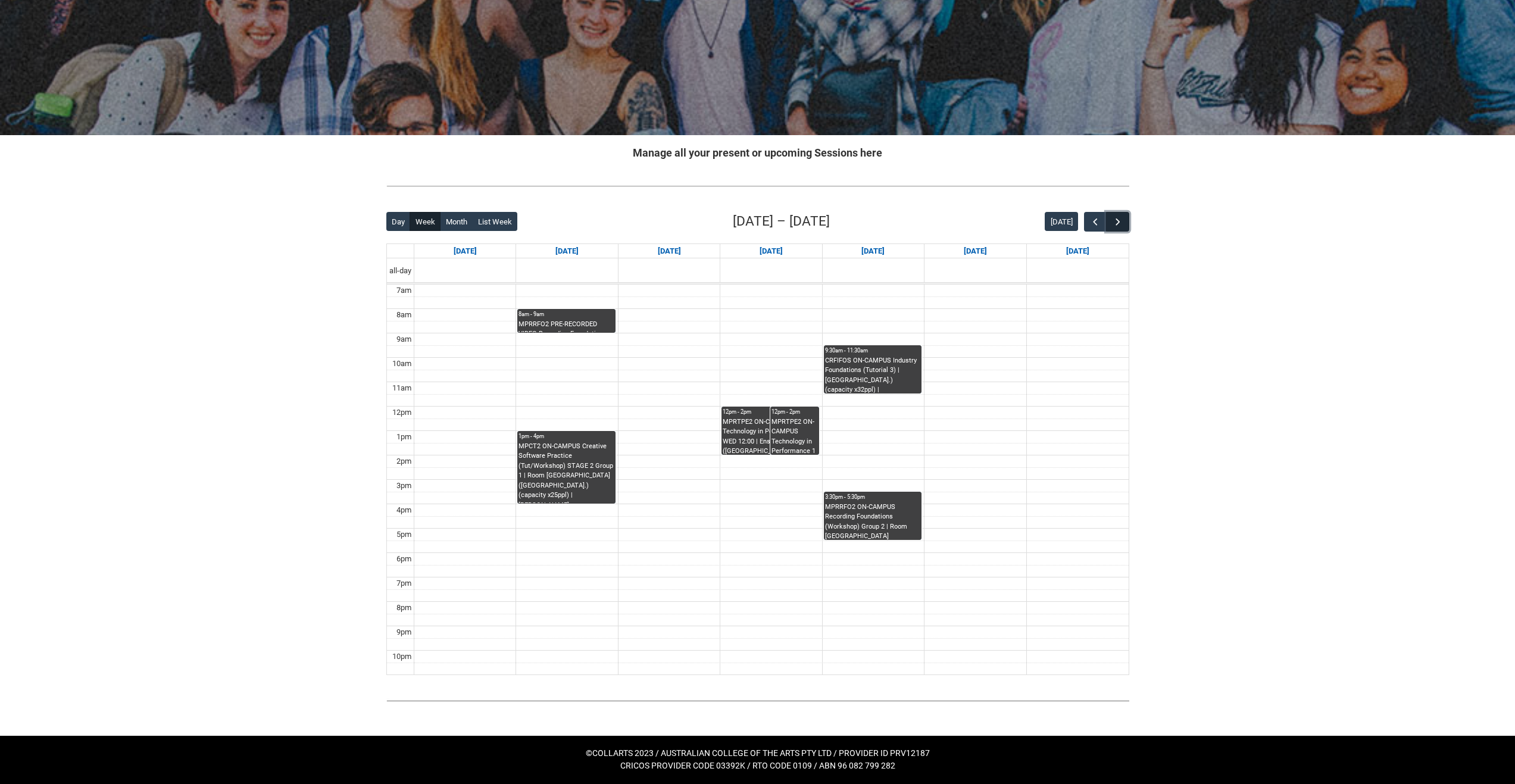
click at [1117, 219] on span "button" at bounding box center [1119, 222] width 12 height 12
